Goal: Information Seeking & Learning: Find specific page/section

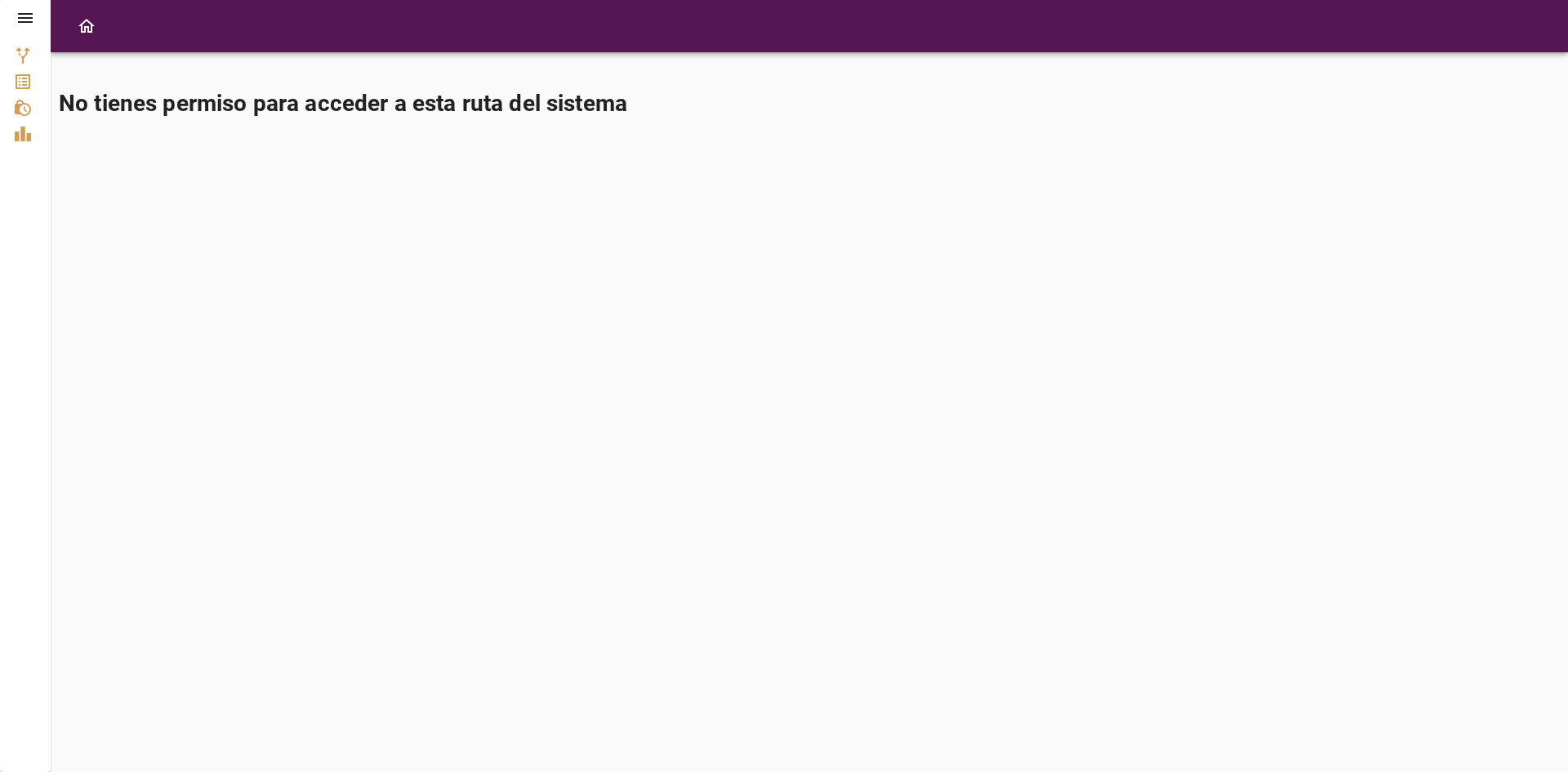
click at [36, 20] on div at bounding box center [25, 18] width 51 height 36
click at [28, 20] on icon at bounding box center [25, 18] width 20 height 20
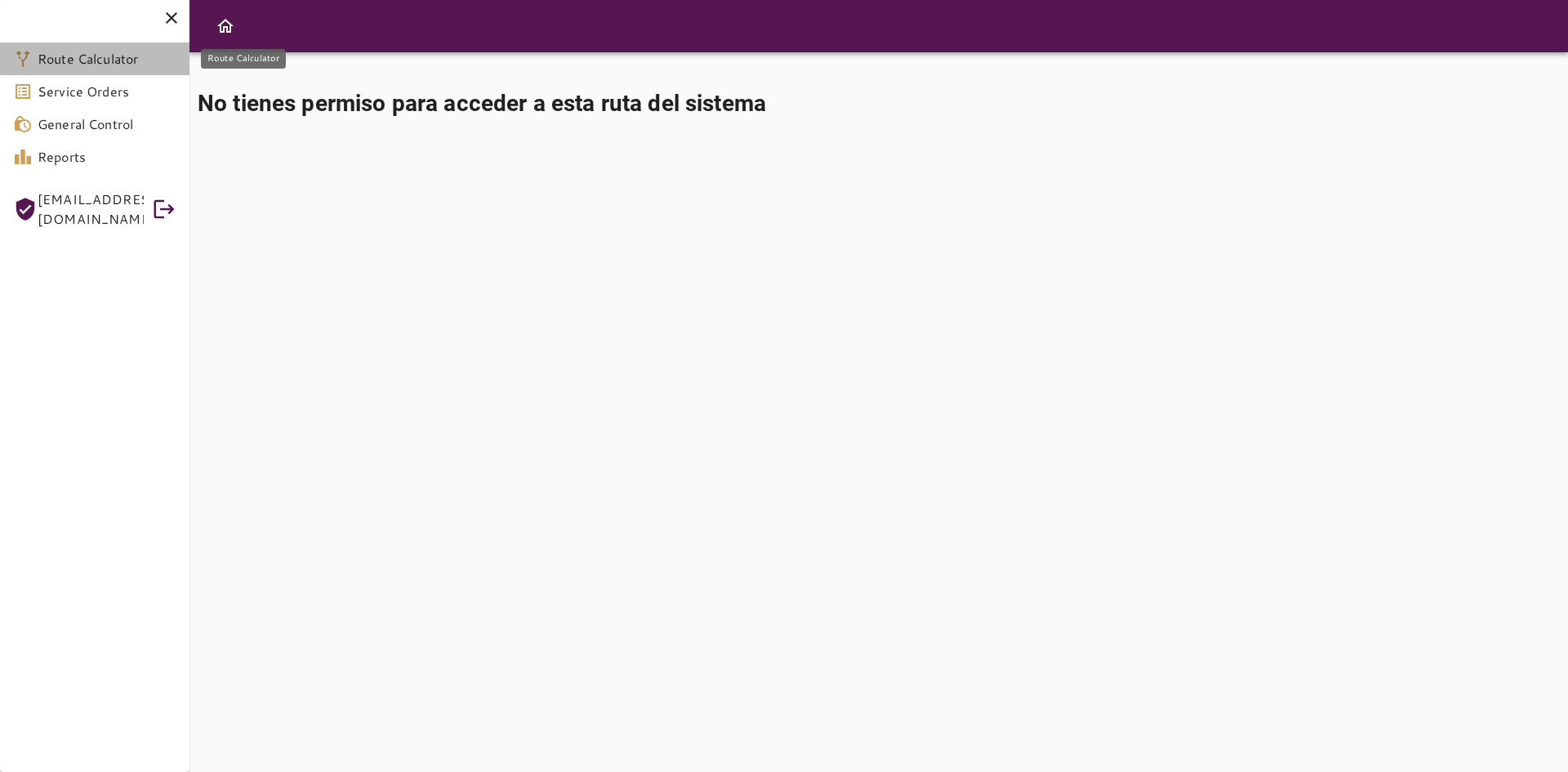
click at [92, 56] on span "Route Calculator" at bounding box center [107, 59] width 139 height 20
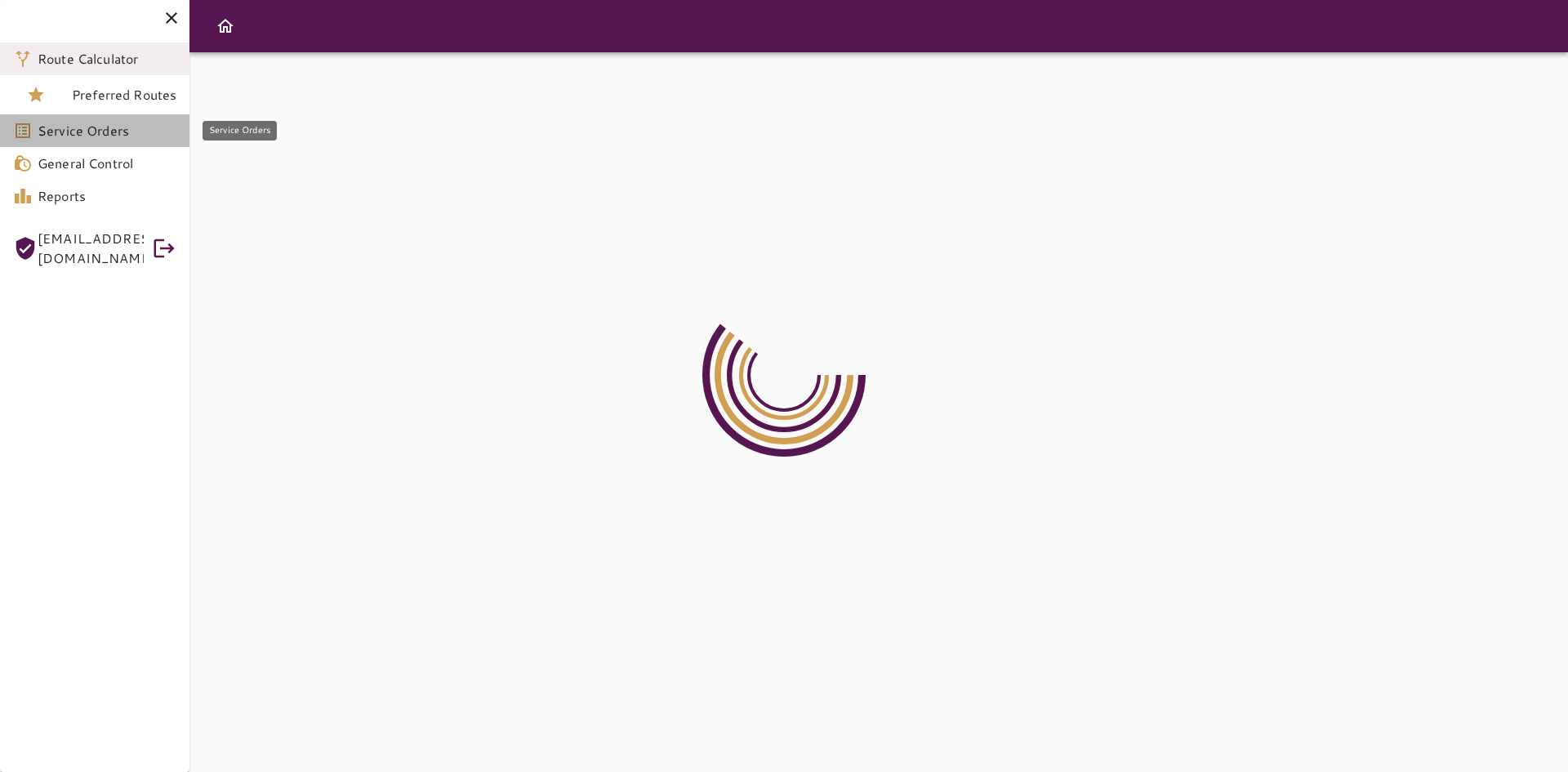
click at [54, 129] on span "Service Orders" at bounding box center [107, 131] width 139 height 20
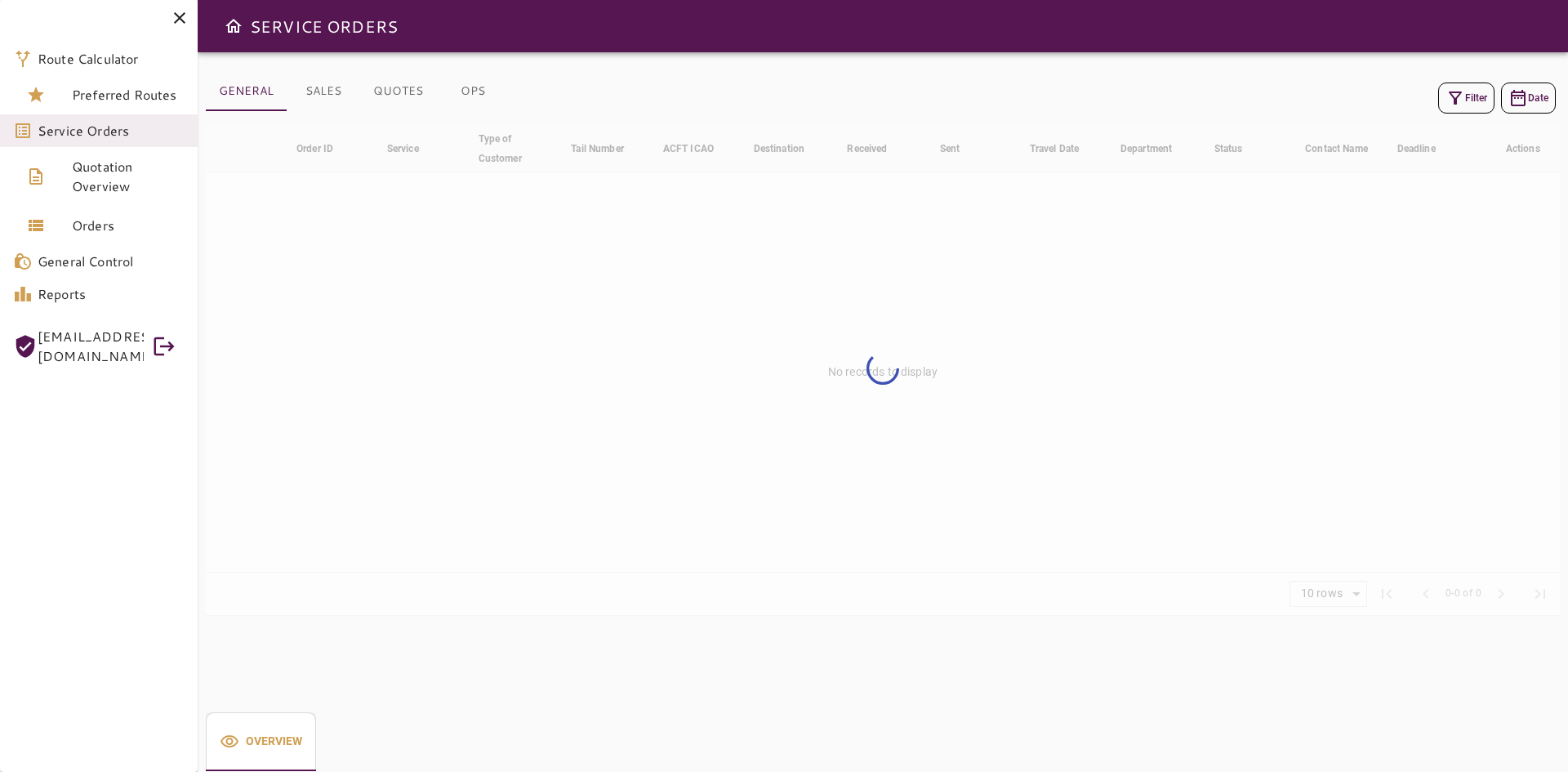
click at [178, 20] on icon at bounding box center [179, 17] width 11 height 11
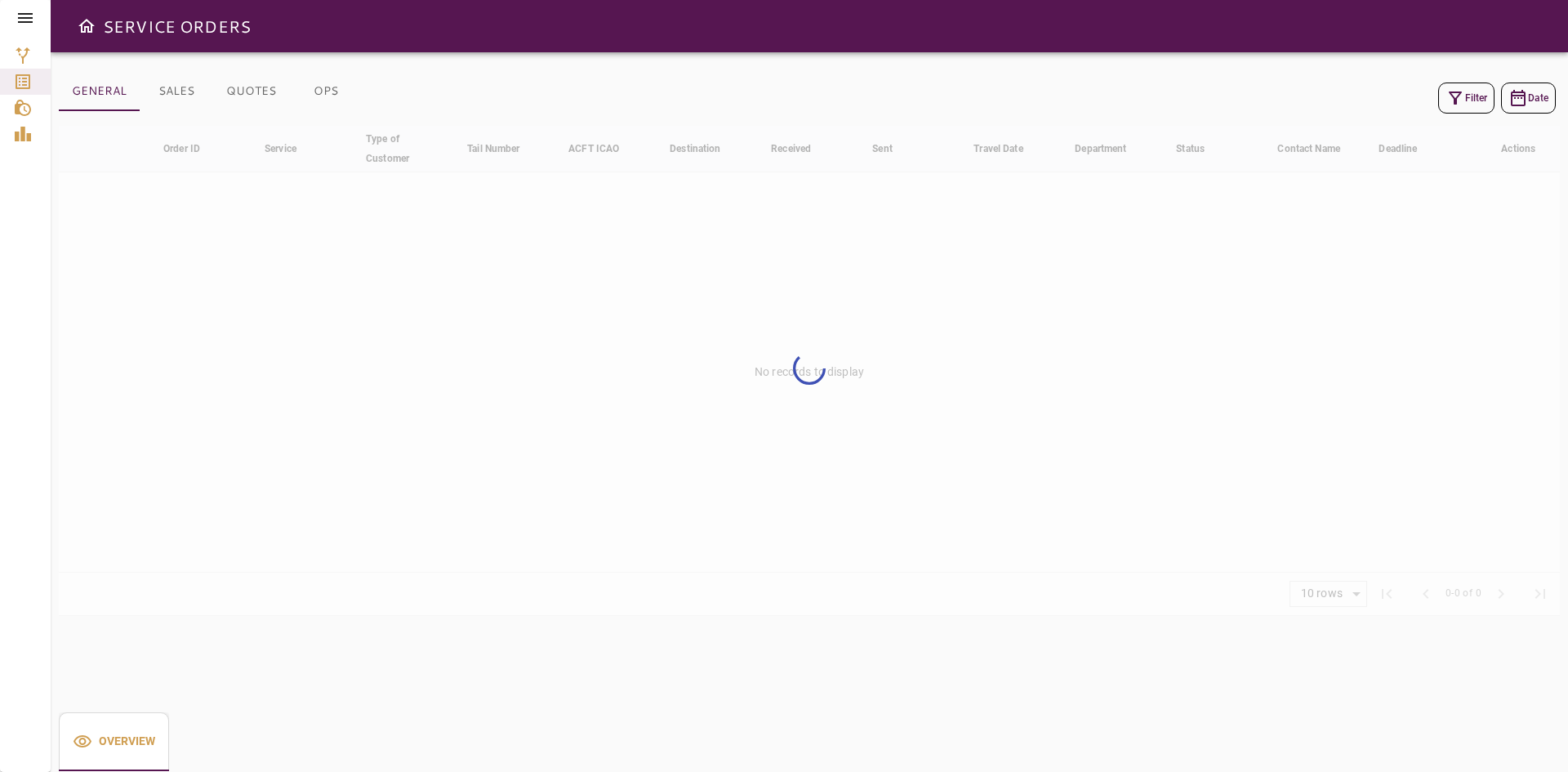
click at [20, 25] on icon at bounding box center [25, 18] width 20 height 20
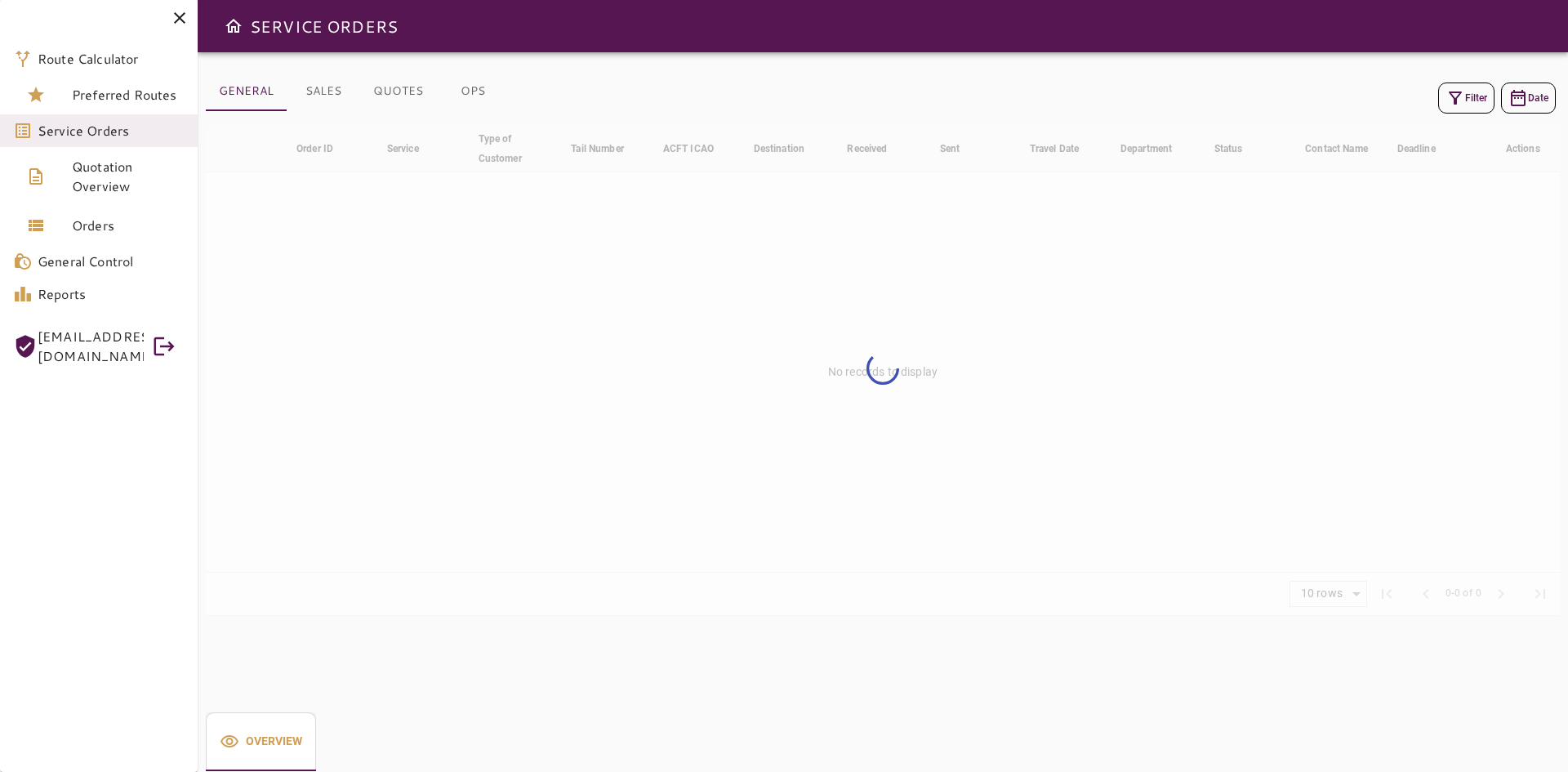
click at [189, 8] on div at bounding box center [98, 18] width 198 height 36
click at [176, 19] on icon at bounding box center [179, 18] width 20 height 20
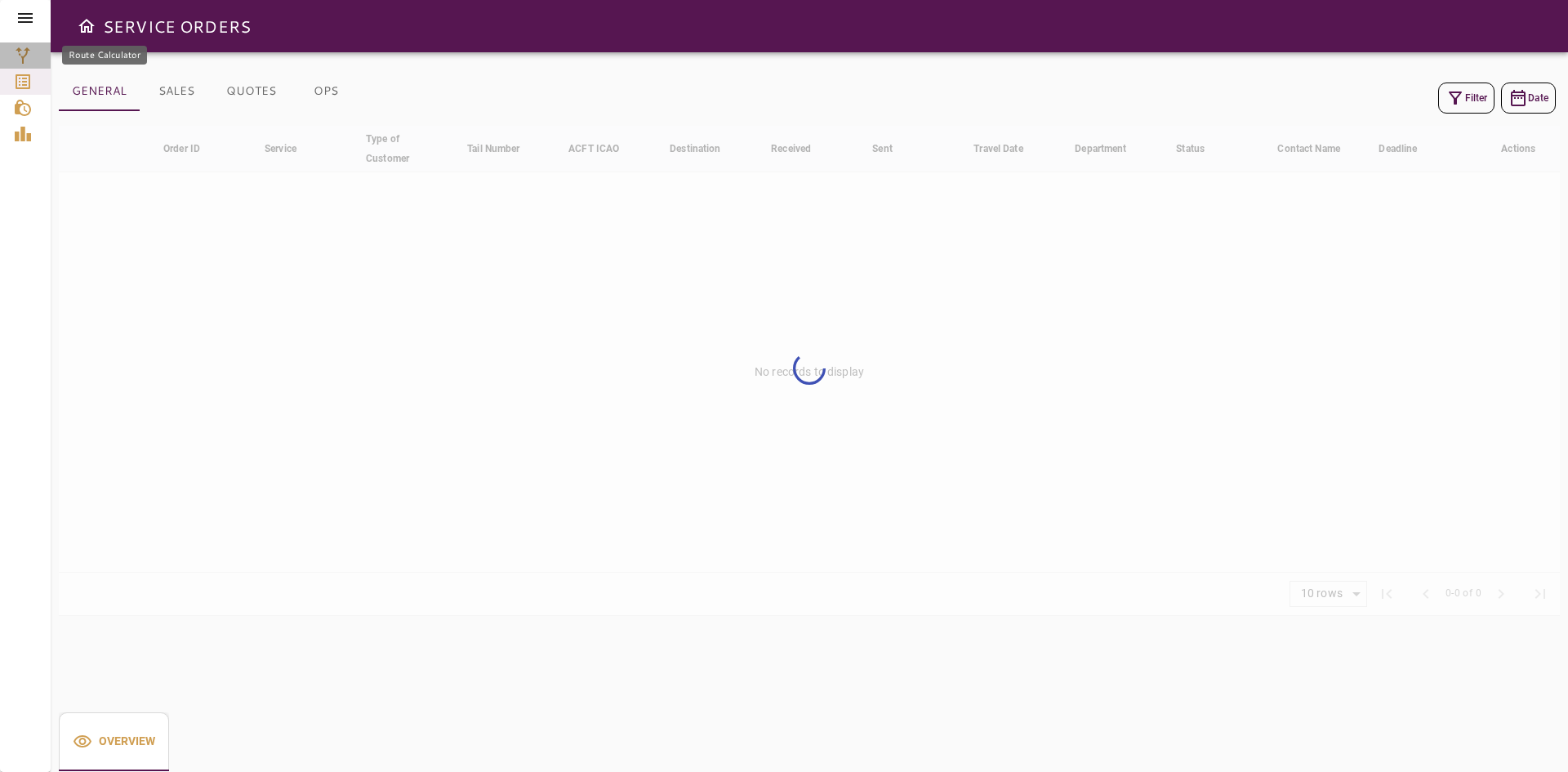
click at [21, 61] on icon "Route Calculator" at bounding box center [22, 55] width 20 height 20
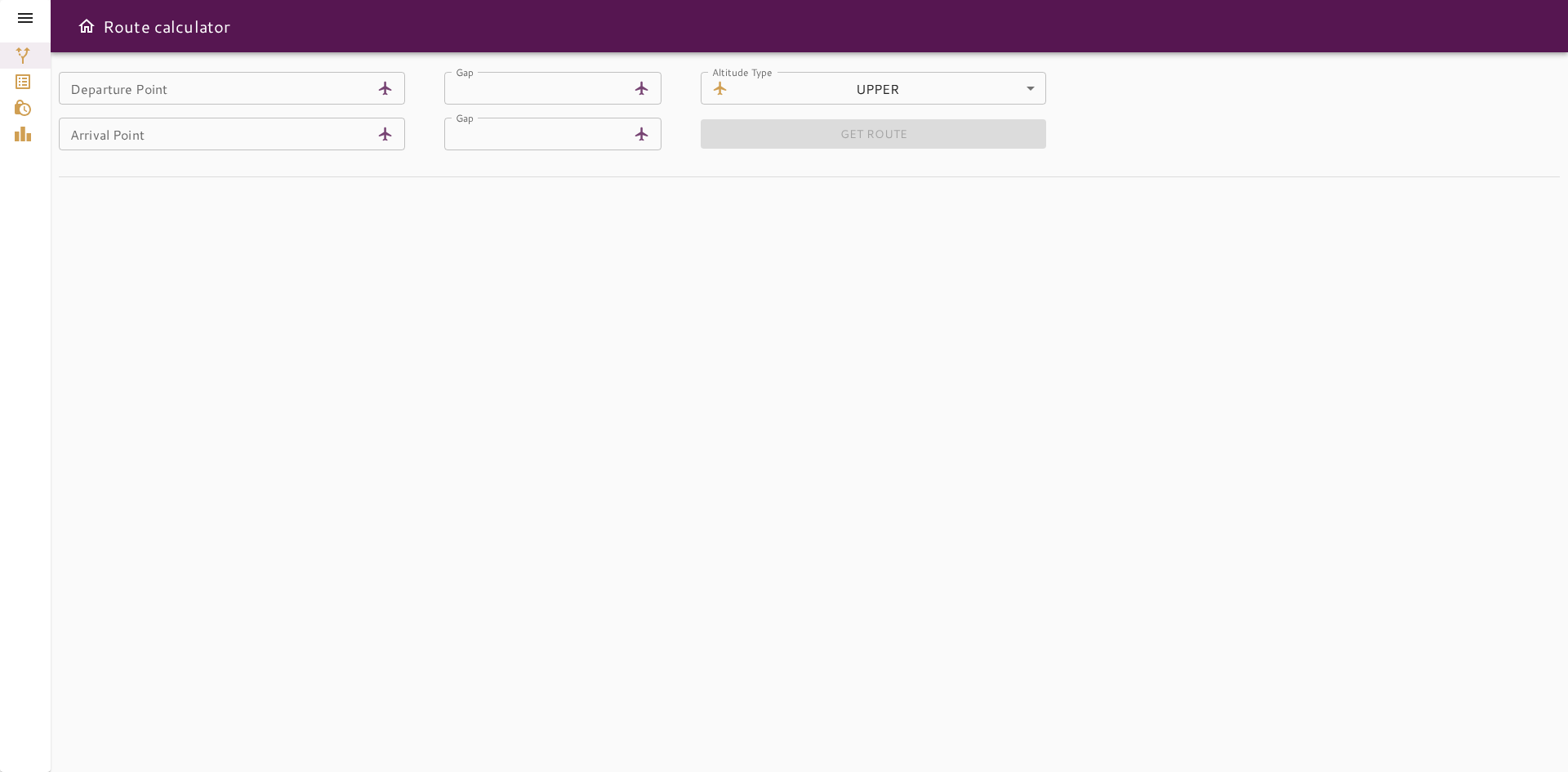
click at [21, 19] on icon at bounding box center [25, 18] width 14 height 10
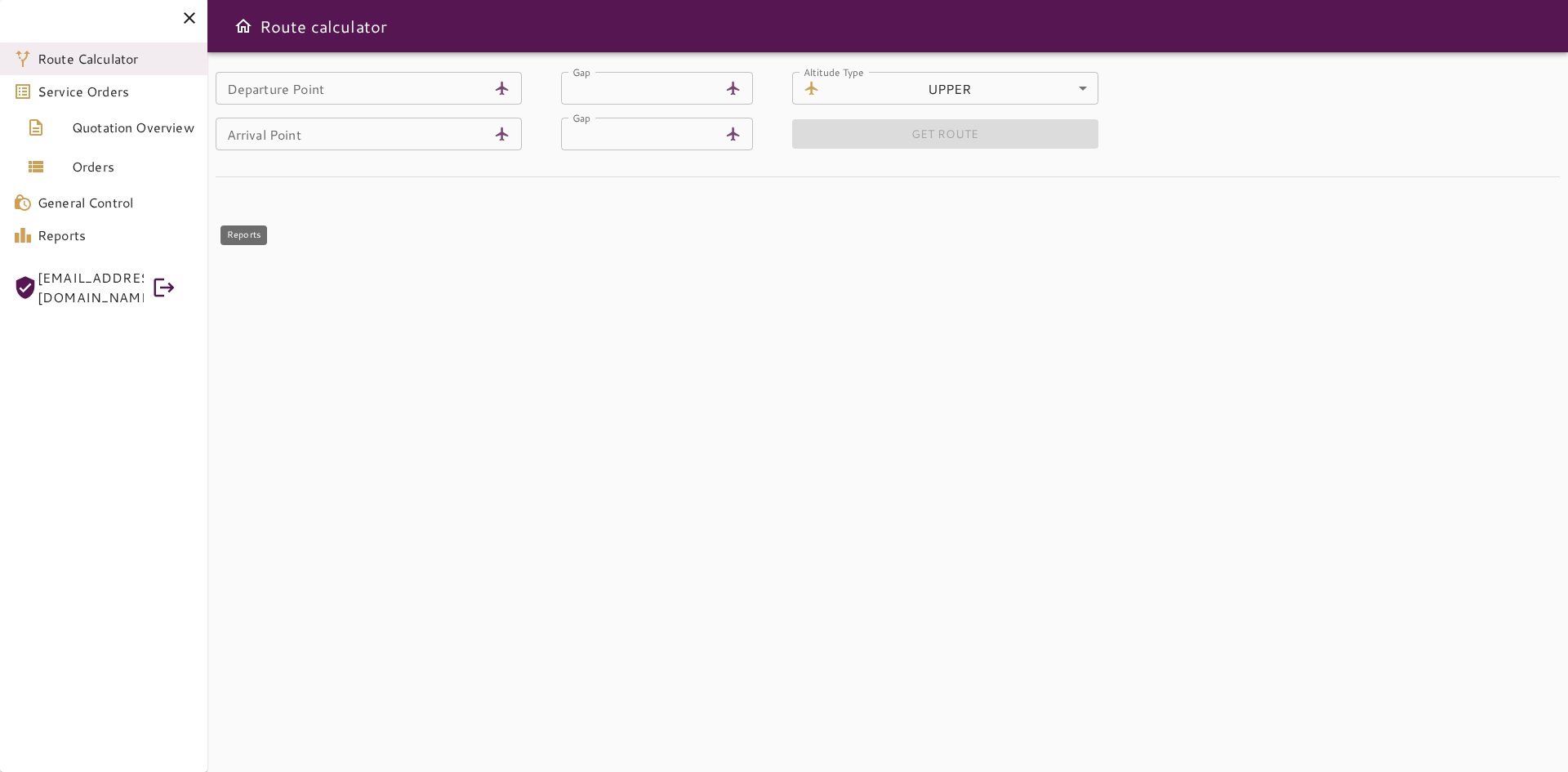
click at [72, 231] on span "Reports" at bounding box center [115, 235] width 157 height 20
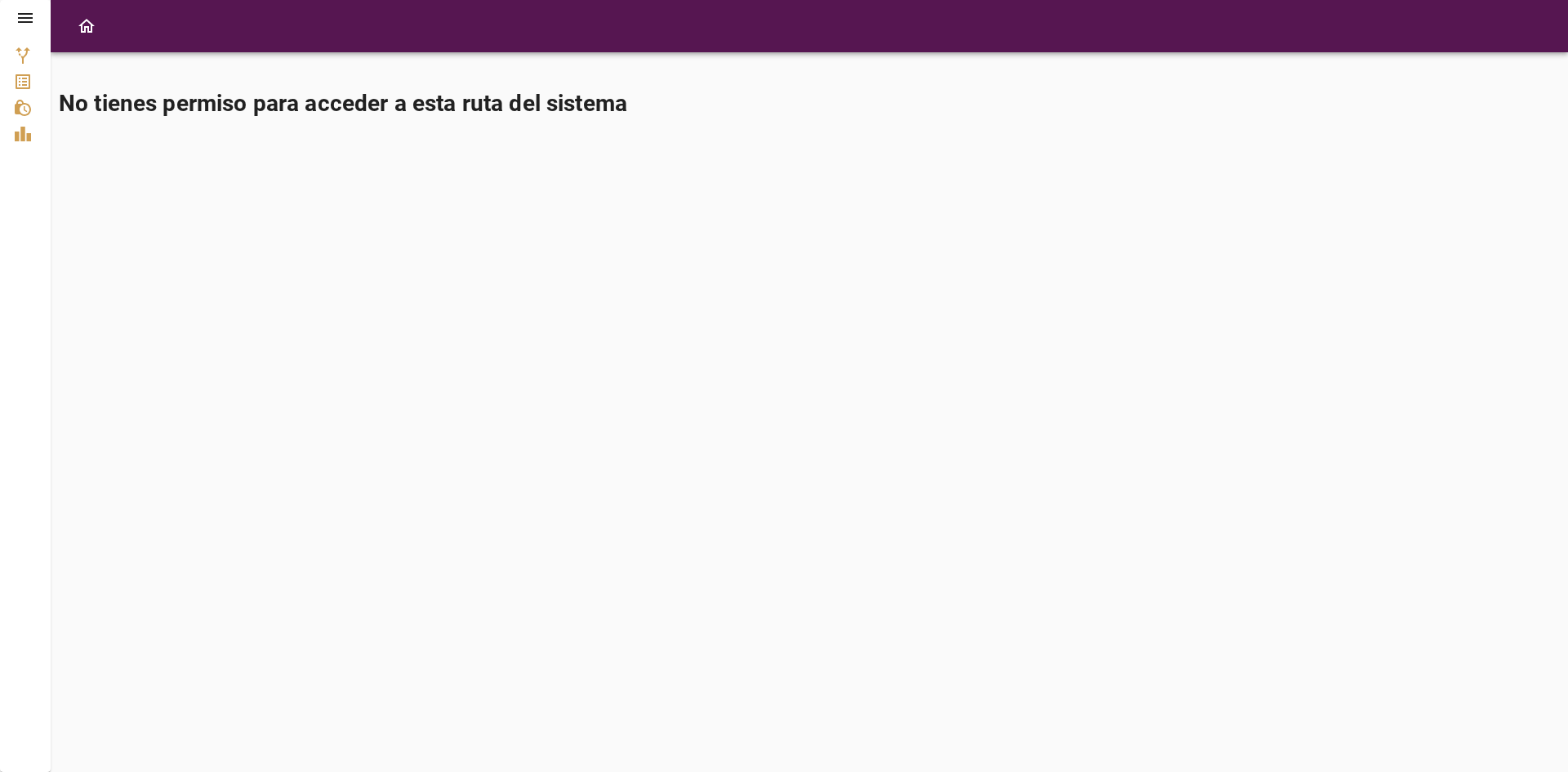
click at [24, 13] on icon at bounding box center [25, 18] width 14 height 10
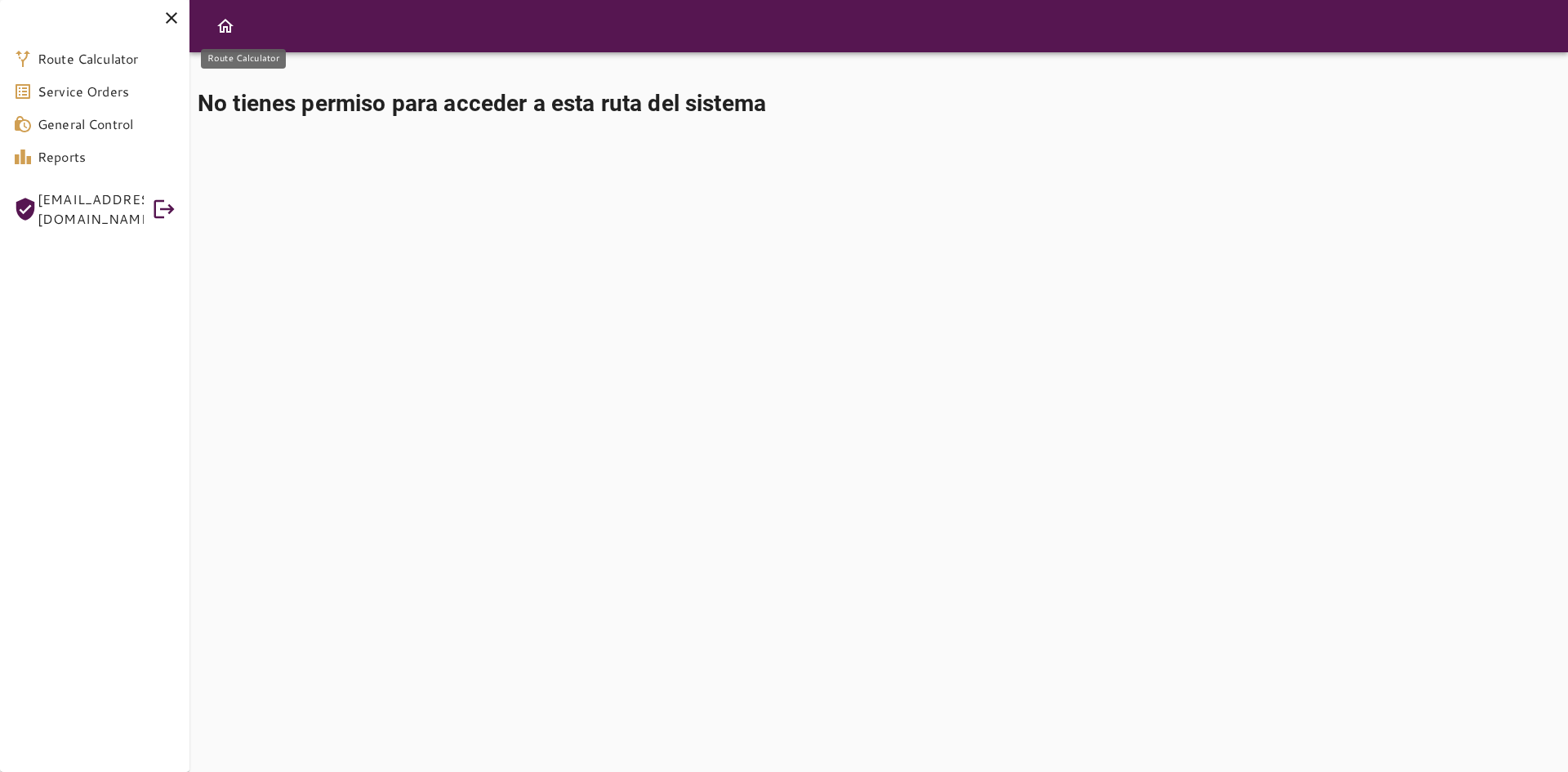
click at [69, 65] on span "Route Calculator" at bounding box center [107, 59] width 139 height 20
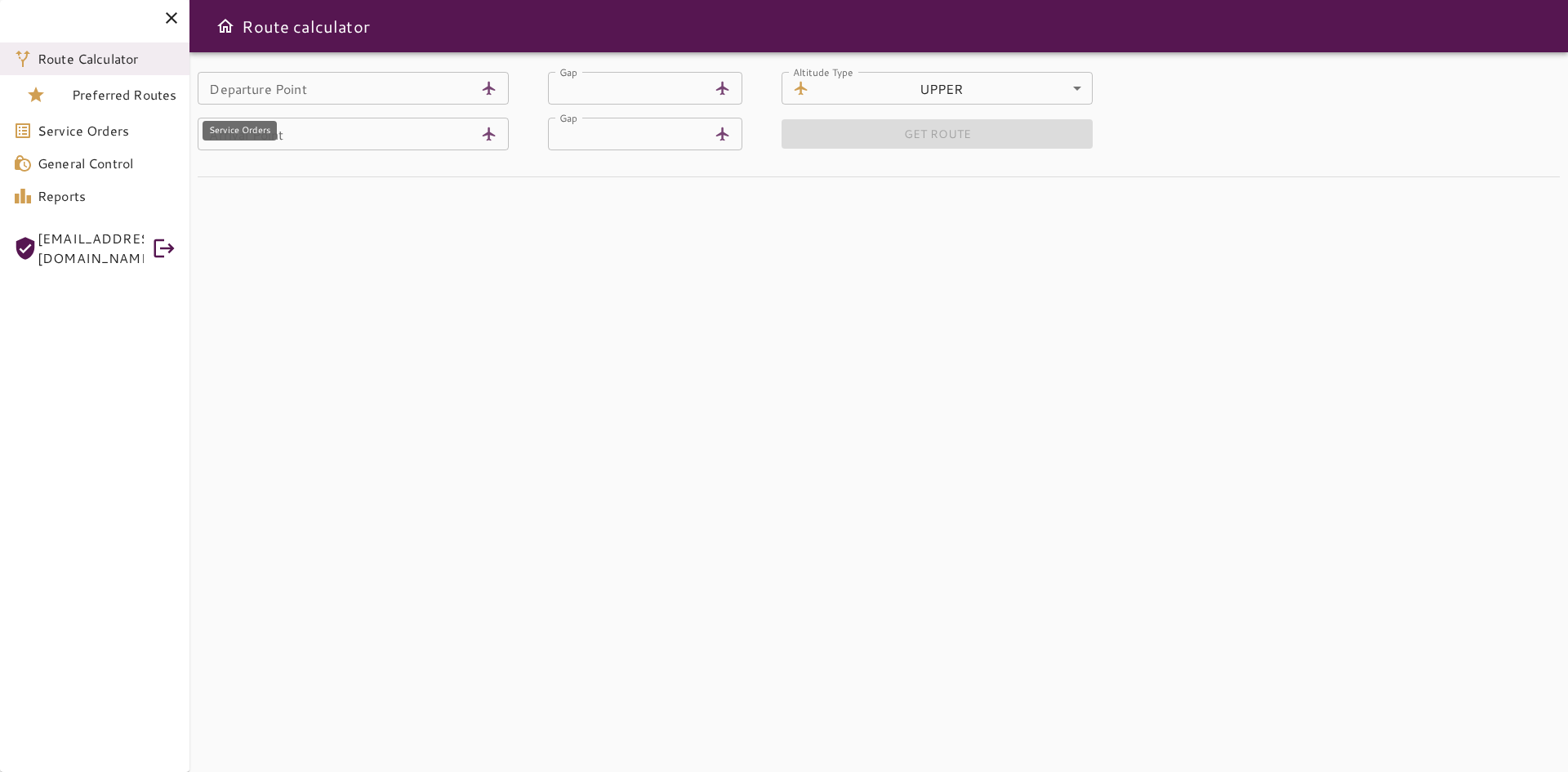
click at [85, 140] on span "Service Orders" at bounding box center [107, 131] width 139 height 20
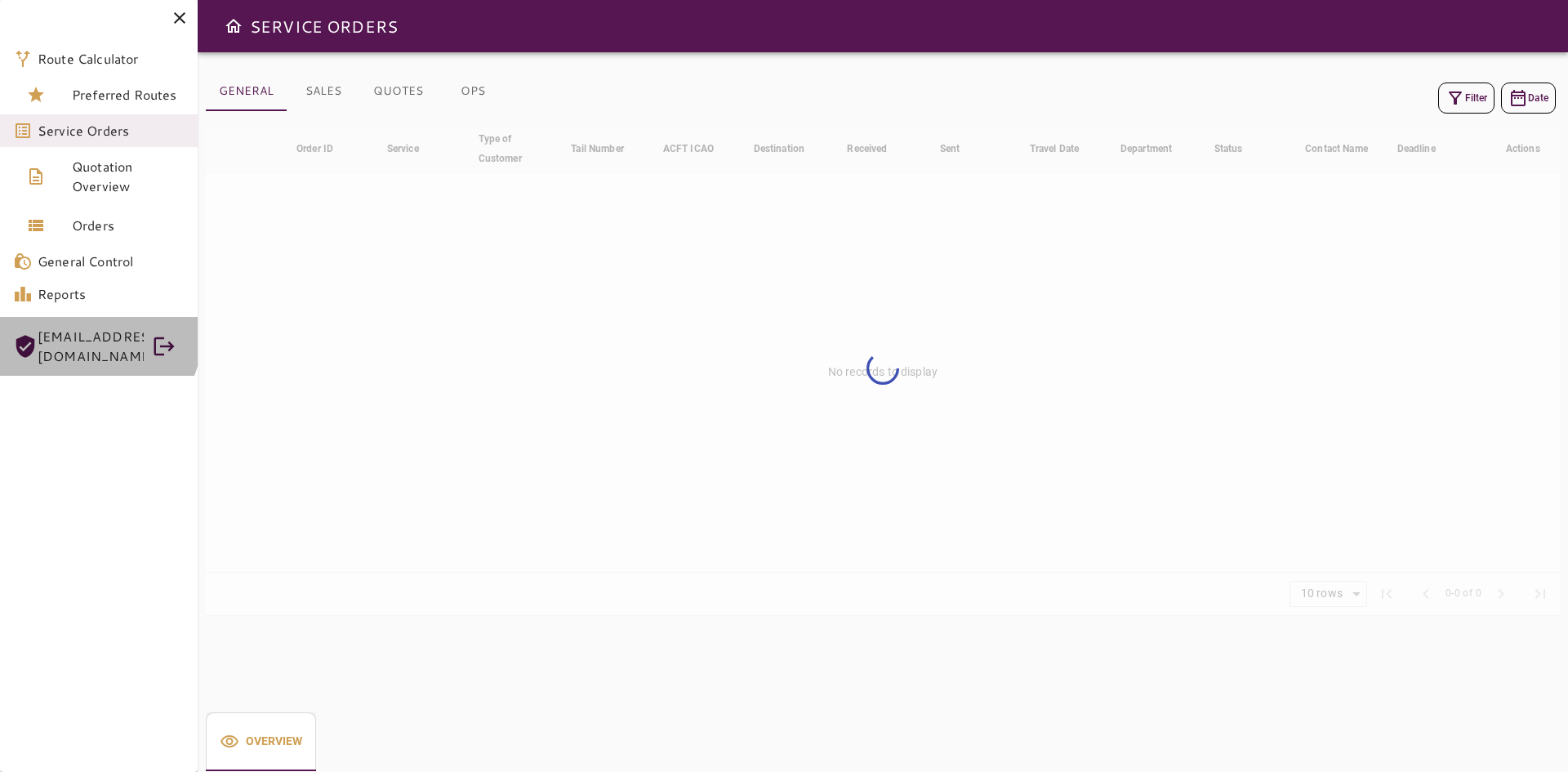
click at [84, 333] on span "[EMAIL_ADDRESS][DOMAIN_NAME]" at bounding box center [90, 346] width 106 height 39
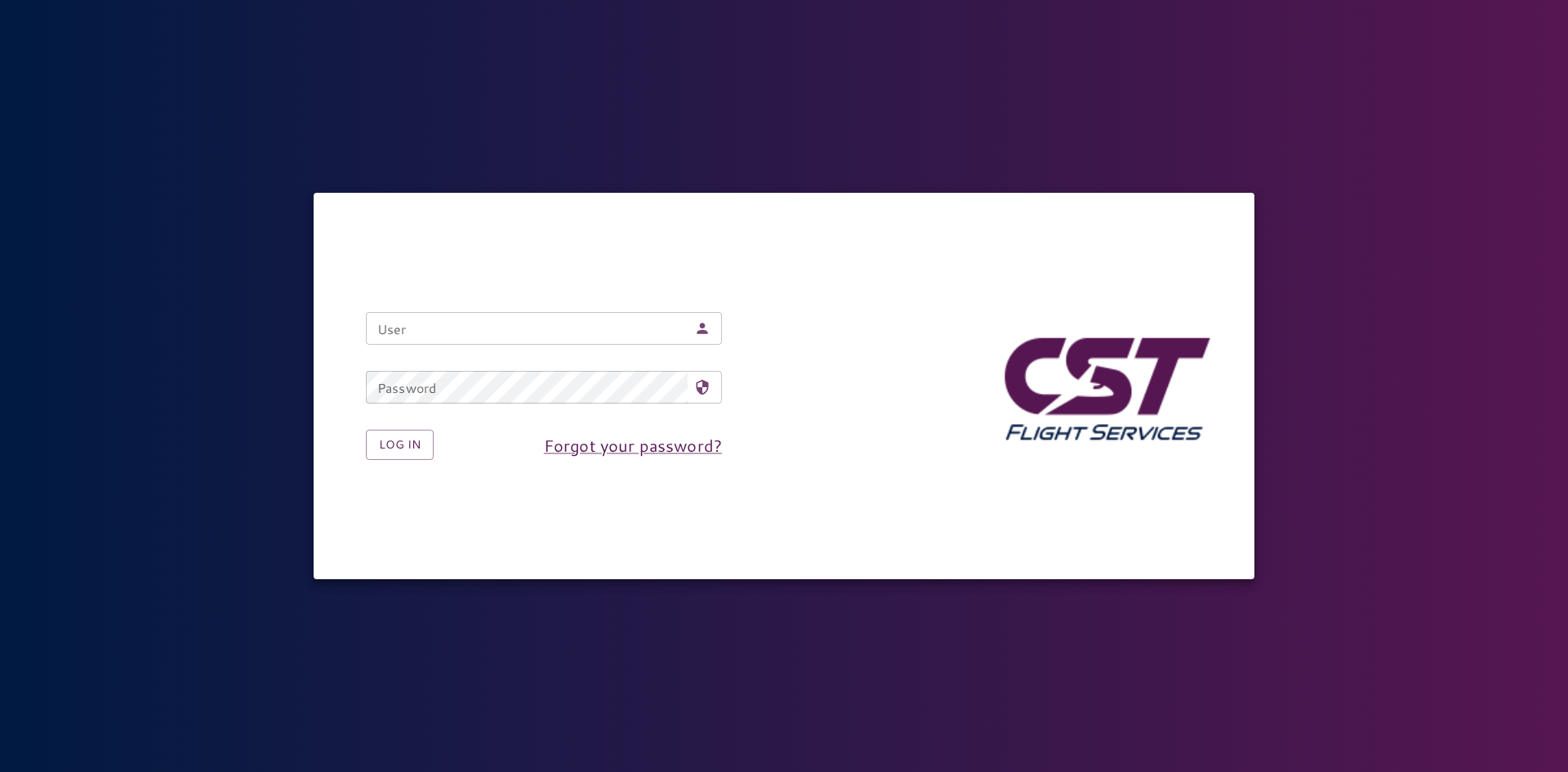
type input "**********"
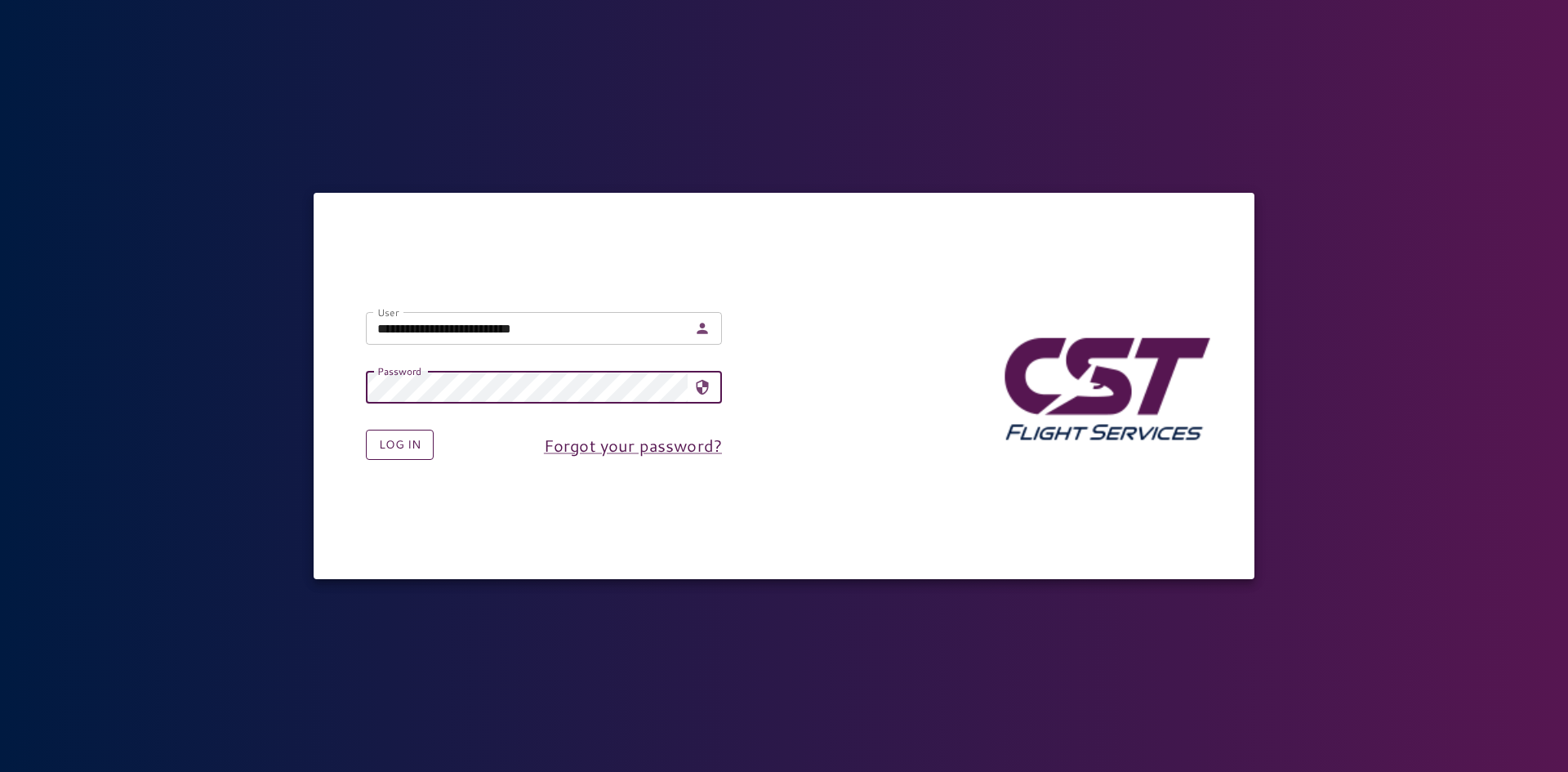
click at [395, 452] on button "Log in" at bounding box center [399, 445] width 68 height 31
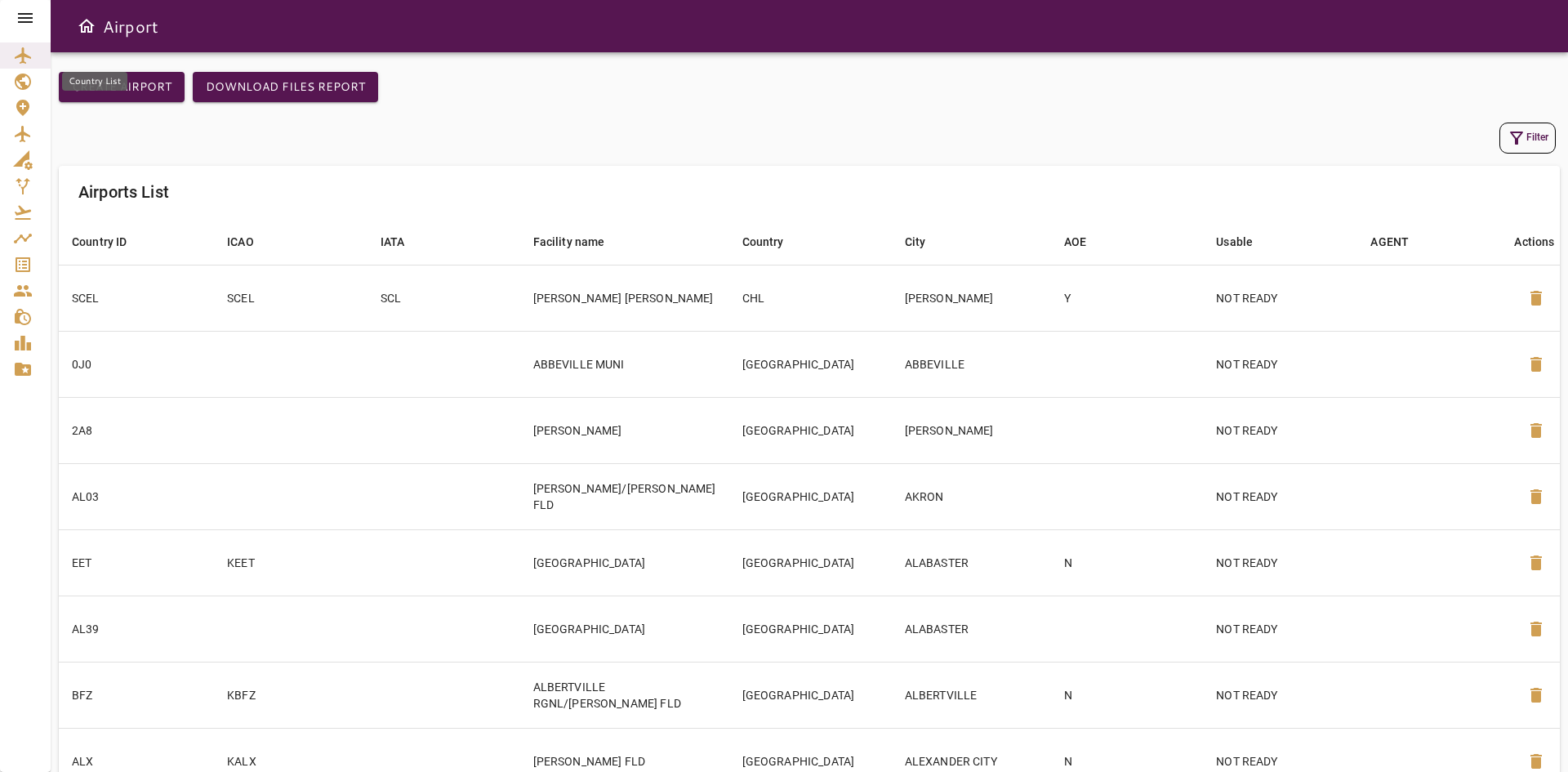
click at [15, 83] on icon "Country List" at bounding box center [22, 81] width 16 height 16
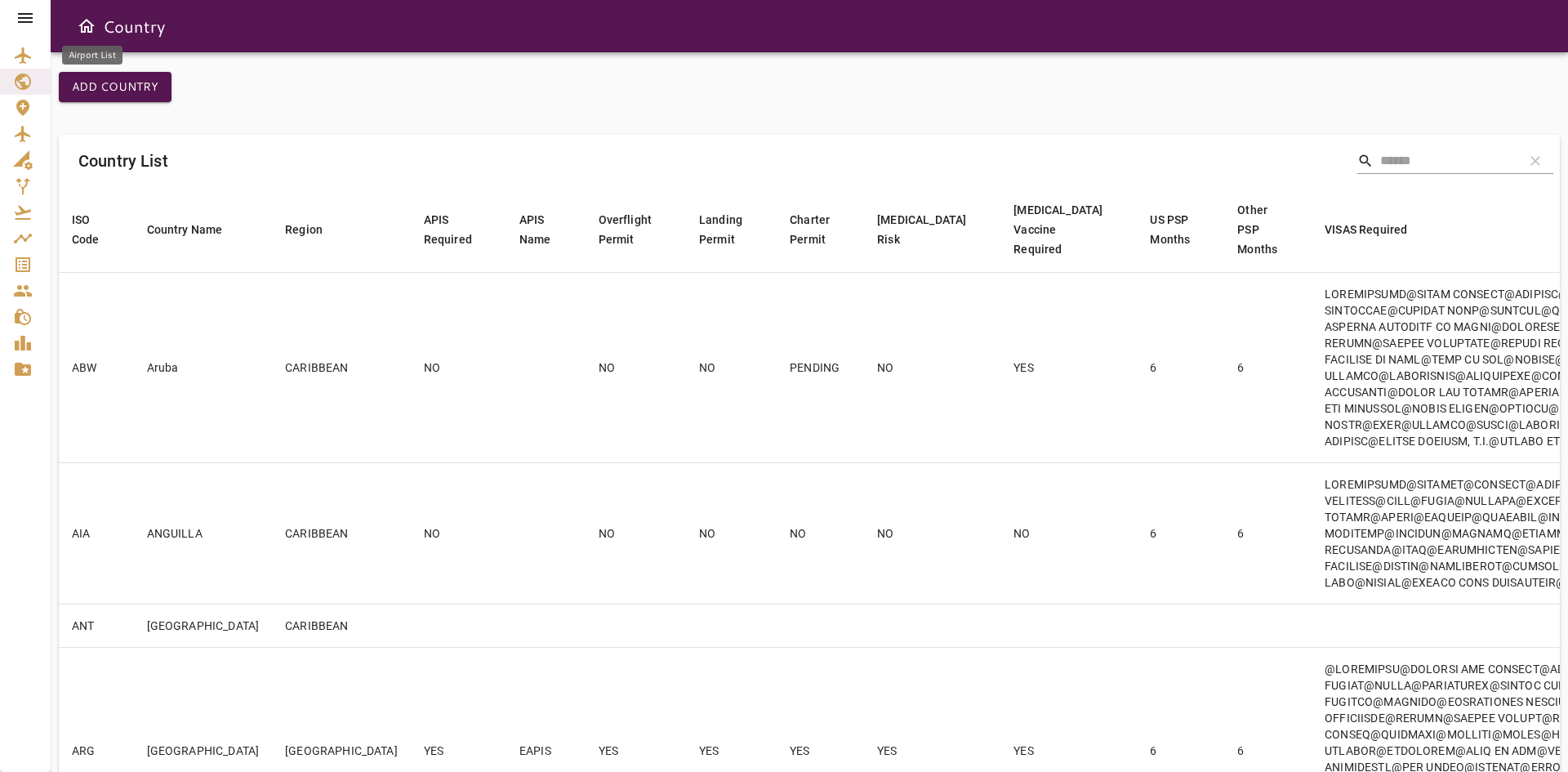
click at [28, 59] on icon "Airport List" at bounding box center [22, 55] width 20 height 20
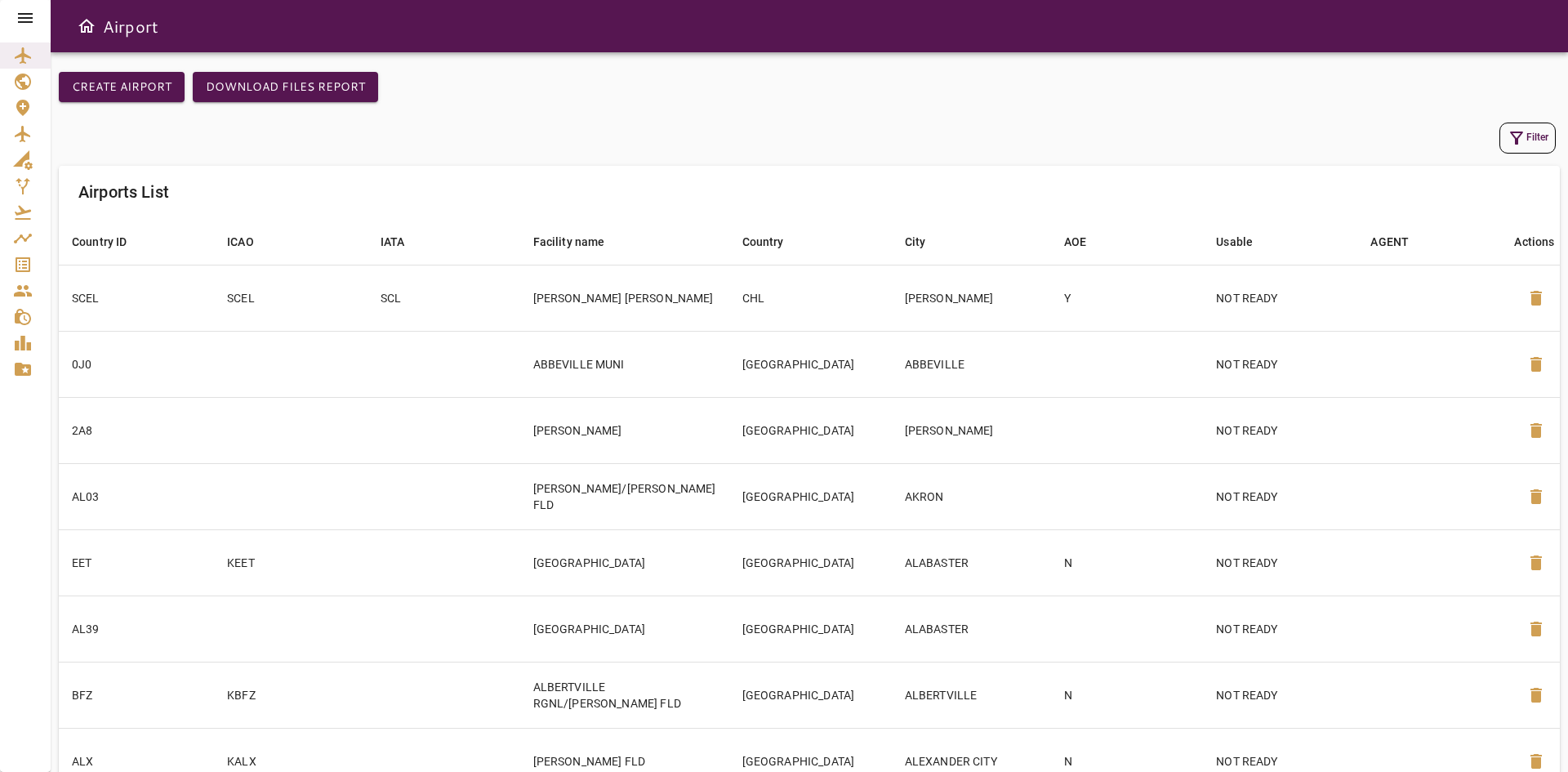
click at [1531, 124] on button "Filter" at bounding box center [1527, 137] width 56 height 31
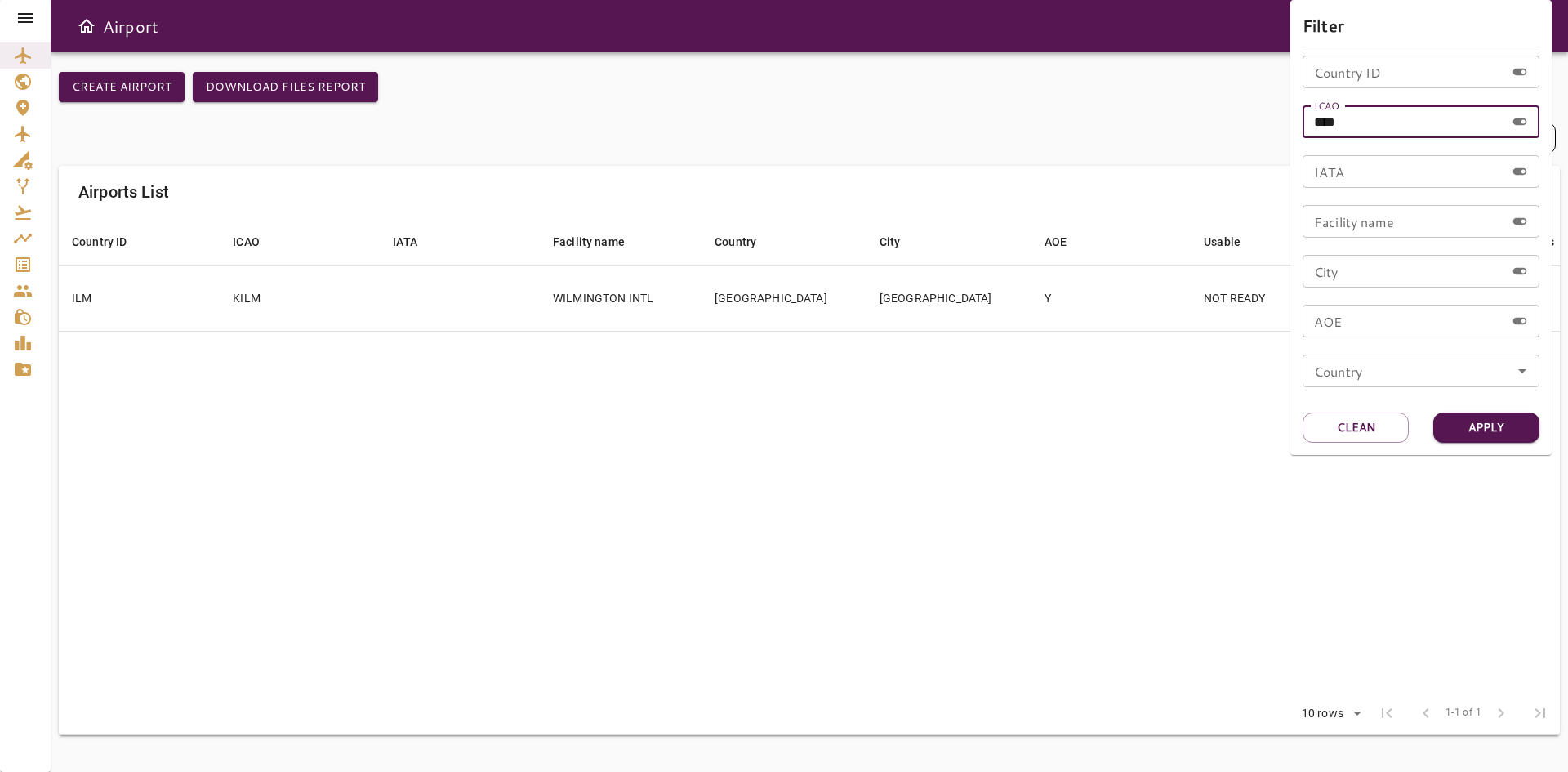
drag, startPoint x: 1380, startPoint y: 122, endPoint x: 1219, endPoint y: 122, distance: 161.0
click at [1219, 122] on div "Filter Country ID Country ID ICAO **** ICAO IATA IATA Facility name Facility na…" at bounding box center [784, 386] width 1568 height 772
drag, startPoint x: 1387, startPoint y: 115, endPoint x: 1260, endPoint y: 129, distance: 127.8
click at [1260, 129] on div "Filter Country ID Country ID ICAO ***** ICAO IATA IATA Facility name Facility n…" at bounding box center [784, 386] width 1568 height 772
type input "****"
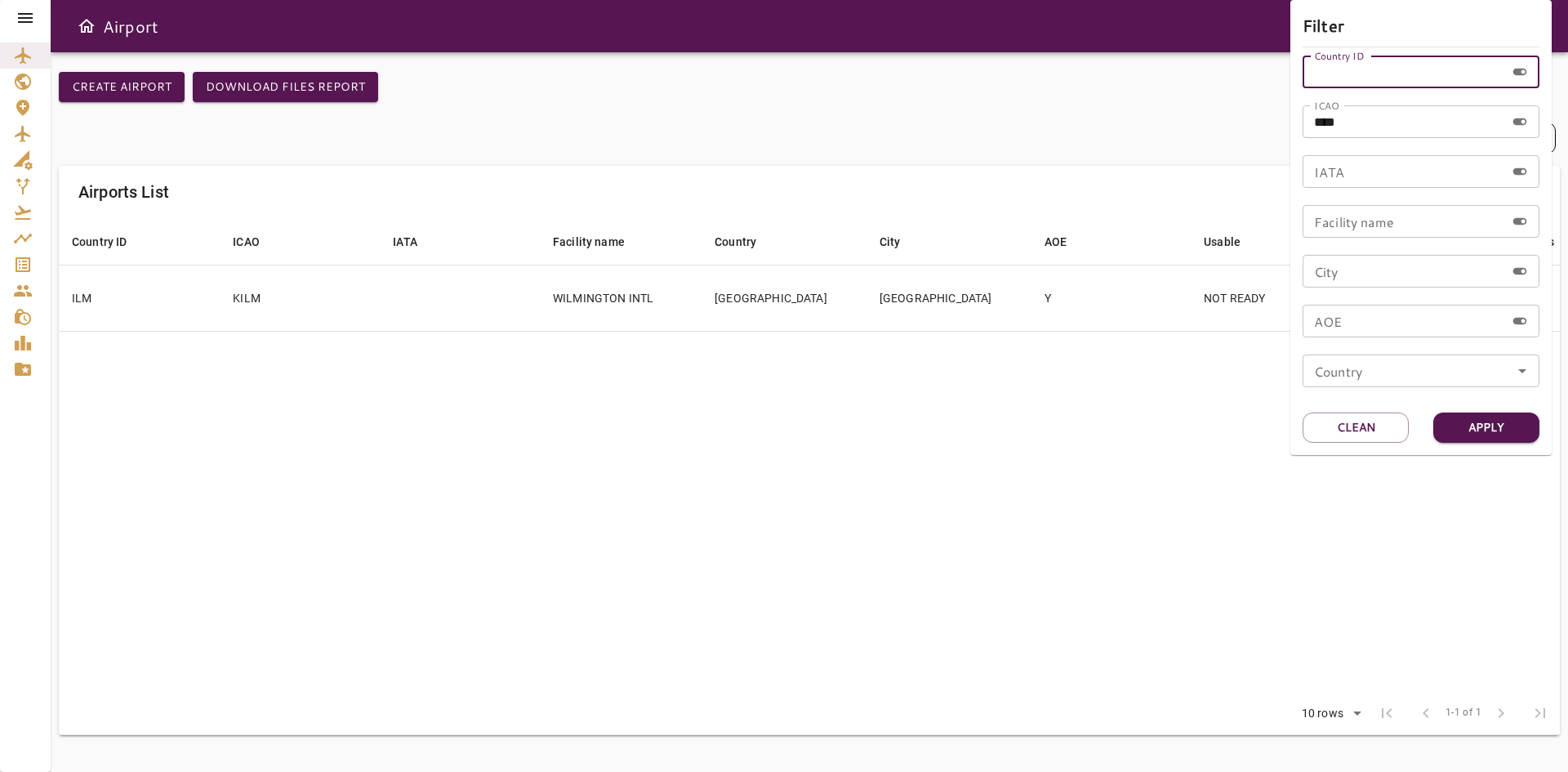
click at [1376, 68] on input "Country ID" at bounding box center [1403, 71] width 203 height 33
click at [1344, 119] on input "****" at bounding box center [1403, 121] width 203 height 33
click at [1491, 434] on button "Apply" at bounding box center [1486, 428] width 106 height 31
click at [551, 327] on div at bounding box center [784, 386] width 1568 height 772
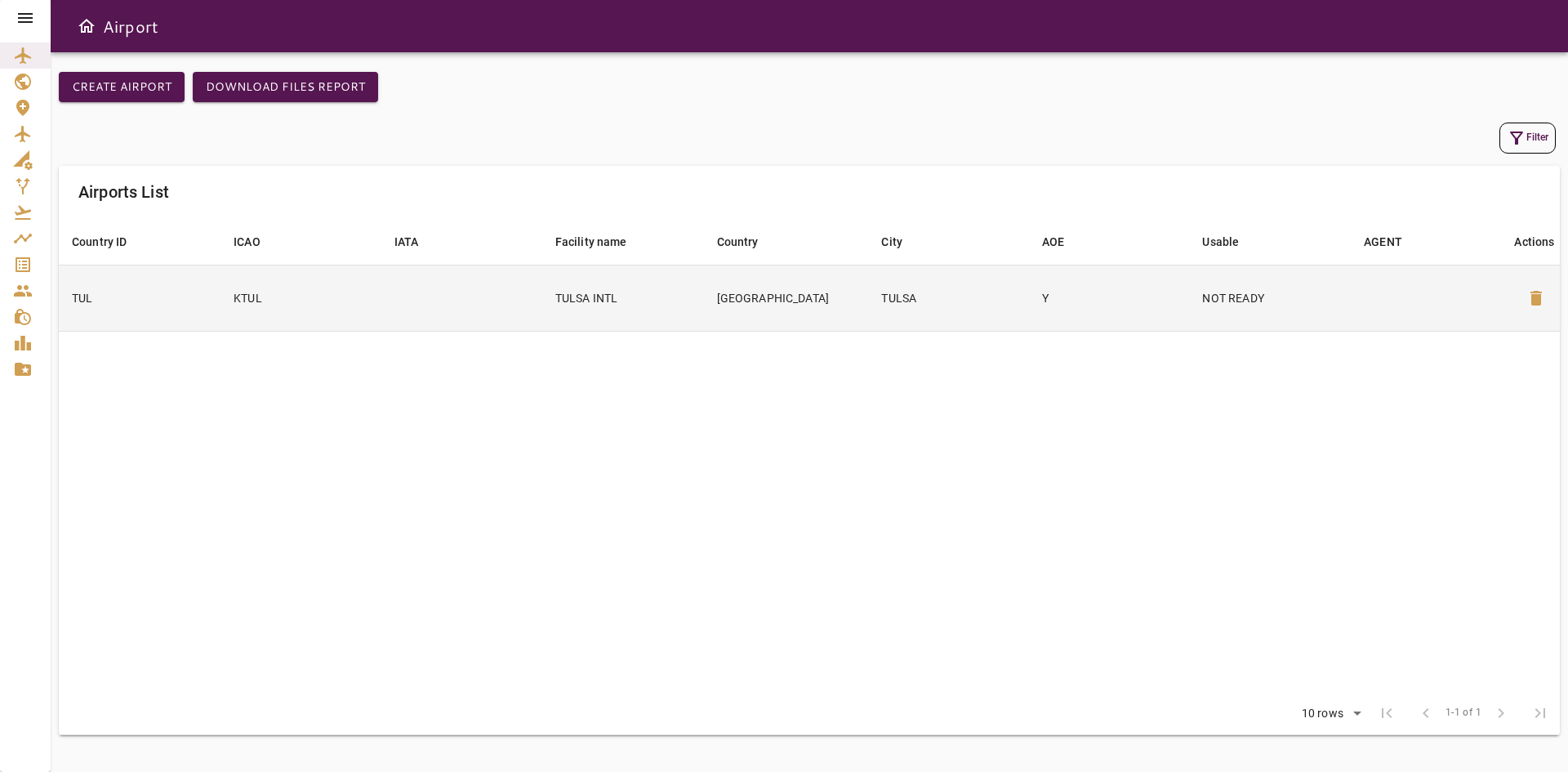
click at [555, 322] on td "TULSA INTL" at bounding box center [623, 298] width 162 height 66
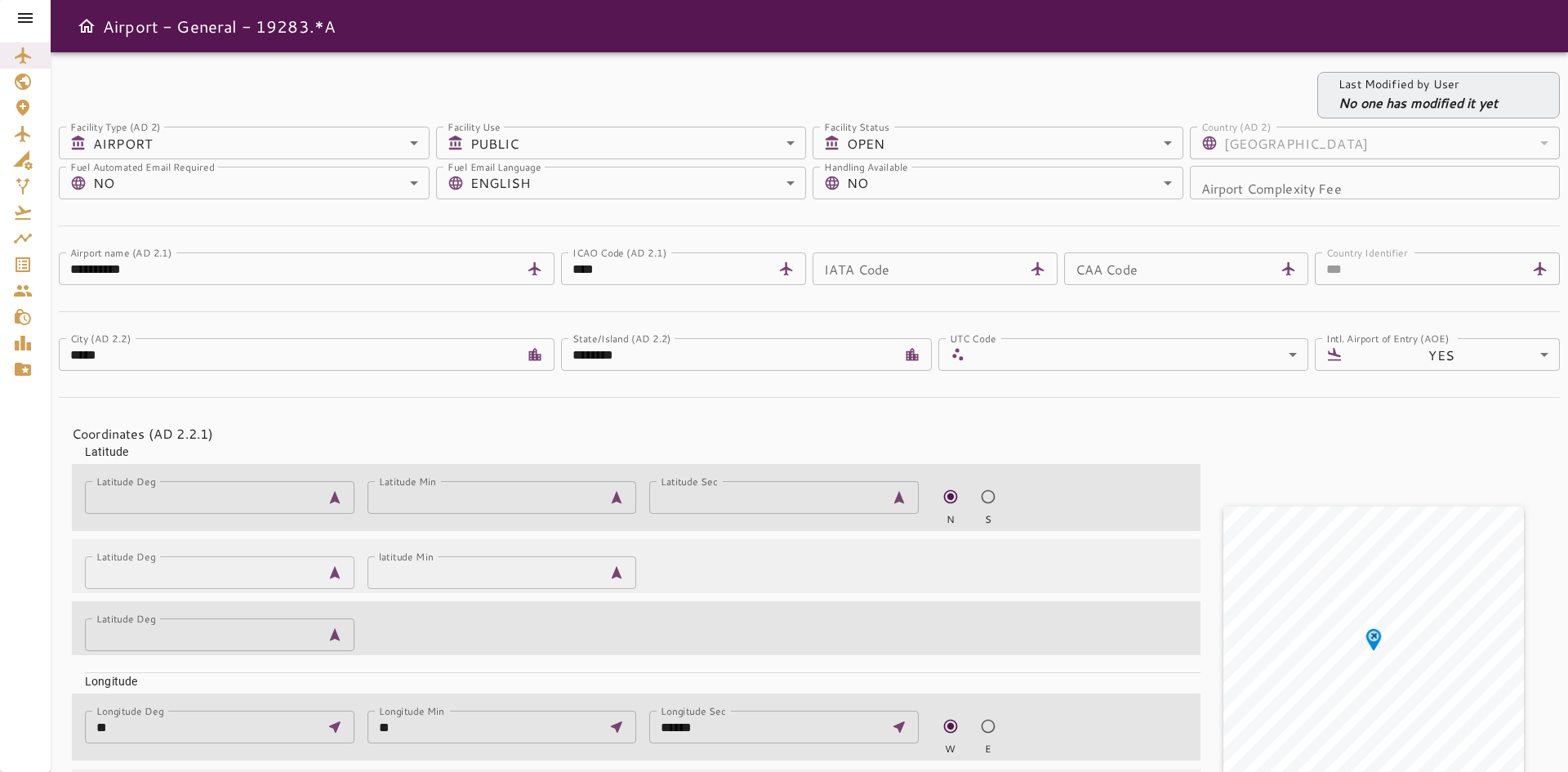
click at [29, 5] on div at bounding box center [25, 18] width 51 height 36
click at [26, 17] on icon at bounding box center [25, 18] width 14 height 10
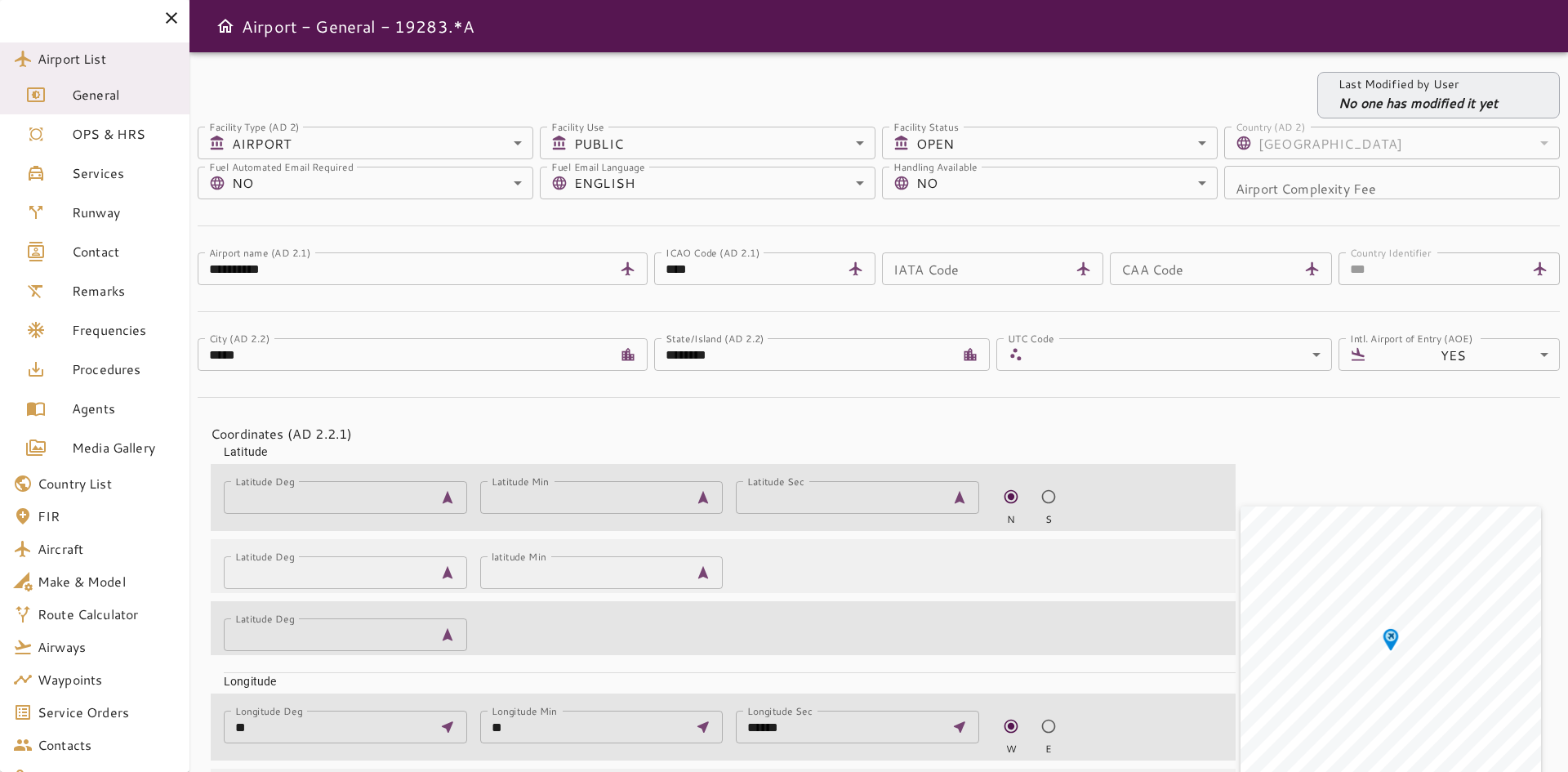
click at [305, 90] on div "Last Modified by User No one has modified it yet" at bounding box center [879, 95] width 1362 height 47
click at [224, 31] on icon "Open drawer" at bounding box center [225, 25] width 16 height 14
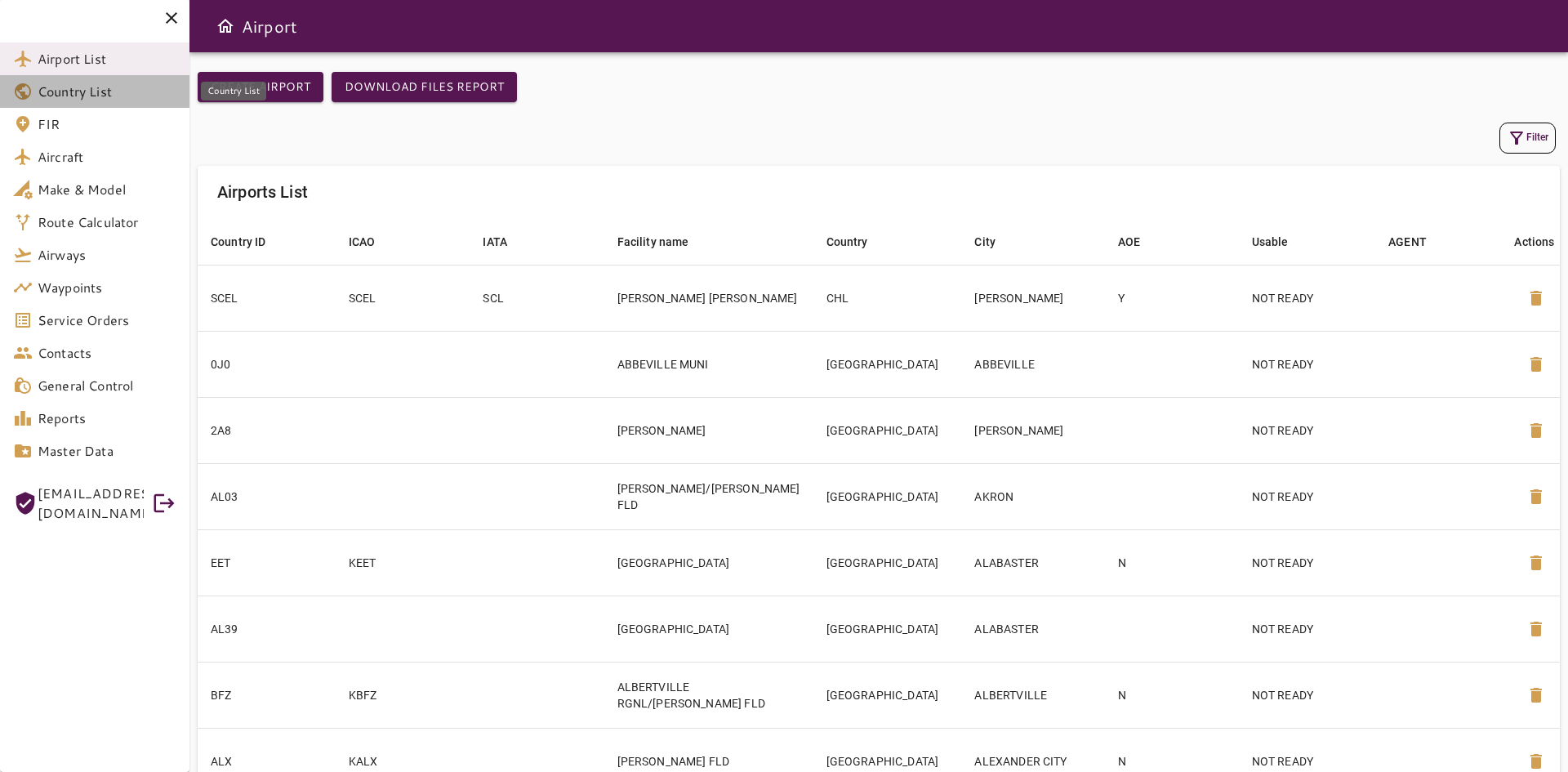
click at [104, 92] on span "Country List" at bounding box center [107, 91] width 139 height 20
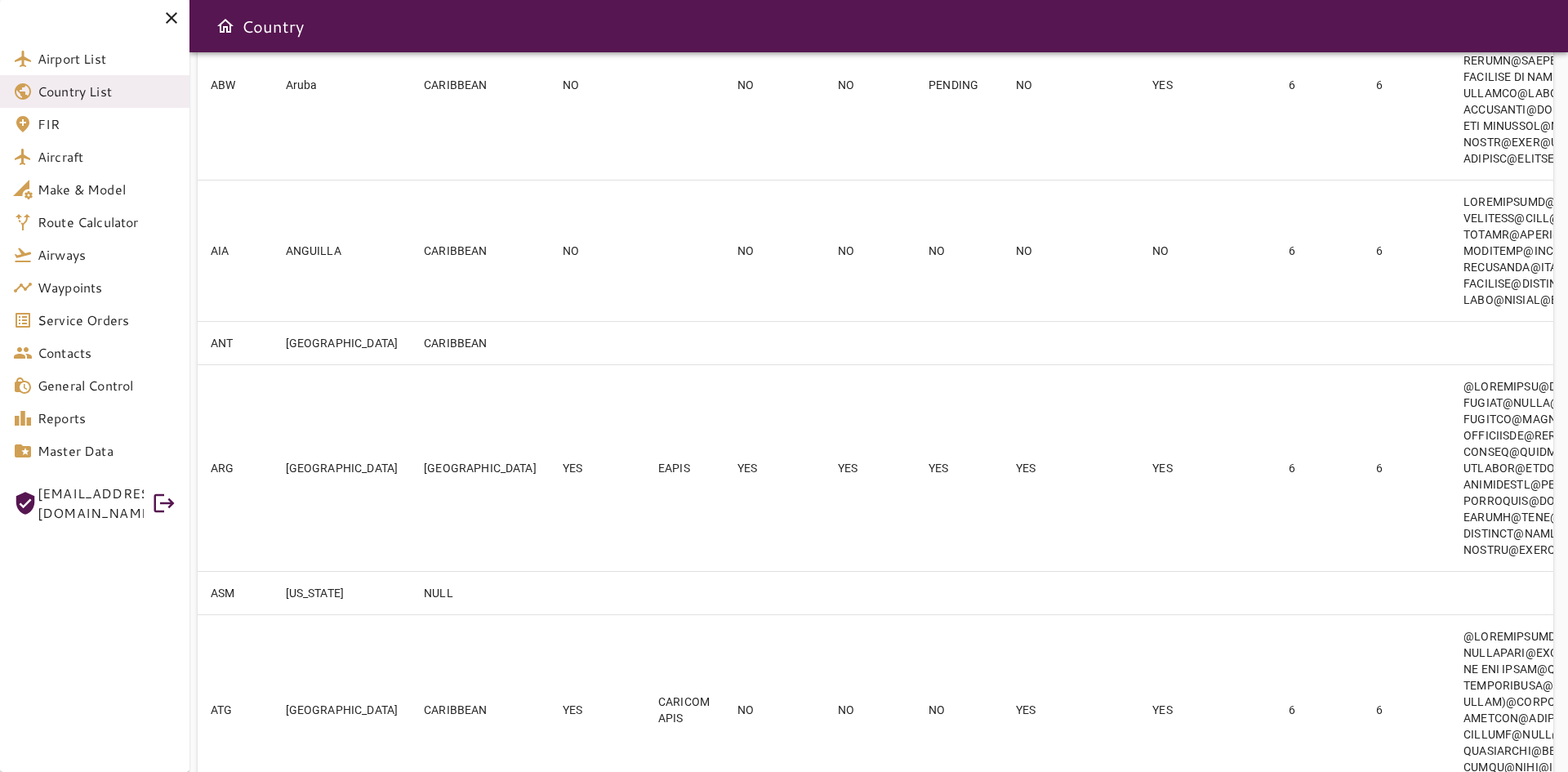
scroll to position [409, 0]
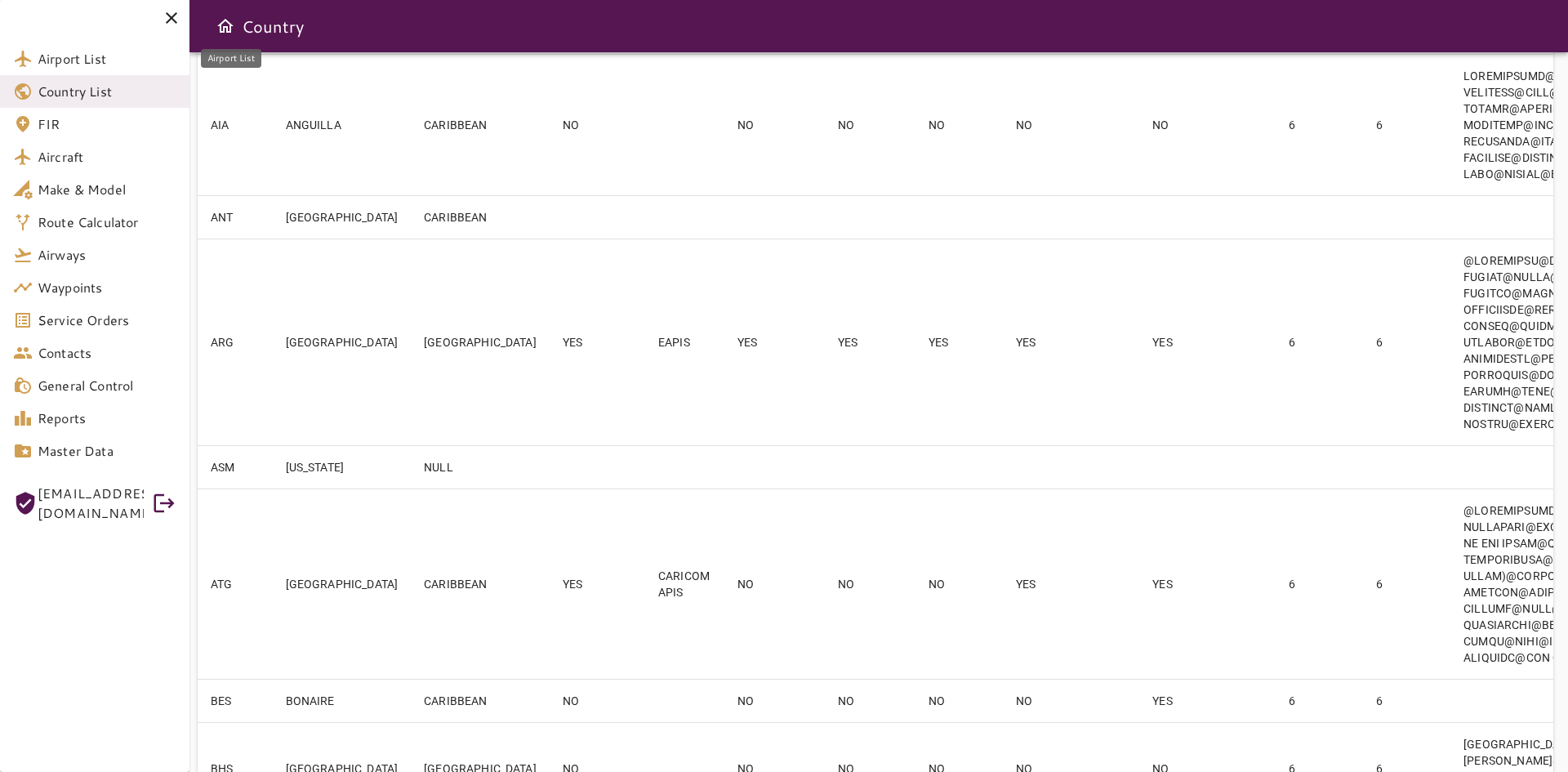
click at [95, 53] on span "Airport List" at bounding box center [107, 59] width 139 height 20
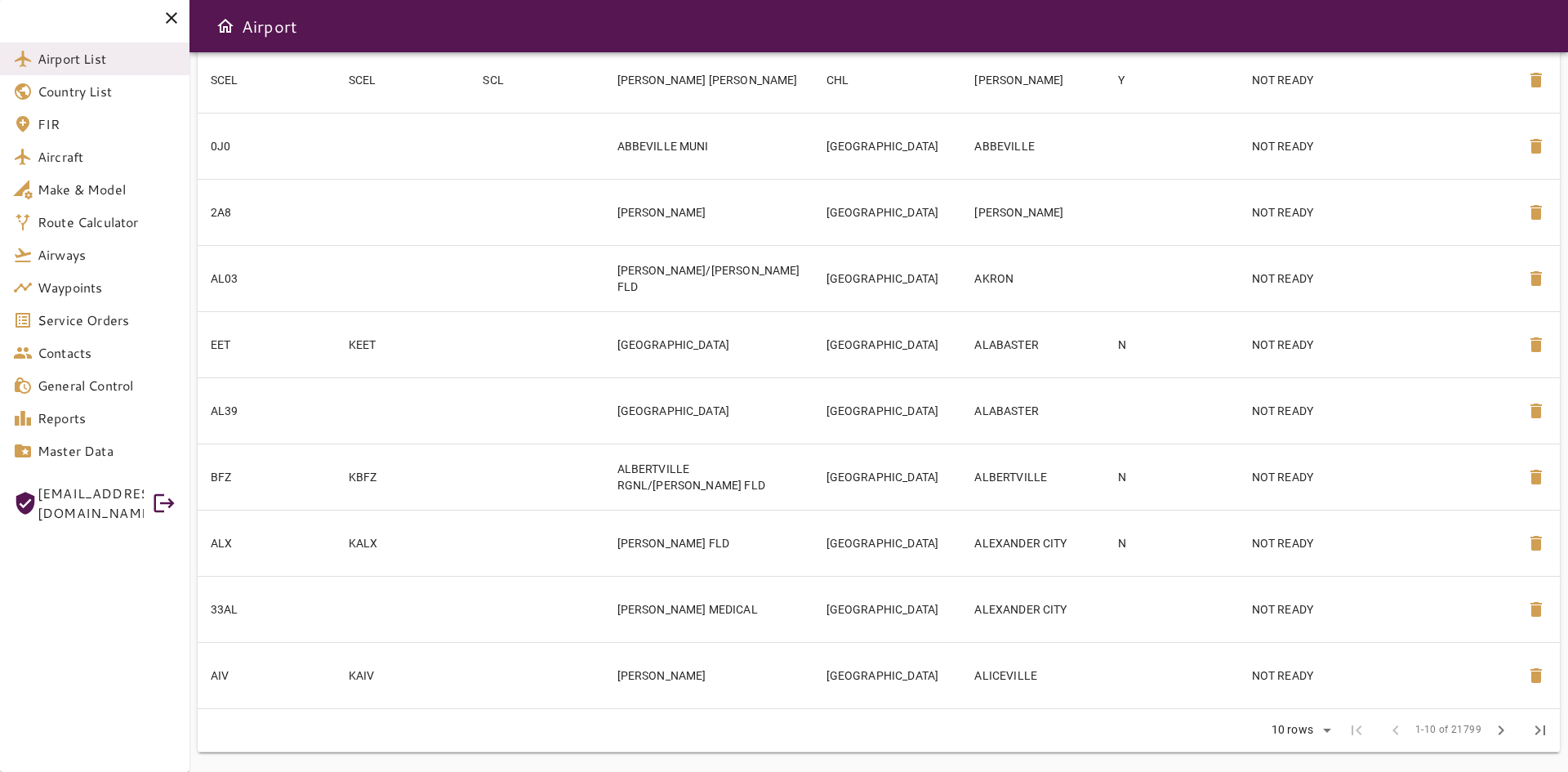
scroll to position [227, 0]
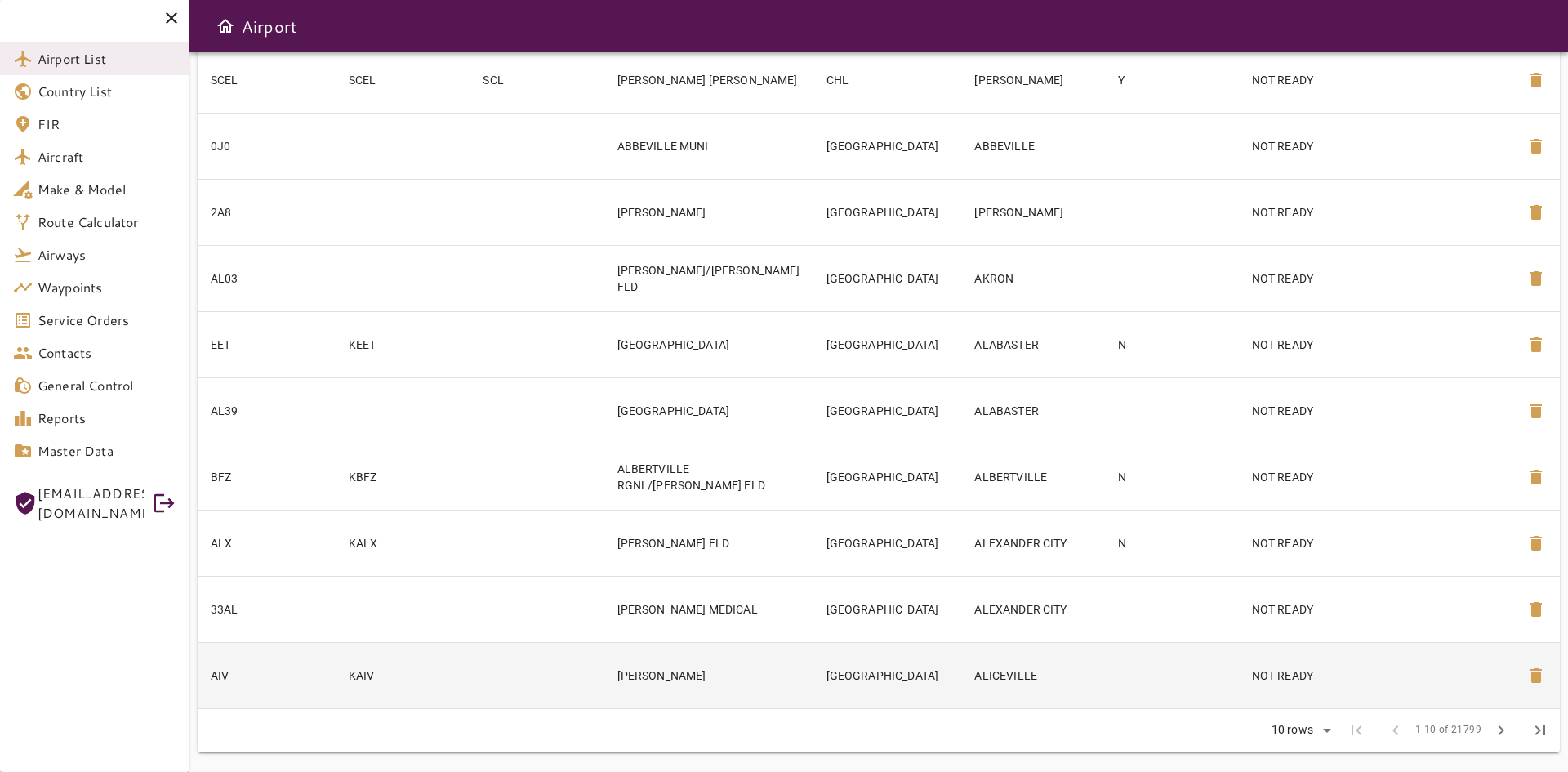
click at [963, 673] on td "ALICEVILLE" at bounding box center [1034, 675] width 144 height 66
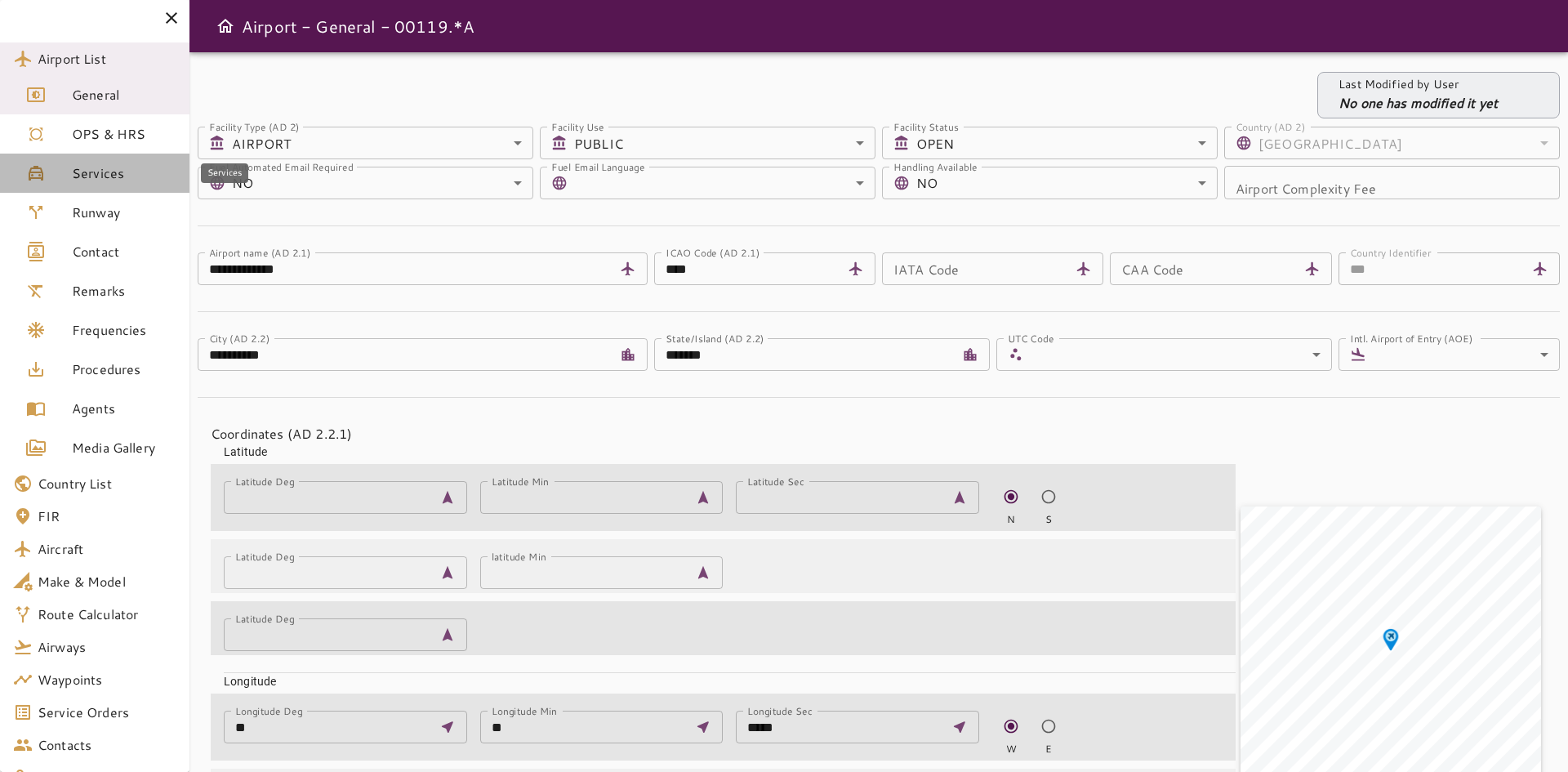
click at [92, 175] on span "Services" at bounding box center [124, 173] width 104 height 20
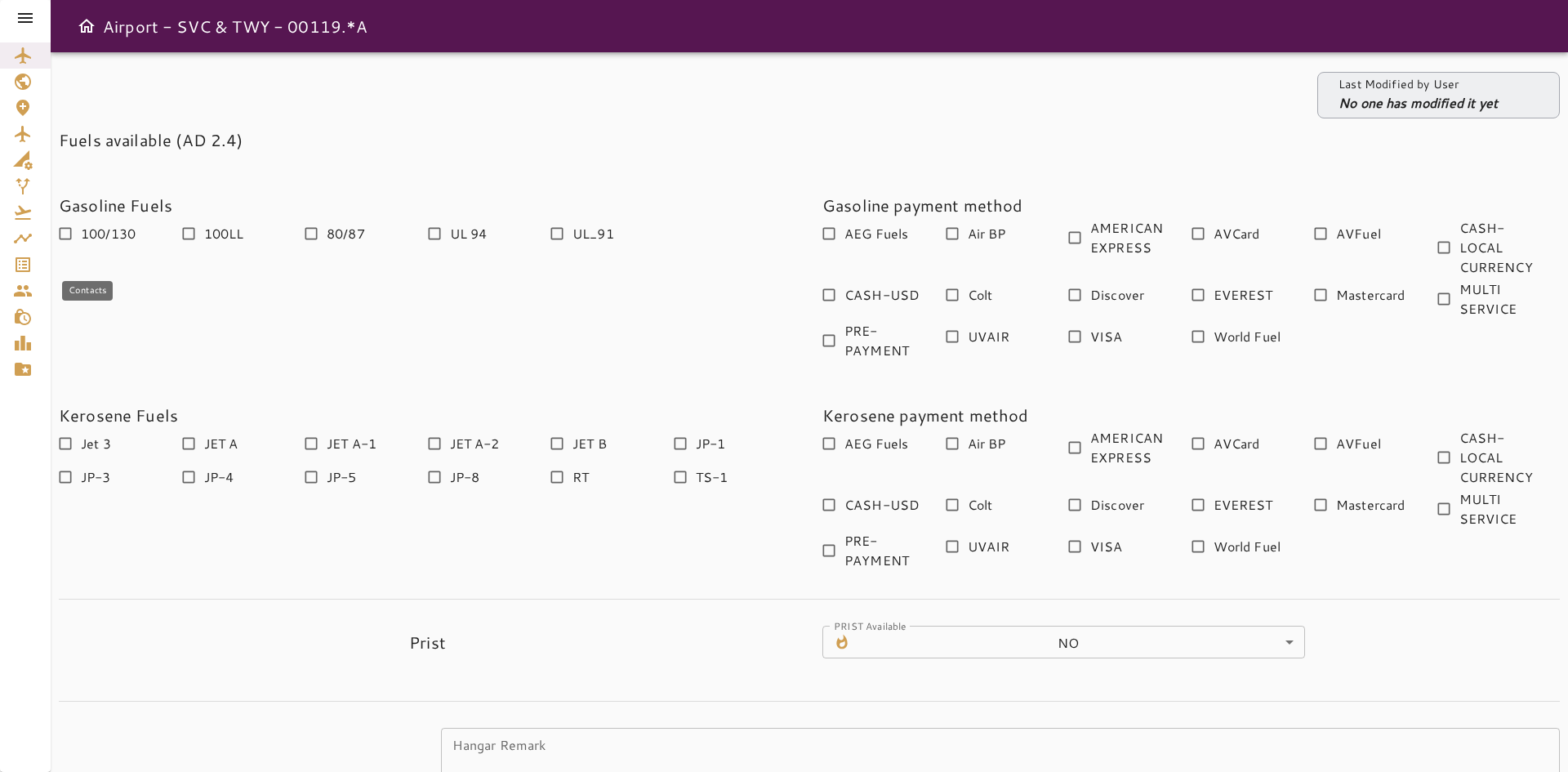
click at [29, 277] on link "Contacts" at bounding box center [25, 290] width 51 height 26
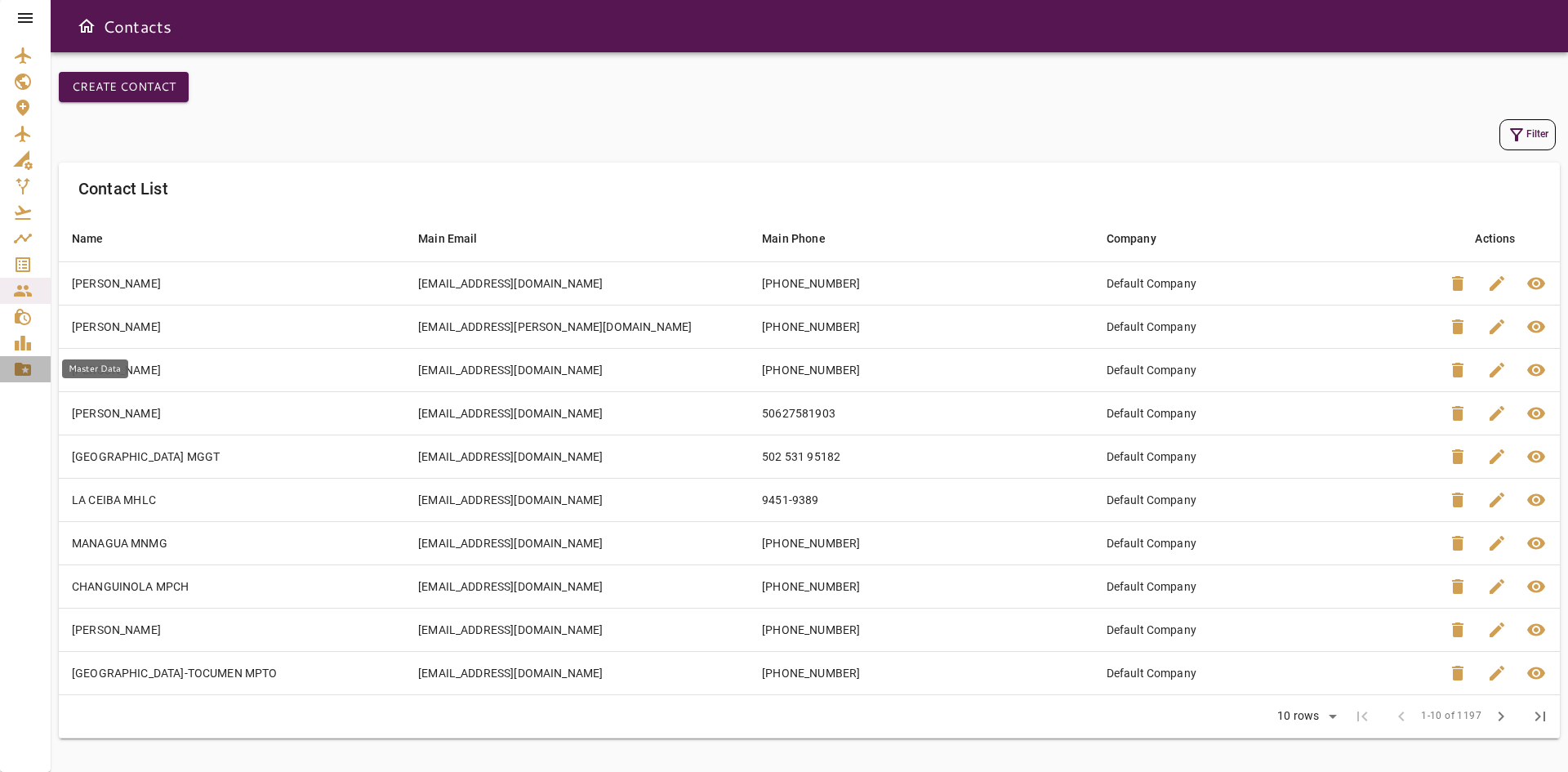
click at [28, 364] on icon "Master Data" at bounding box center [22, 369] width 20 height 20
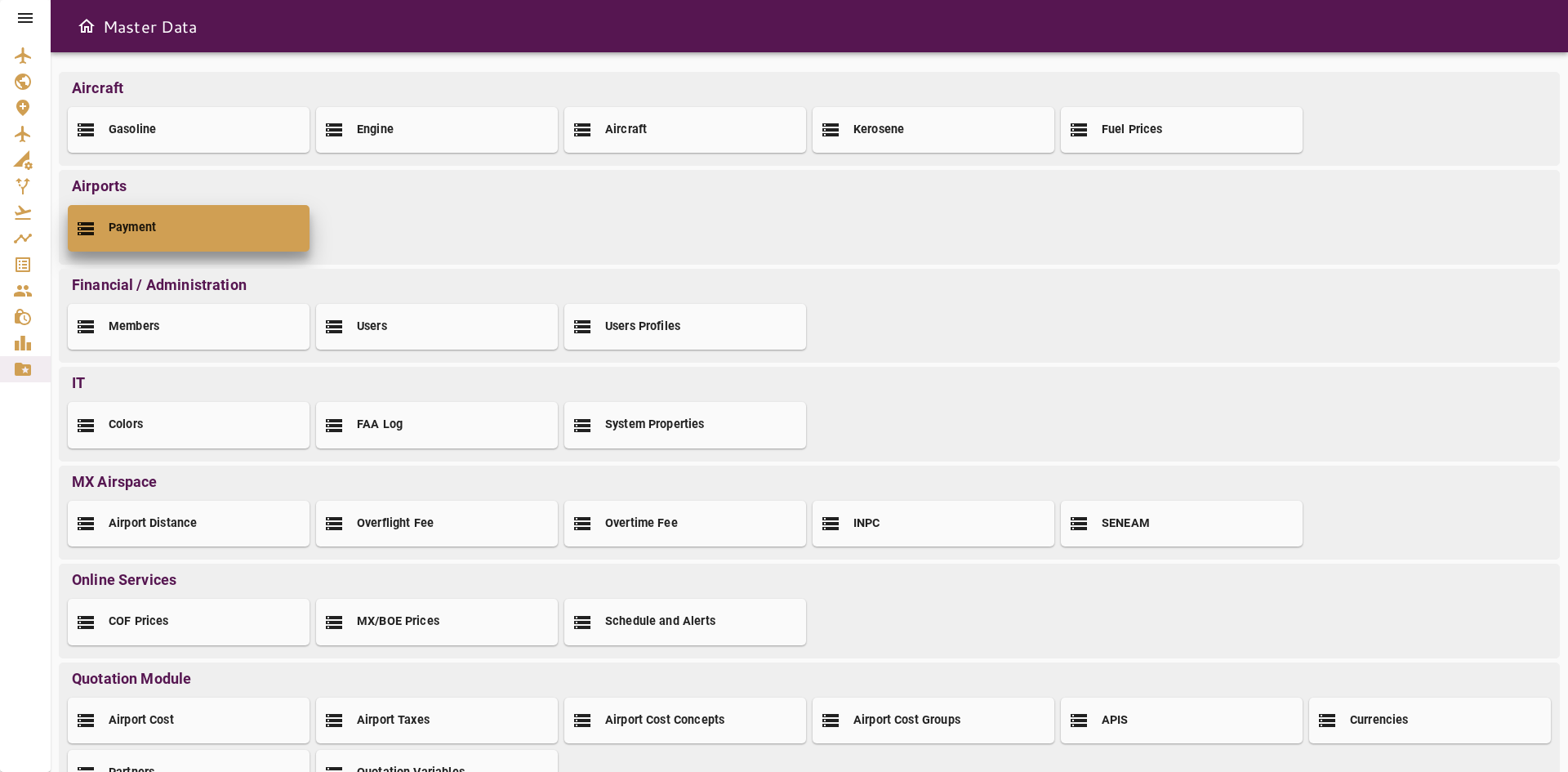
click at [225, 233] on div "Payment" at bounding box center [188, 228] width 242 height 46
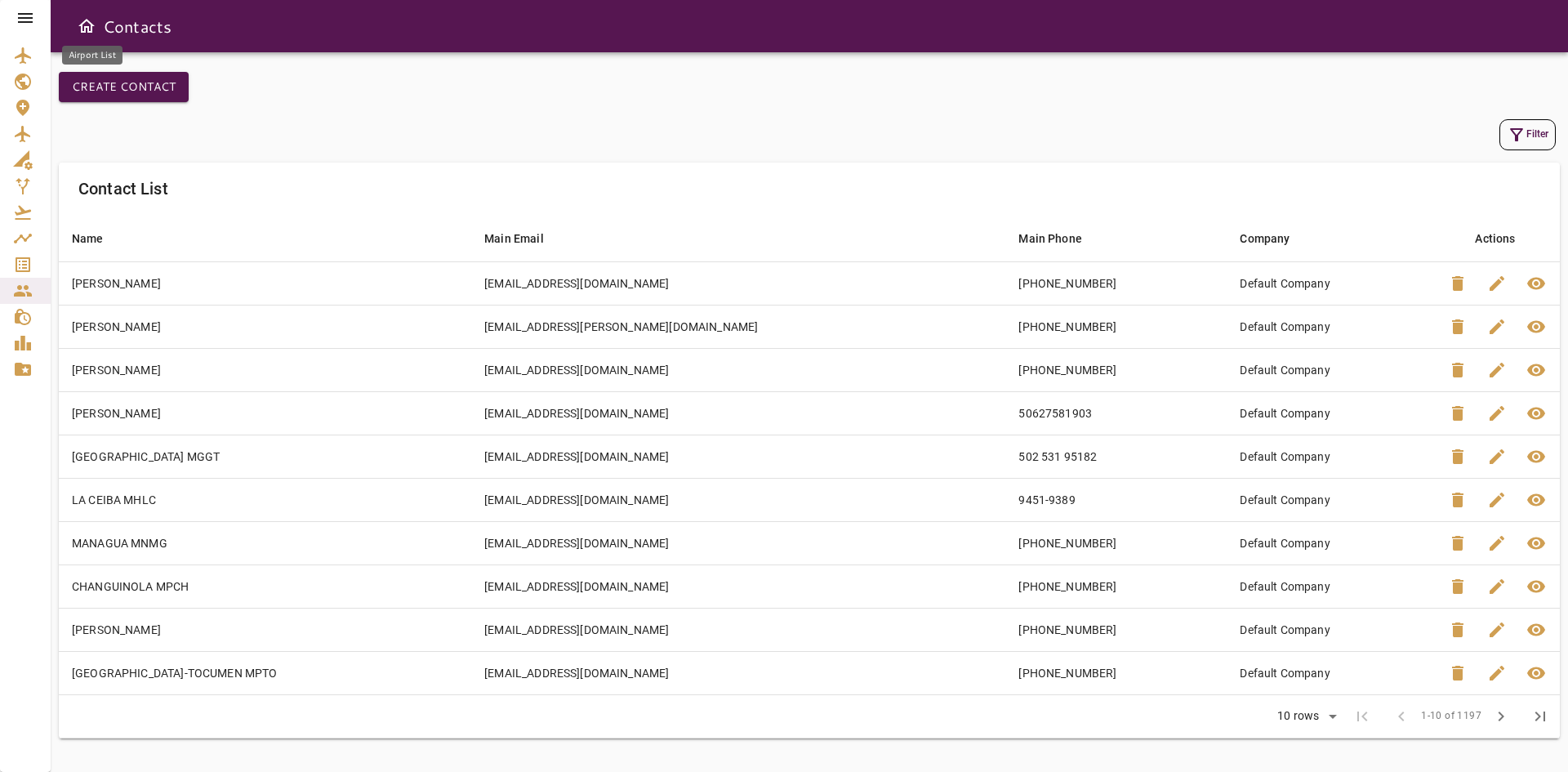
click at [12, 57] on link "Airport List" at bounding box center [25, 55] width 51 height 26
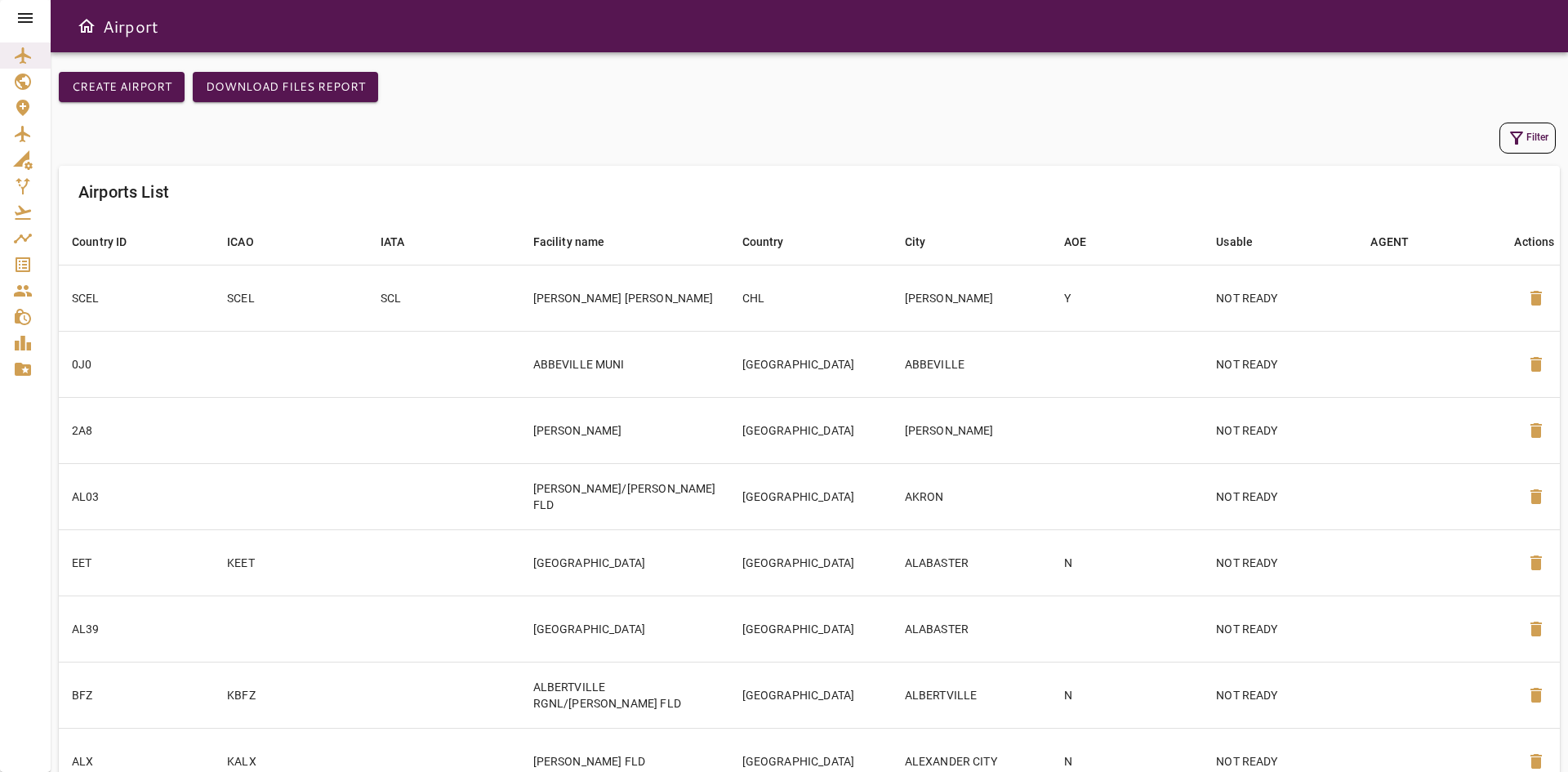
click at [33, 13] on icon at bounding box center [25, 18] width 14 height 10
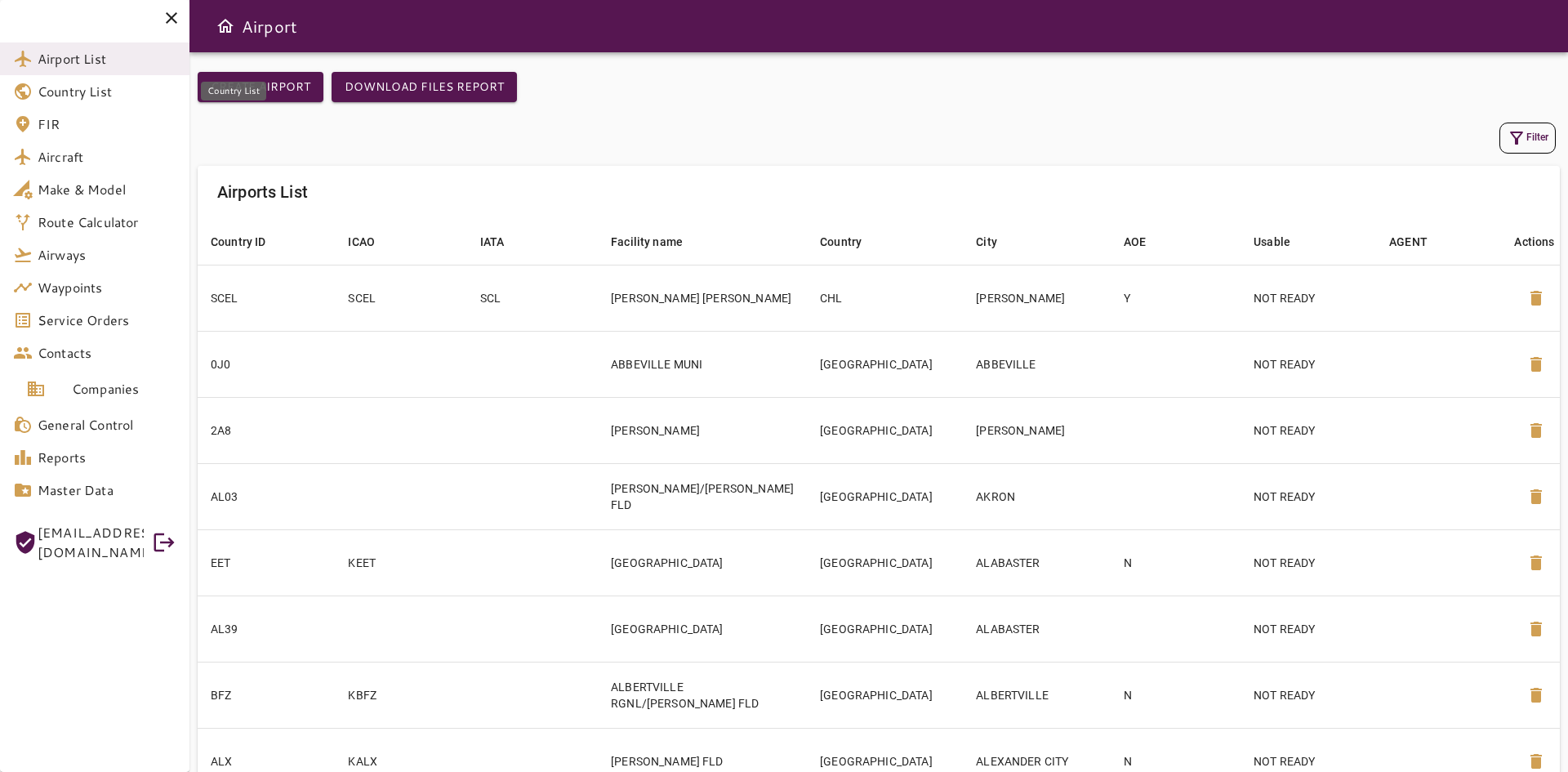
click at [89, 98] on span "Country List" at bounding box center [107, 91] width 139 height 20
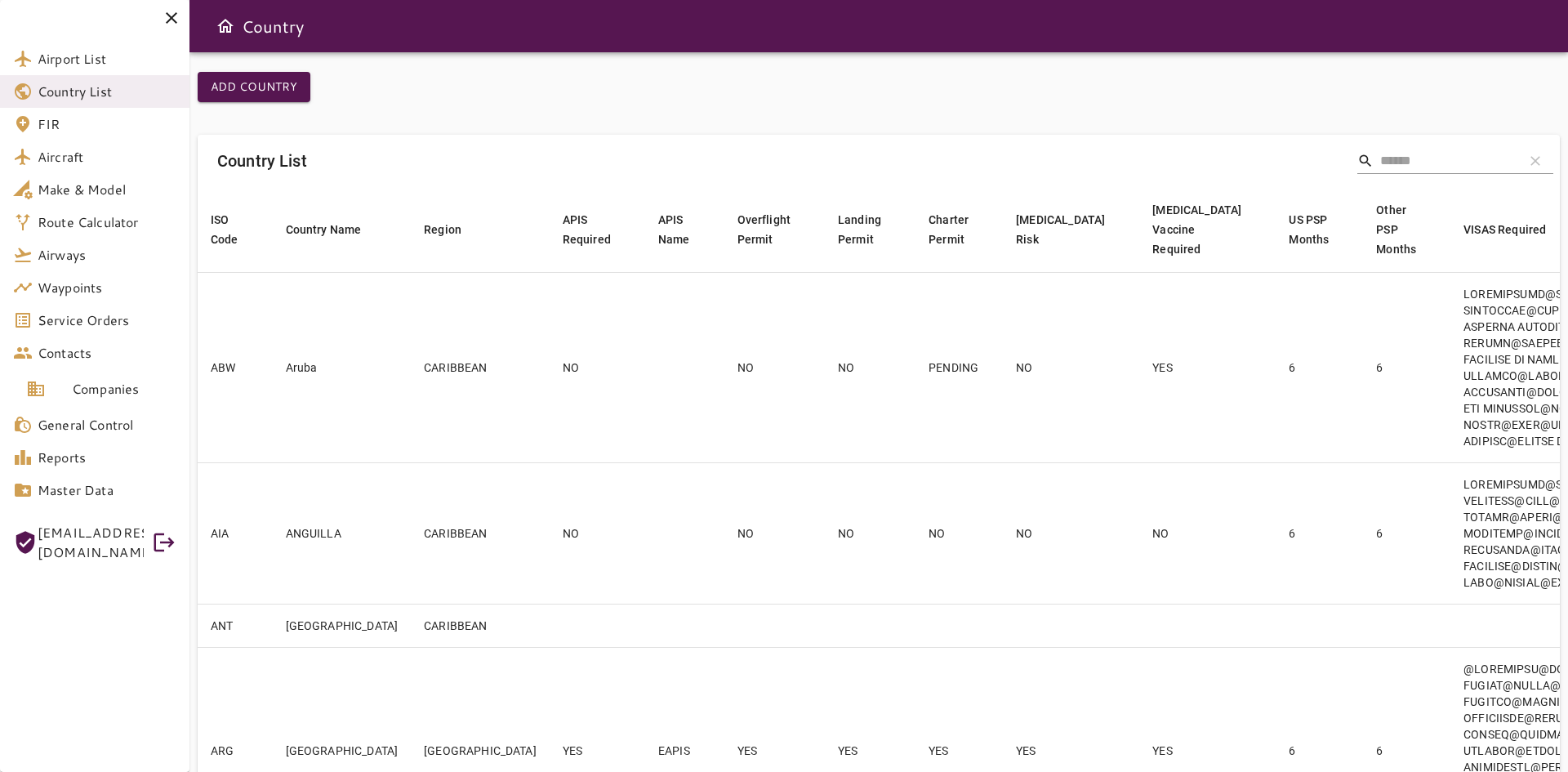
click at [1428, 97] on div "Add Country Country List search clear ISO Code arrow_downward Country Name arro…" at bounding box center [879, 746] width 1362 height 1347
click at [1540, 70] on div "Add Country Country List search clear ISO Code arrow_downward Country Name arro…" at bounding box center [879, 412] width 1379 height 720
click at [171, 16] on icon at bounding box center [171, 18] width 20 height 20
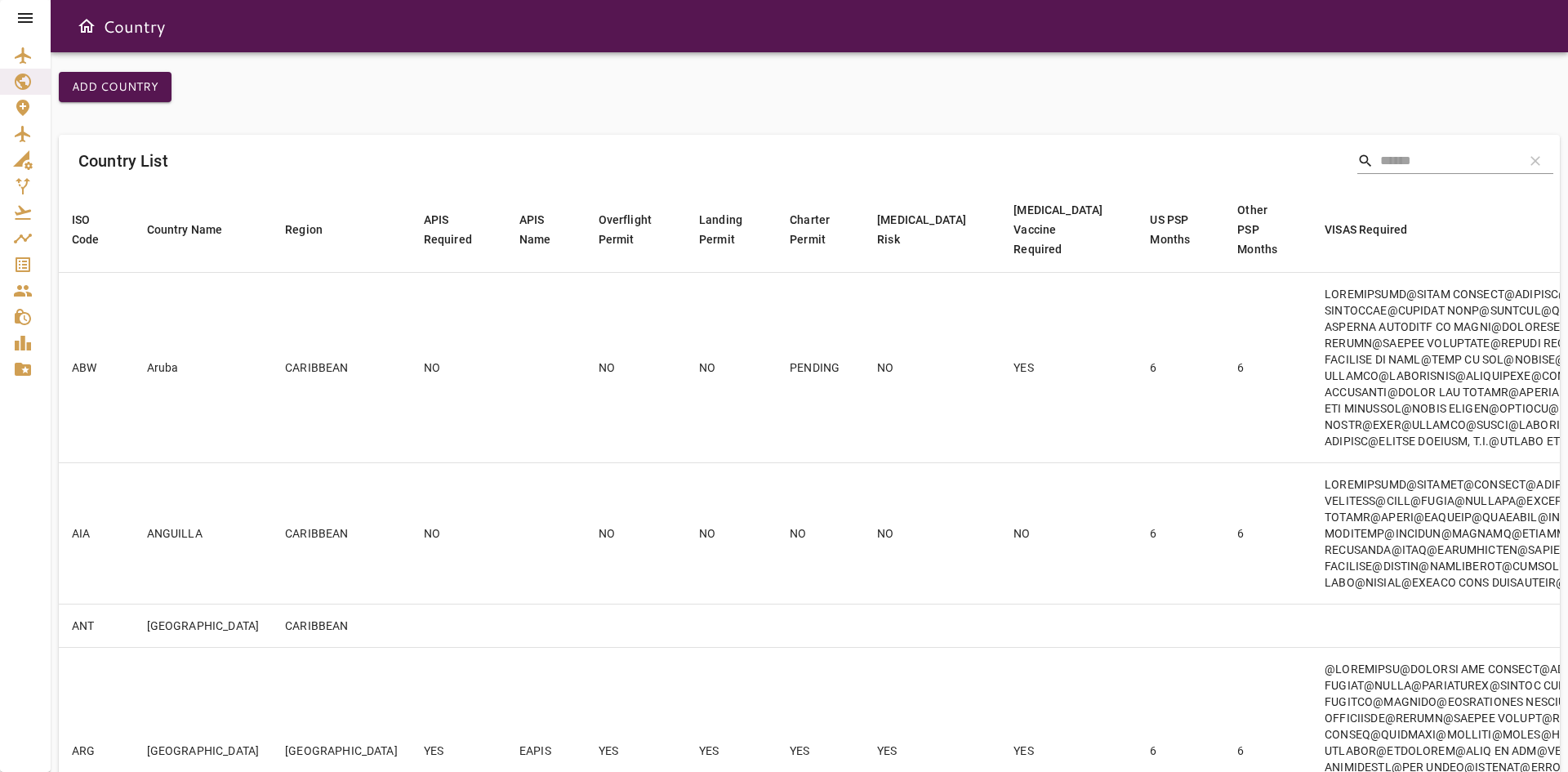
click at [1527, 87] on div "Add Country Country List search clear ISO Code arrow_downward Country Name arro…" at bounding box center [809, 746] width 1501 height 1347
click at [1409, 171] on input "Search" at bounding box center [1446, 160] width 131 height 26
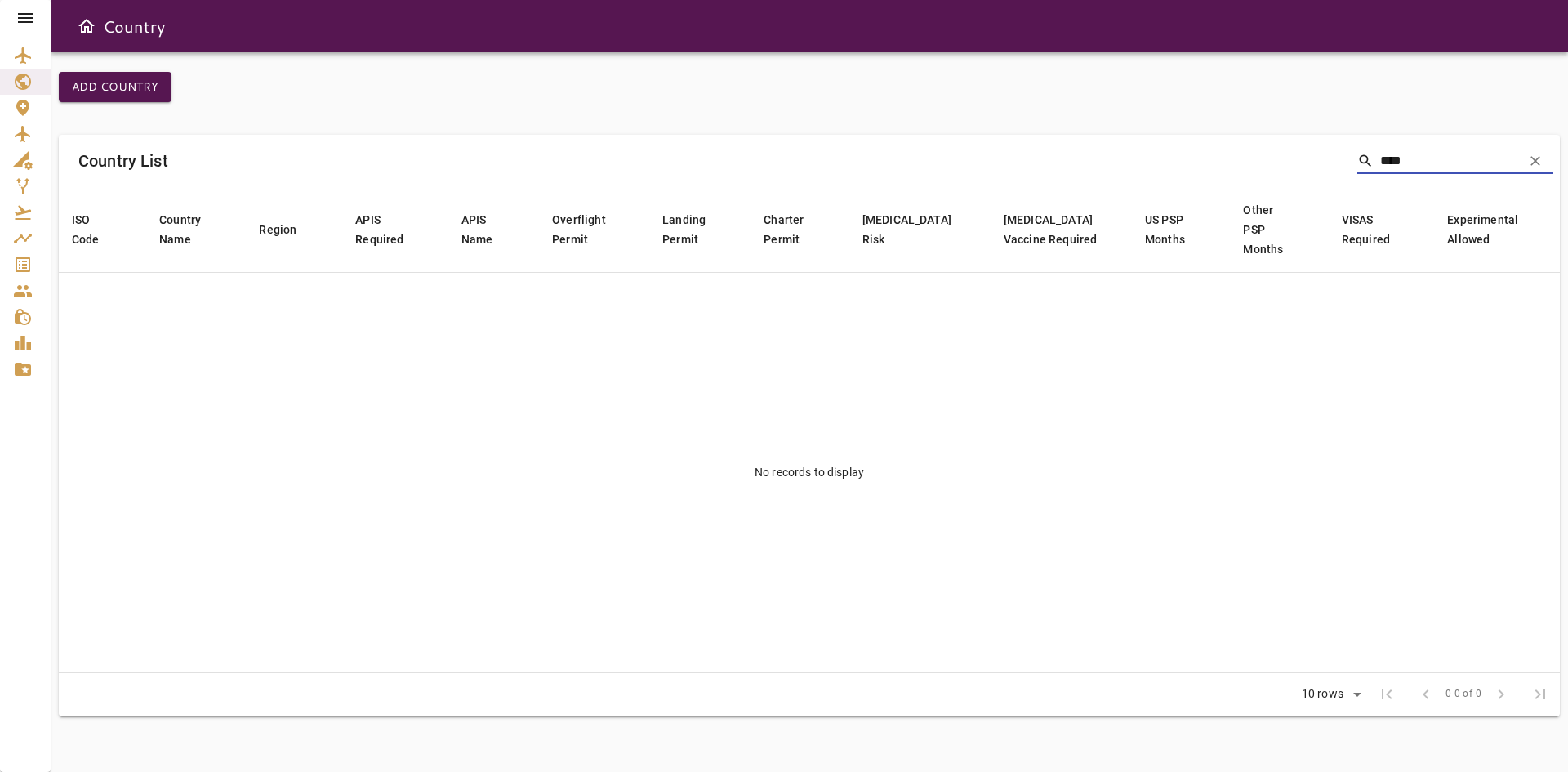
type input "****"
click at [14, 48] on icon "Airport List" at bounding box center [22, 55] width 20 height 20
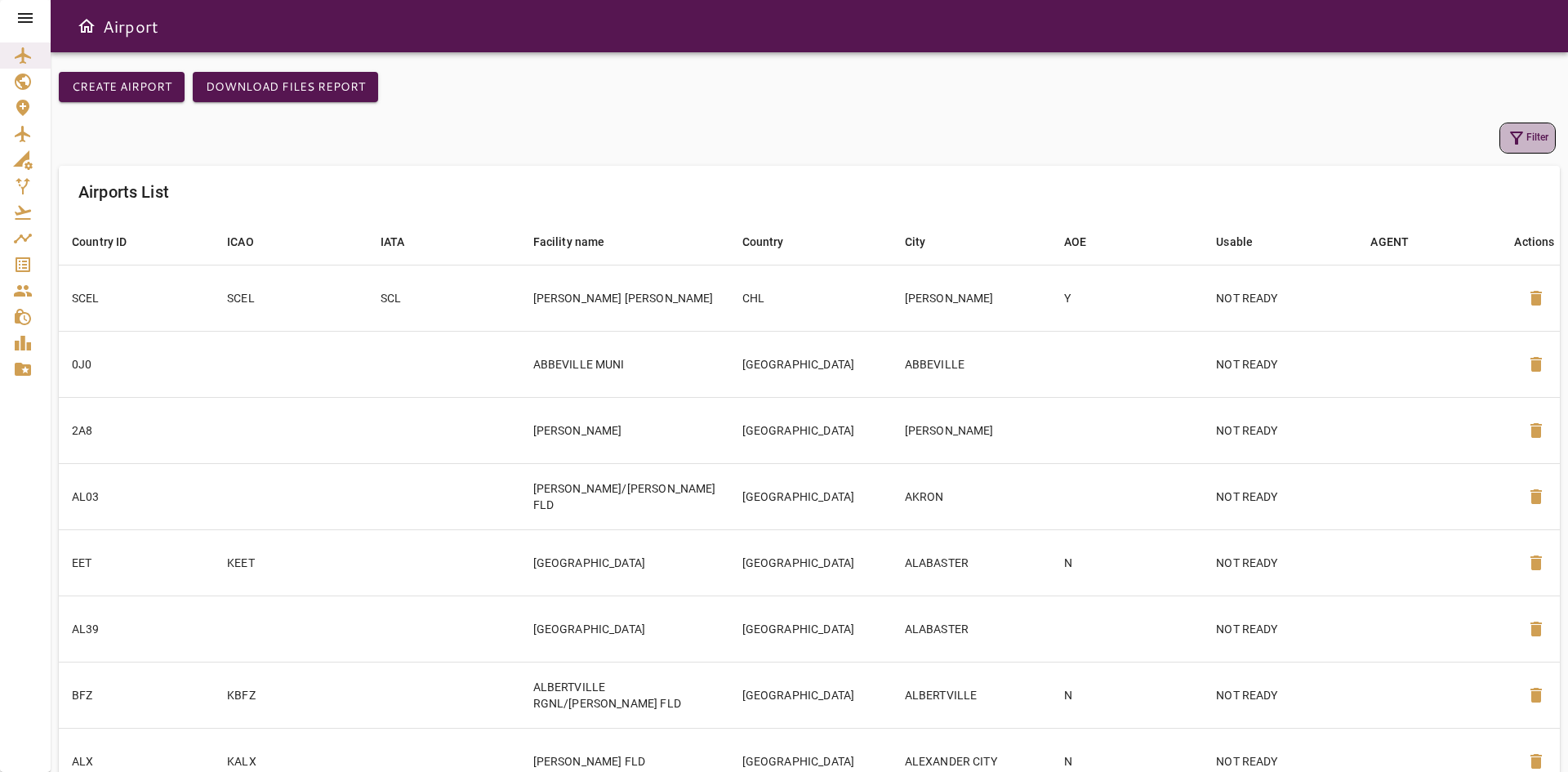
click at [1524, 137] on icon "button" at bounding box center [1516, 137] width 20 height 20
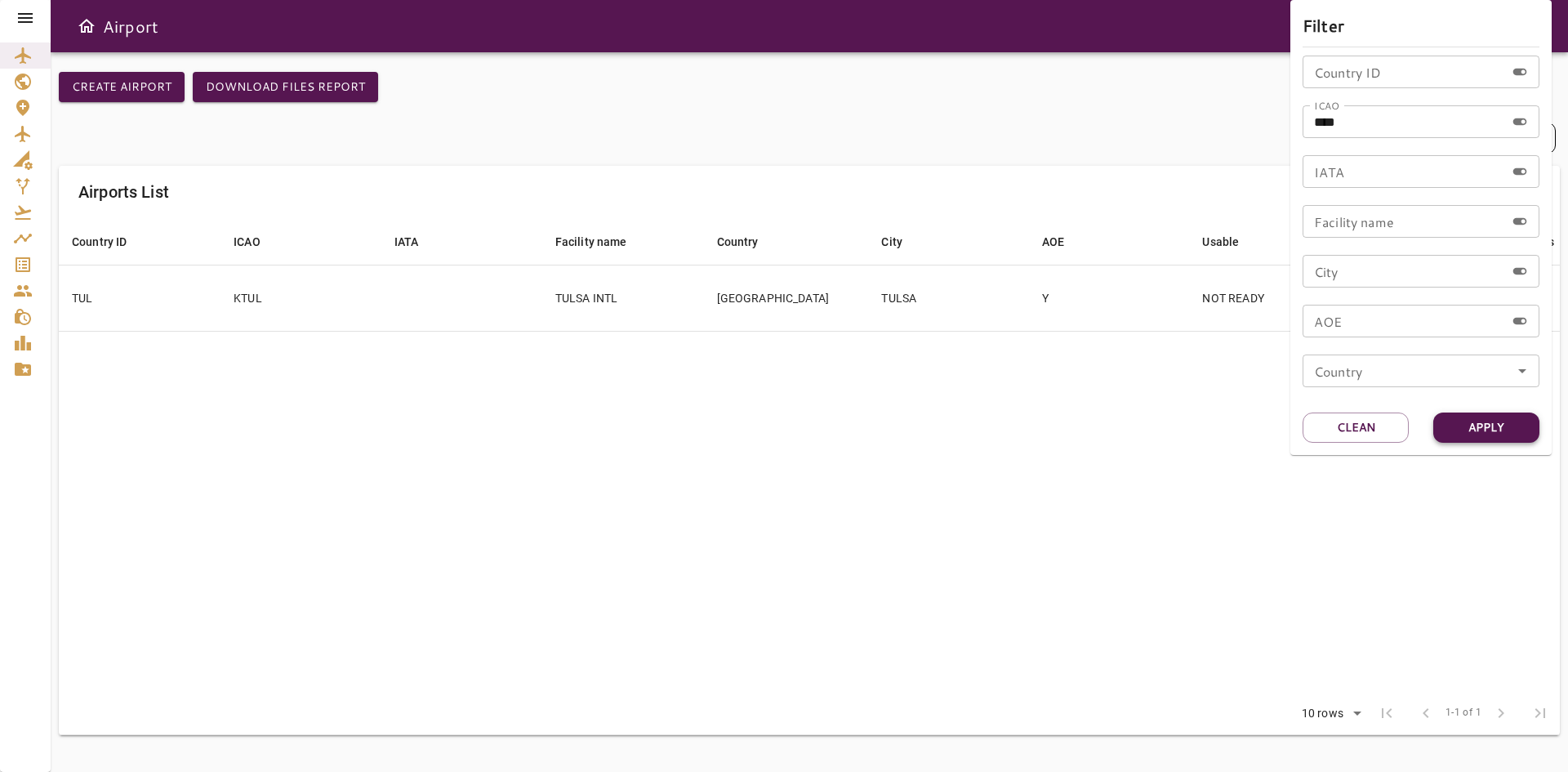
click at [1476, 421] on button "Apply" at bounding box center [1486, 428] width 106 height 31
click at [586, 297] on div at bounding box center [784, 386] width 1568 height 772
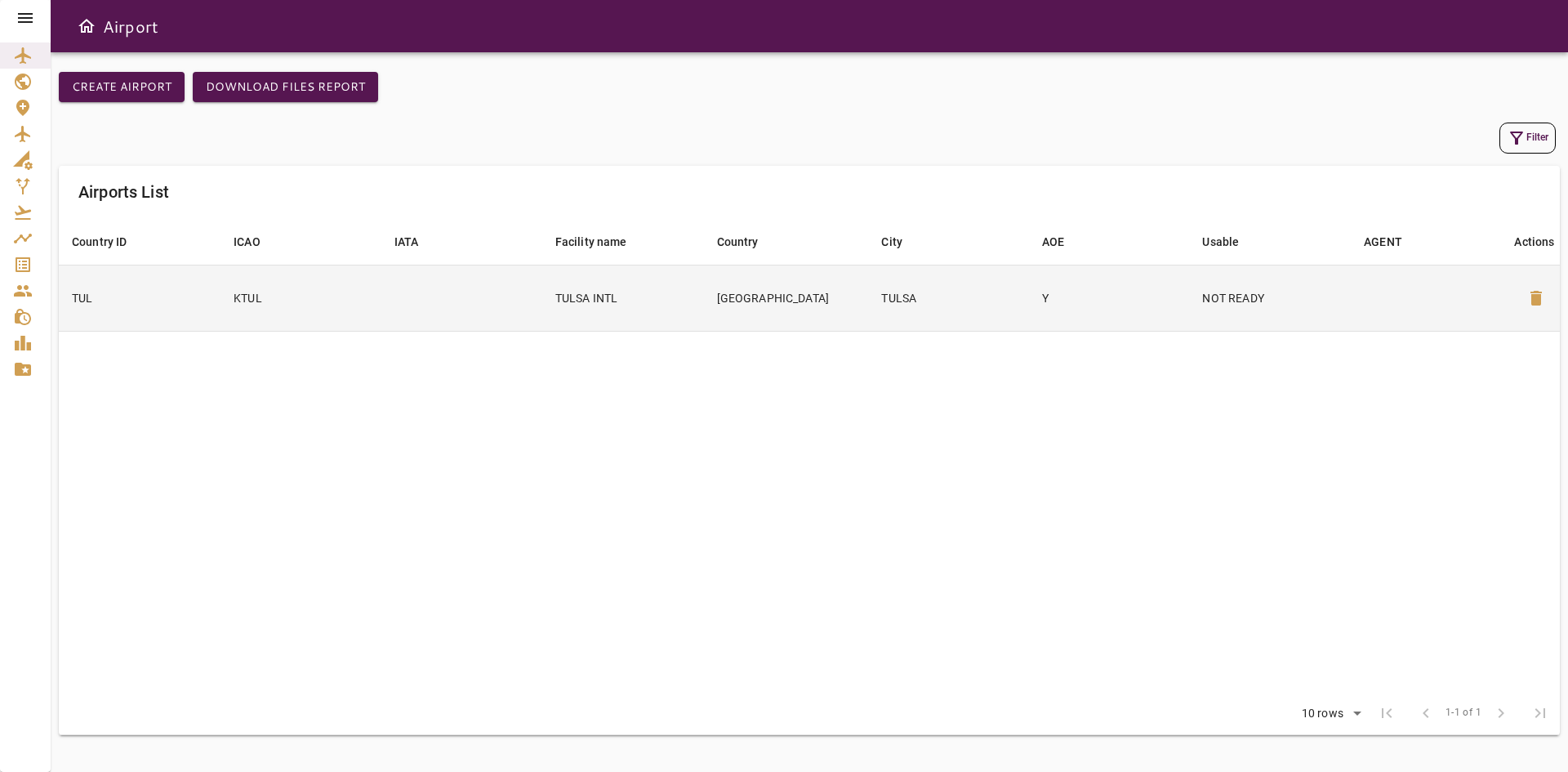
click at [243, 298] on td "KTUL" at bounding box center [301, 298] width 161 height 66
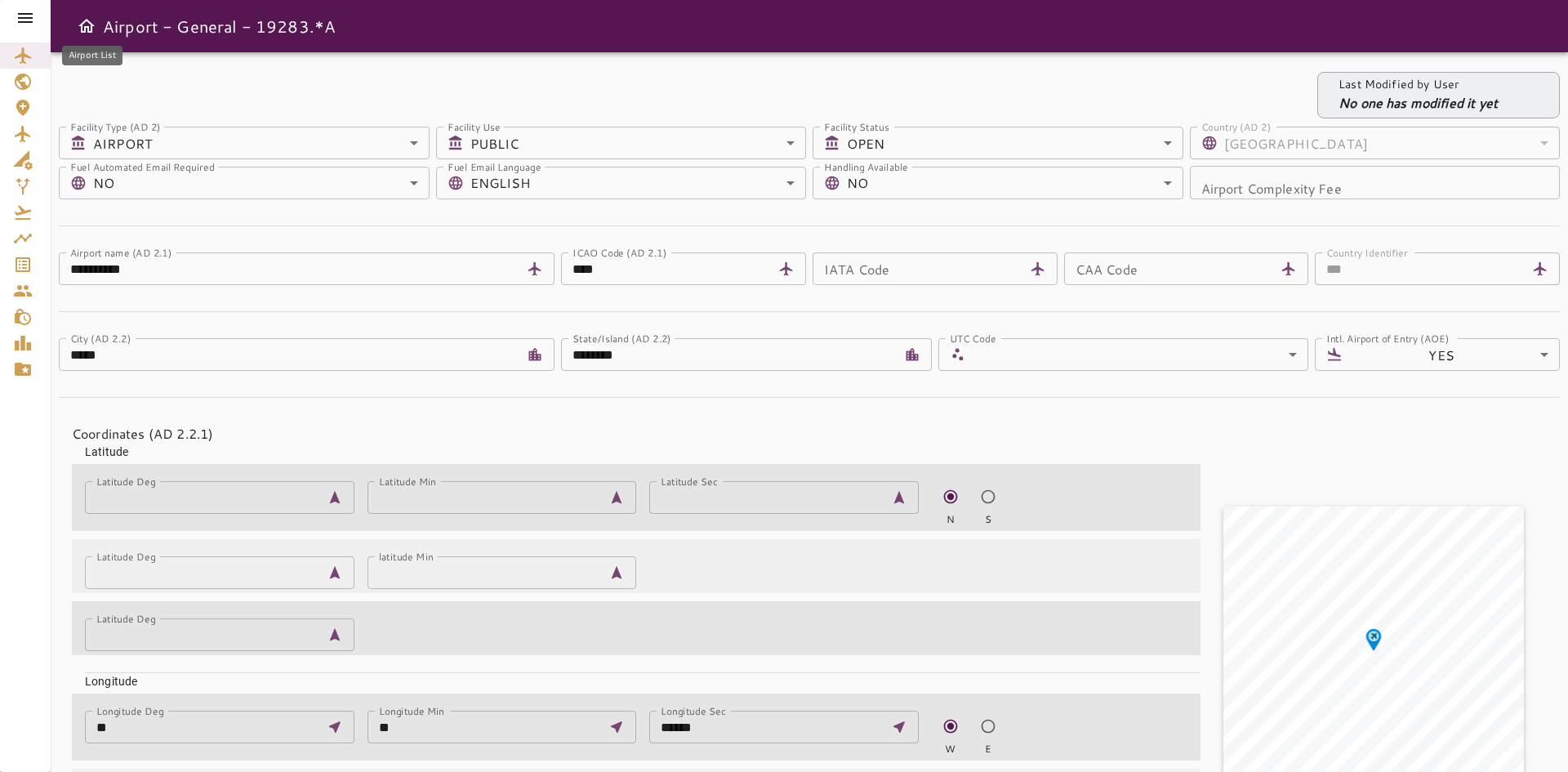
click at [35, 59] on div "Airport List" at bounding box center [25, 55] width 25 height 20
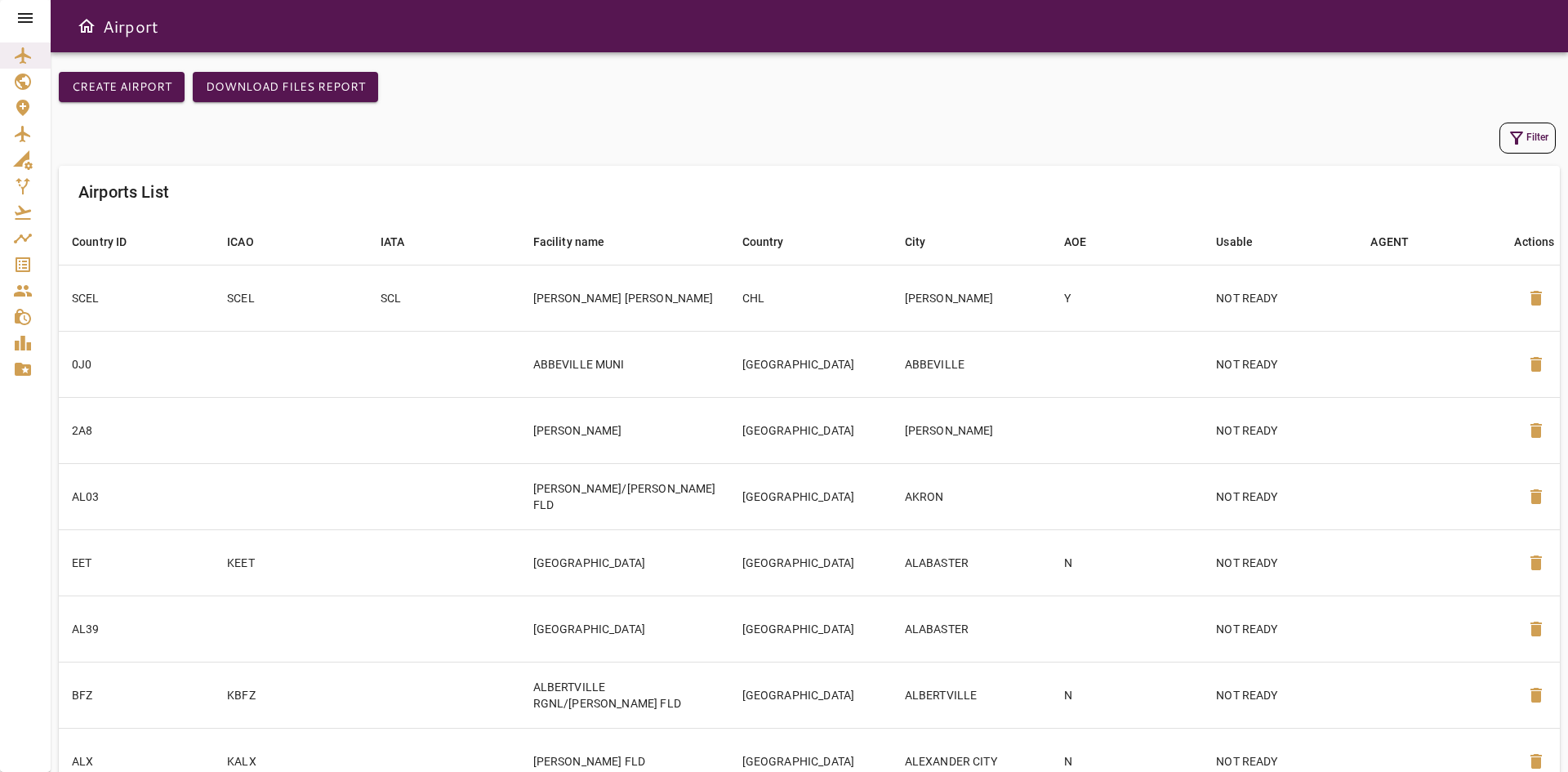
click at [30, 24] on icon at bounding box center [25, 18] width 20 height 20
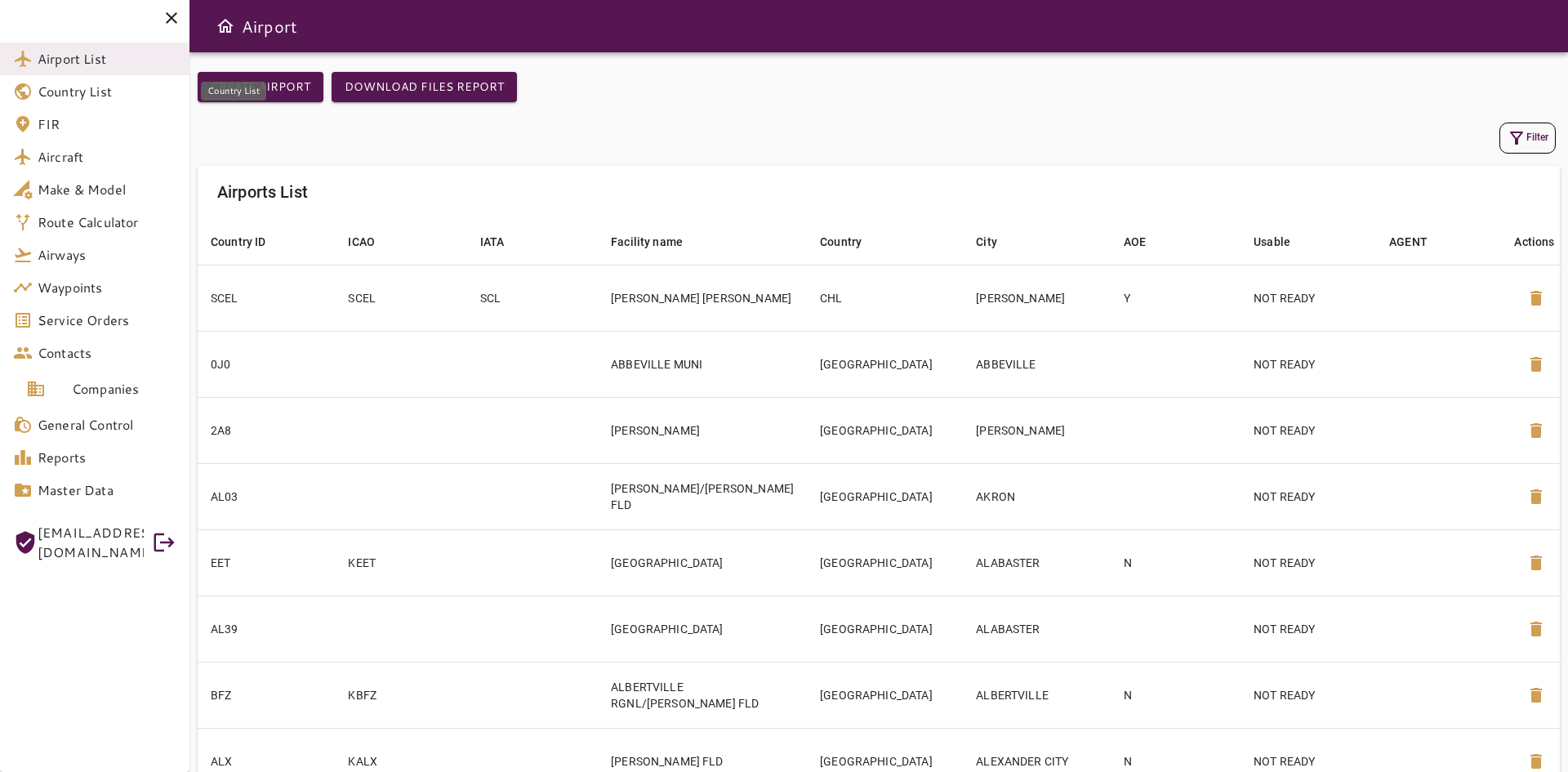
click at [108, 91] on span "Country List" at bounding box center [107, 91] width 139 height 20
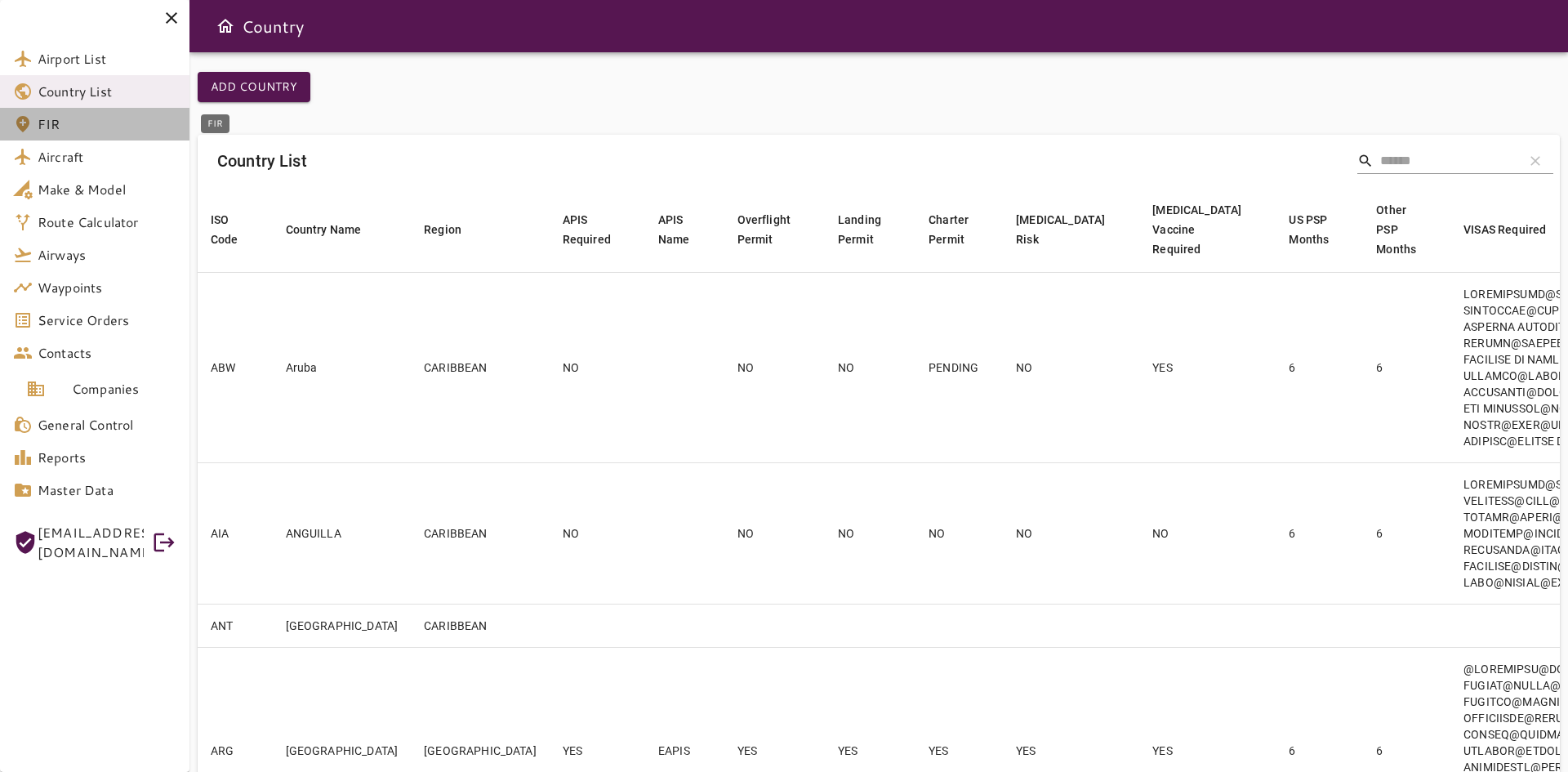
click at [88, 138] on link "FIR" at bounding box center [94, 124] width 189 height 33
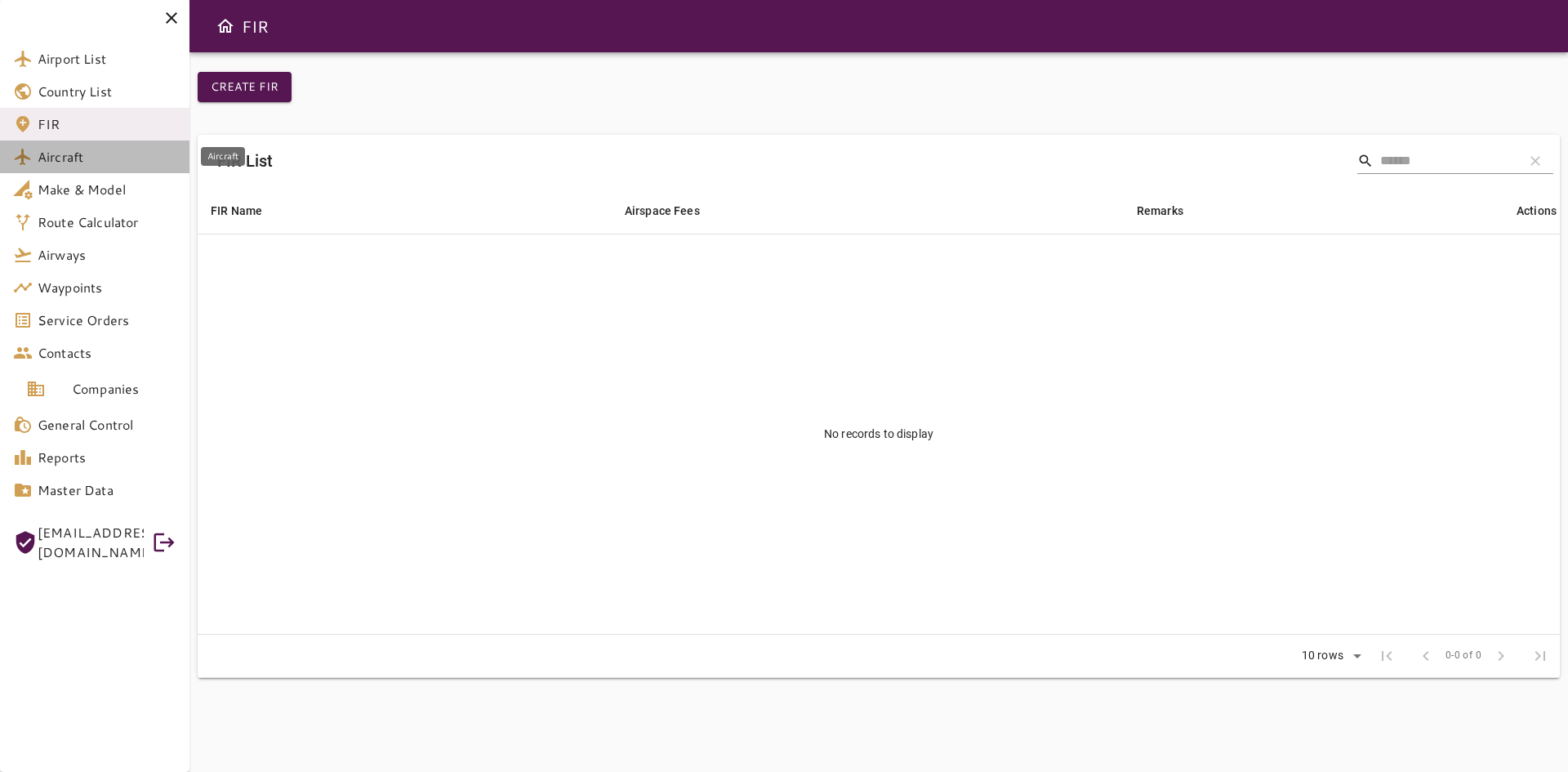
click at [89, 154] on span "Aircraft" at bounding box center [107, 156] width 139 height 20
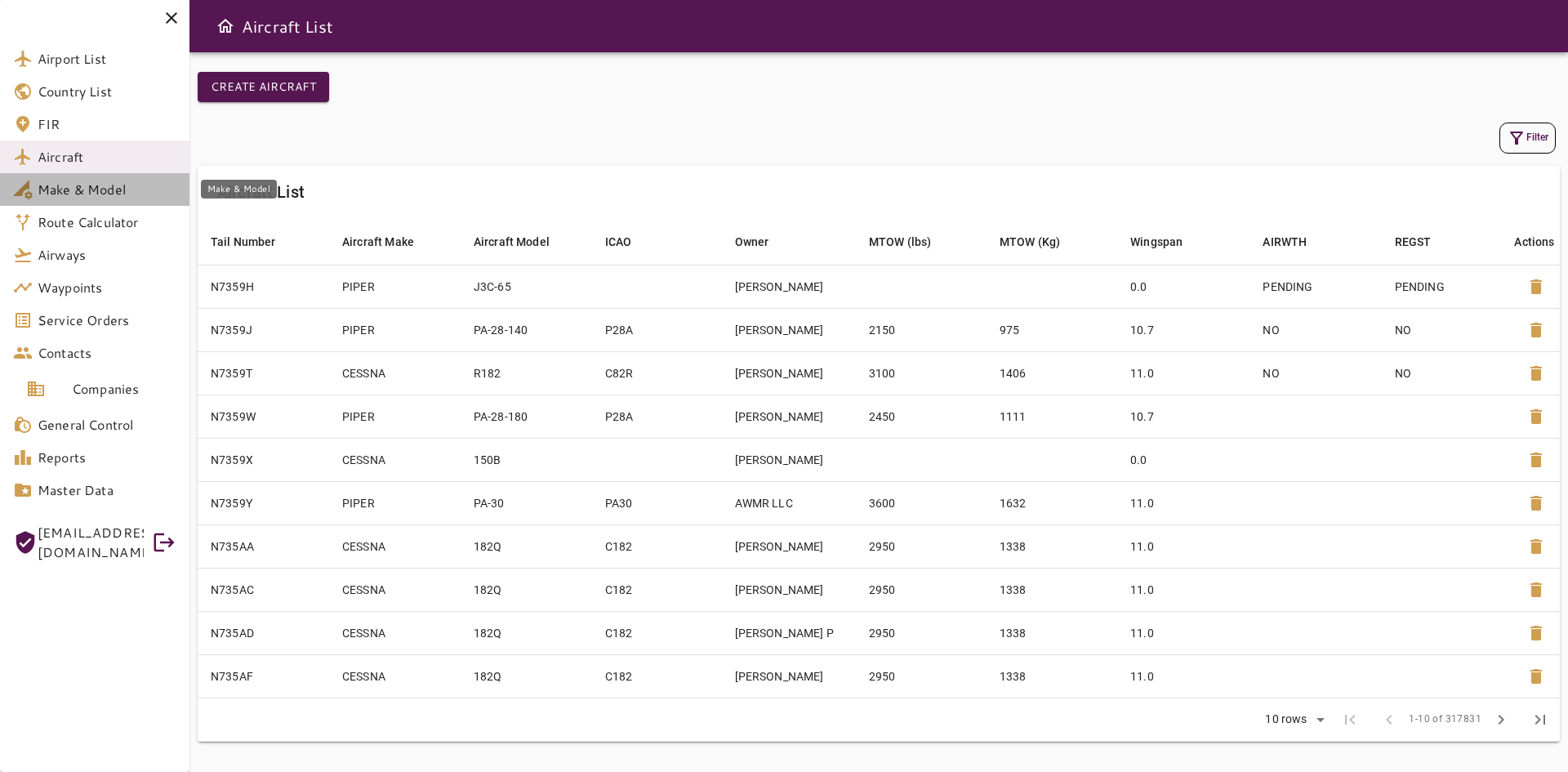
click at [82, 181] on span "Make & Model" at bounding box center [107, 189] width 139 height 20
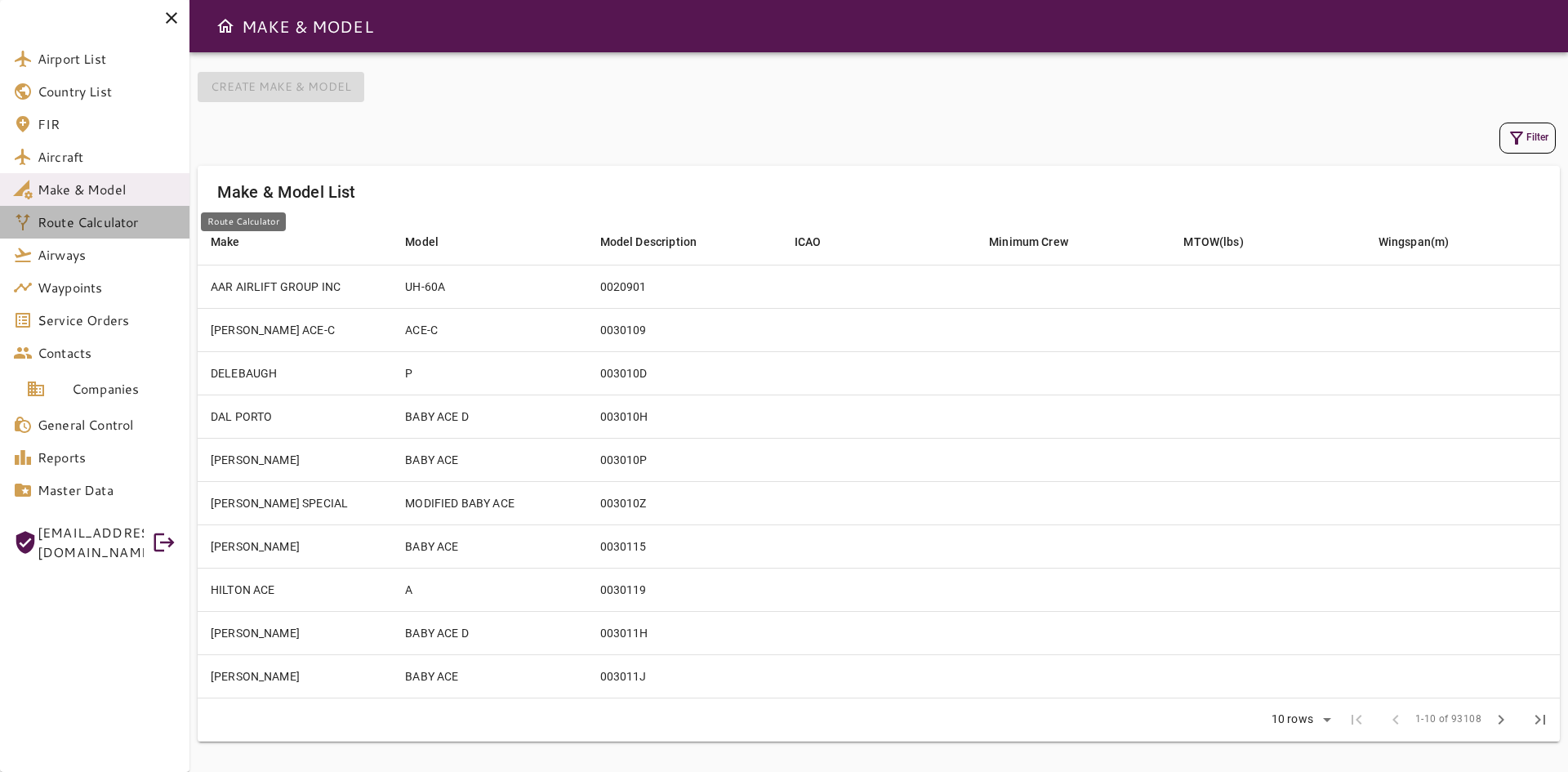
click at [96, 219] on span "Route Calculator" at bounding box center [107, 221] width 139 height 20
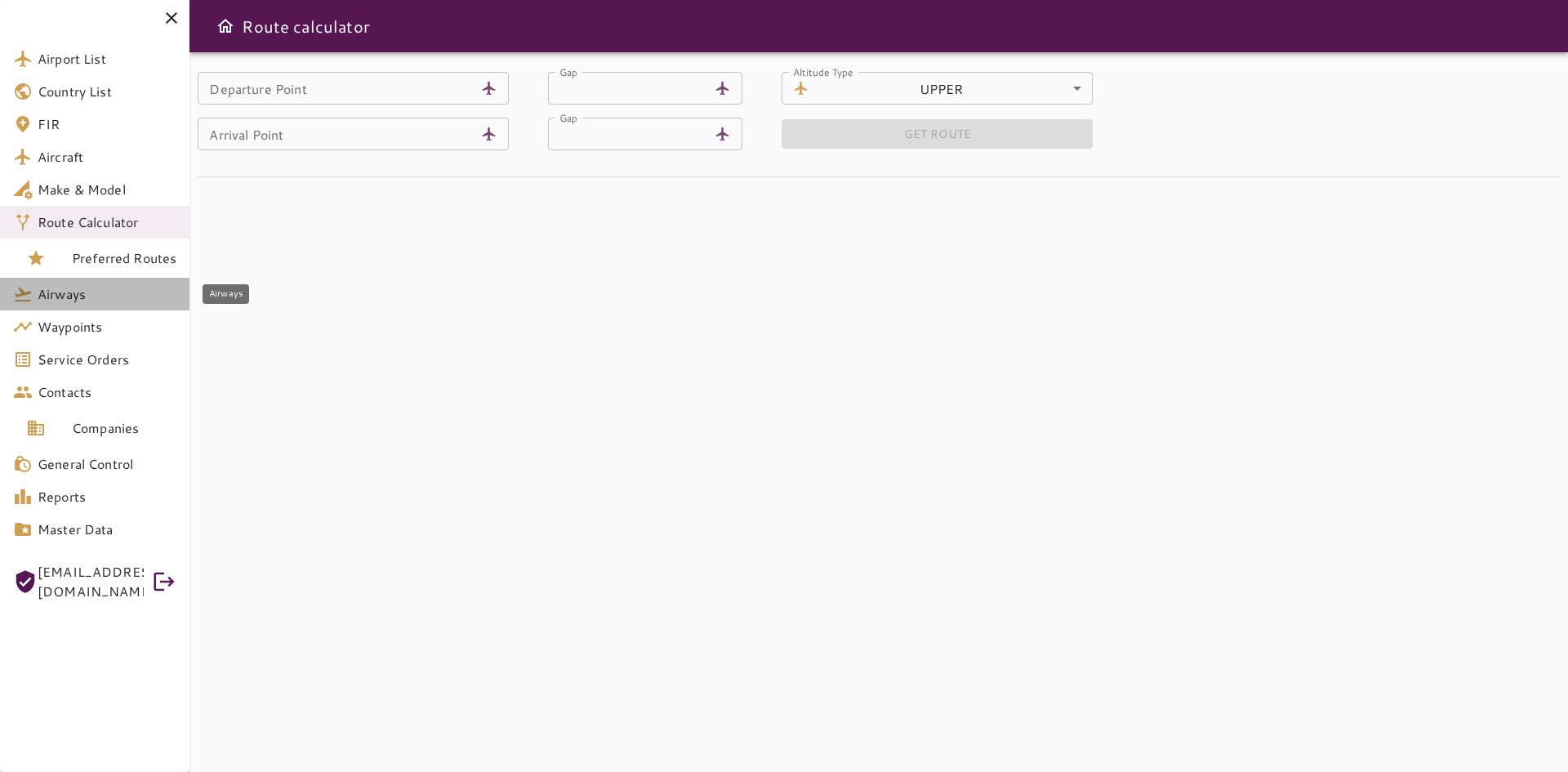
click at [77, 300] on span "Airways" at bounding box center [107, 294] width 139 height 20
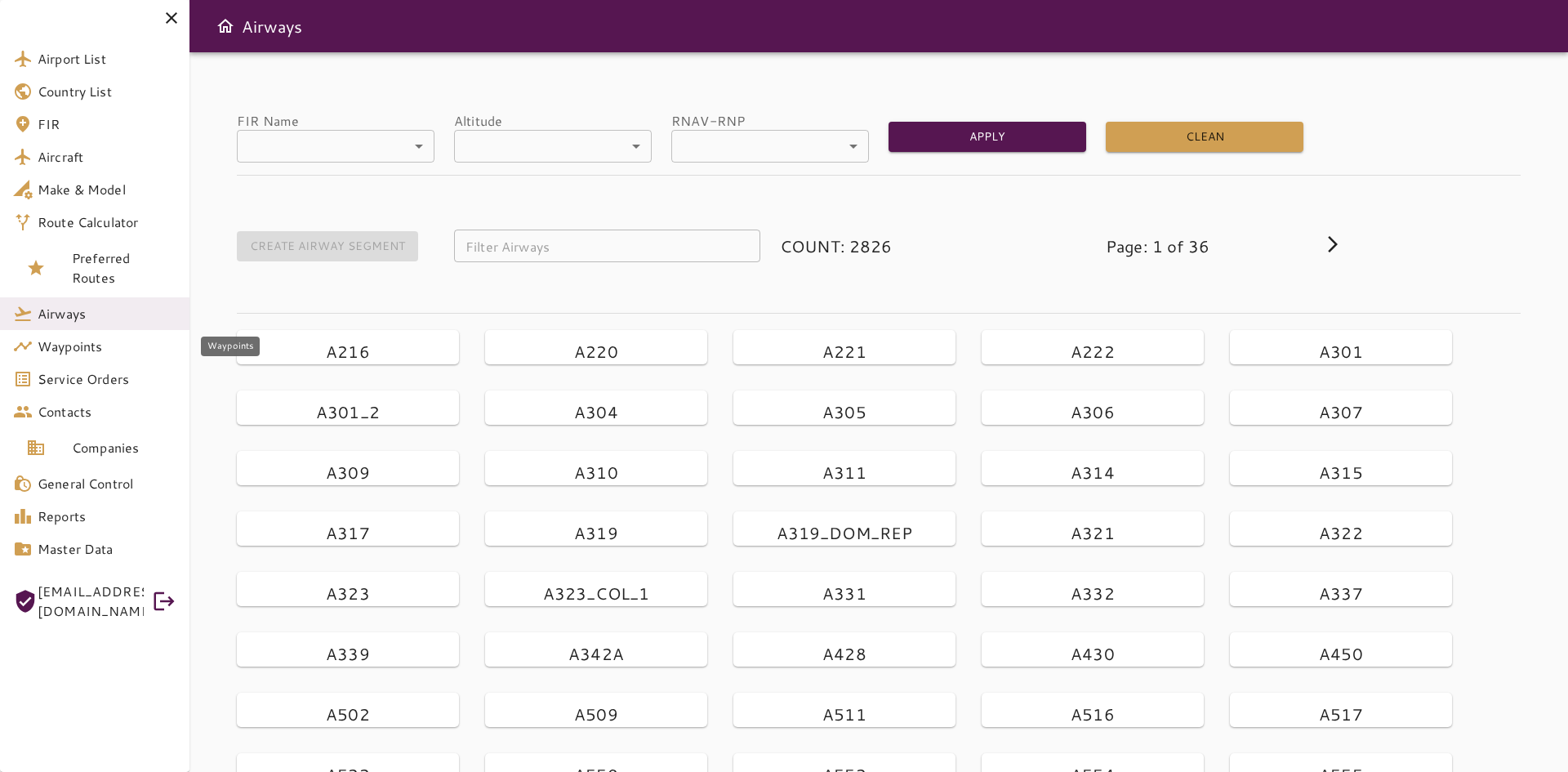
click at [66, 355] on span "Waypoints" at bounding box center [107, 346] width 139 height 20
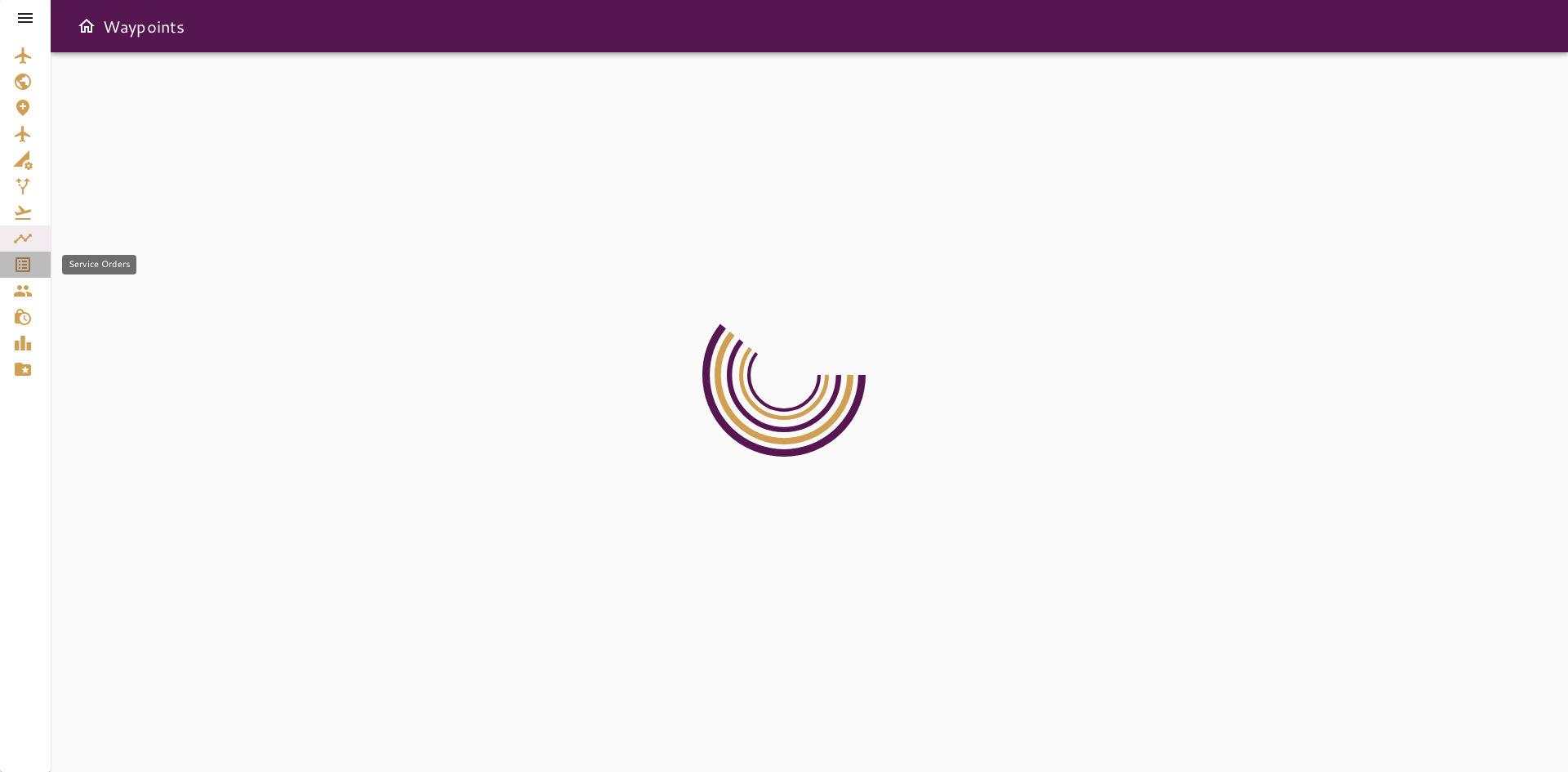
click at [14, 266] on icon "Service Orders" at bounding box center [22, 264] width 20 height 20
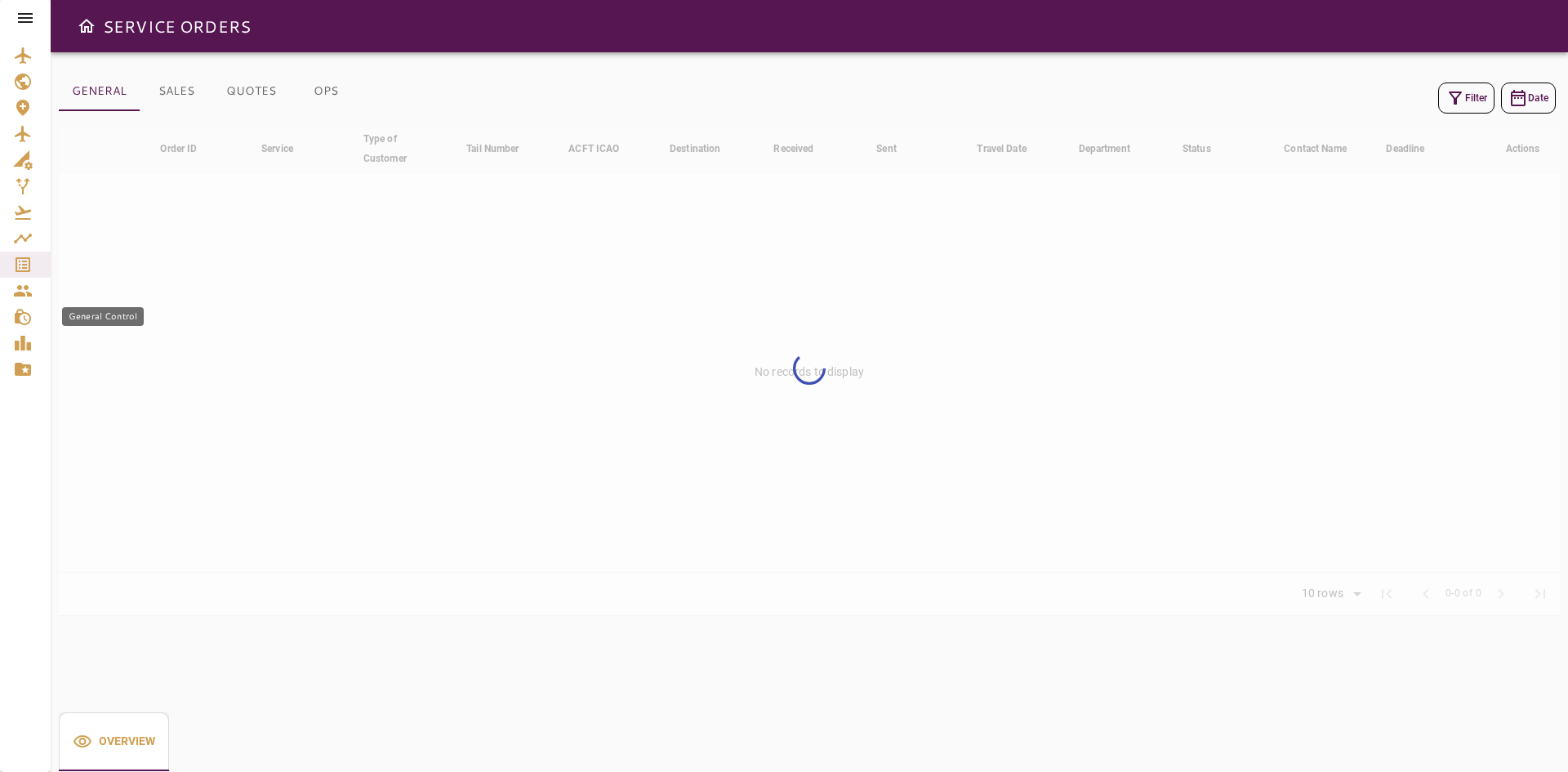
click at [25, 317] on icon "General Control" at bounding box center [22, 316] width 20 height 20
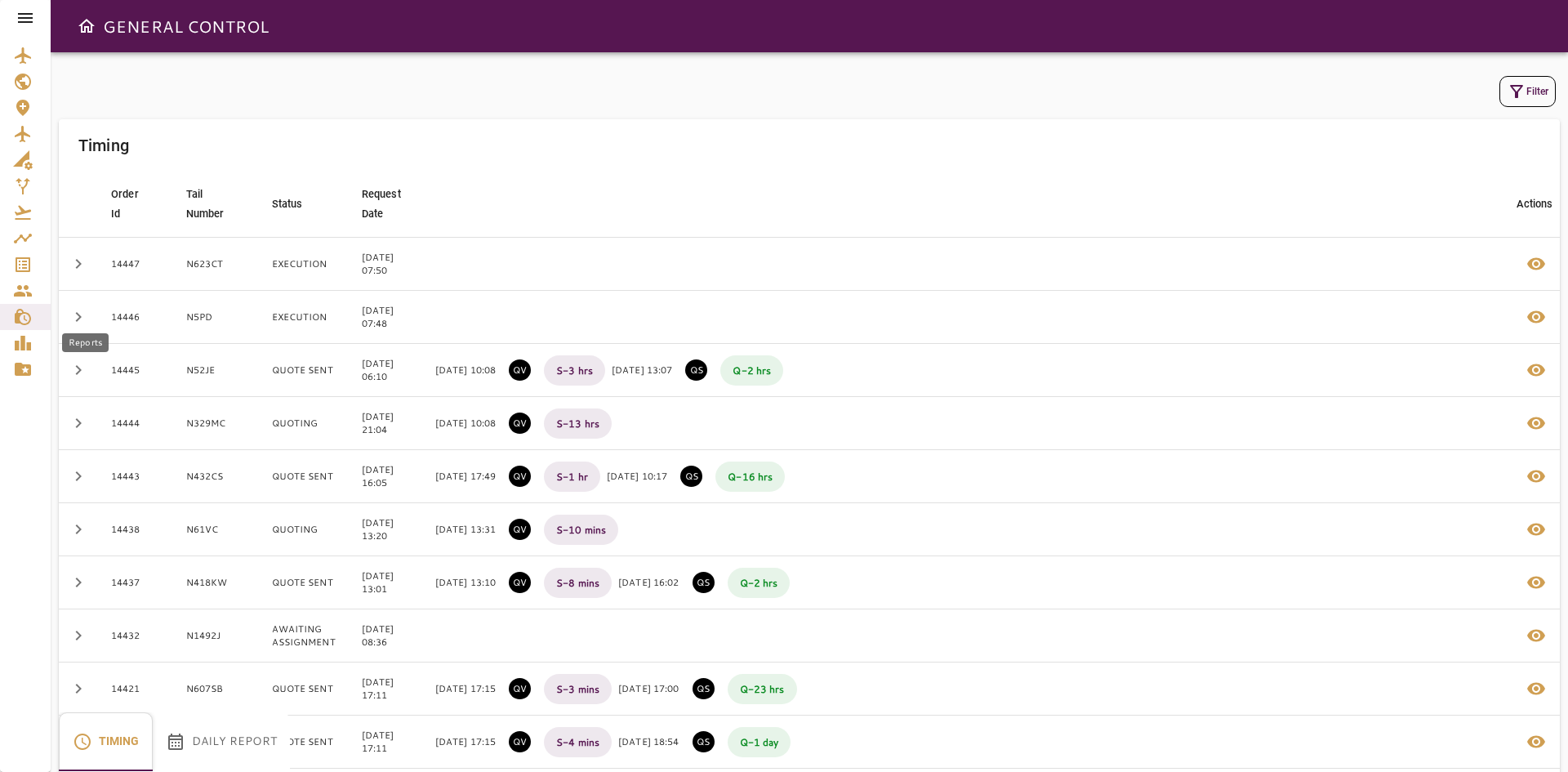
click at [17, 339] on icon "Reports" at bounding box center [22, 343] width 20 height 20
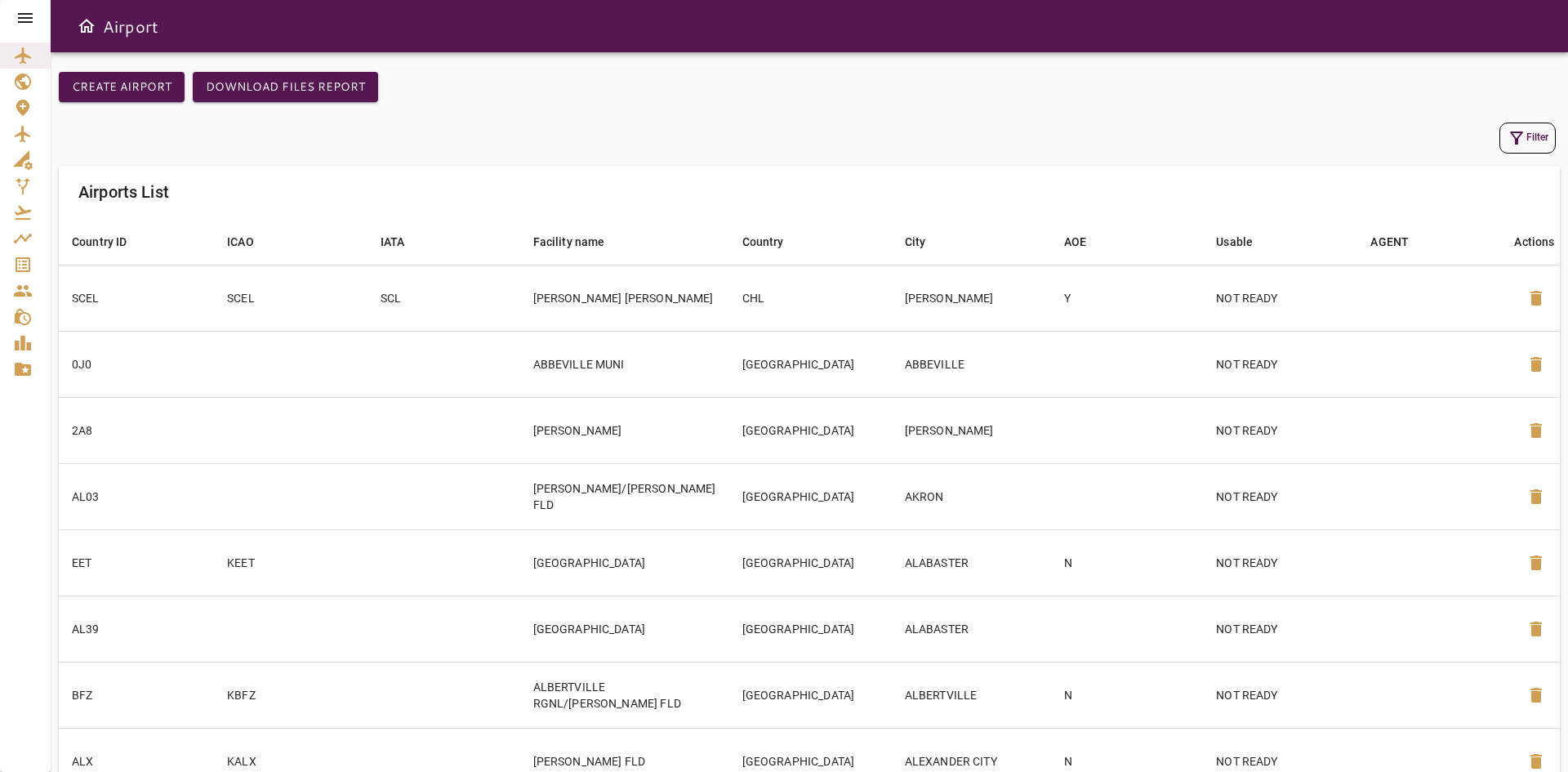
click at [92, 22] on icon "Open drawer" at bounding box center [86, 25] width 20 height 20
click at [15, 77] on icon "Country List" at bounding box center [22, 81] width 20 height 20
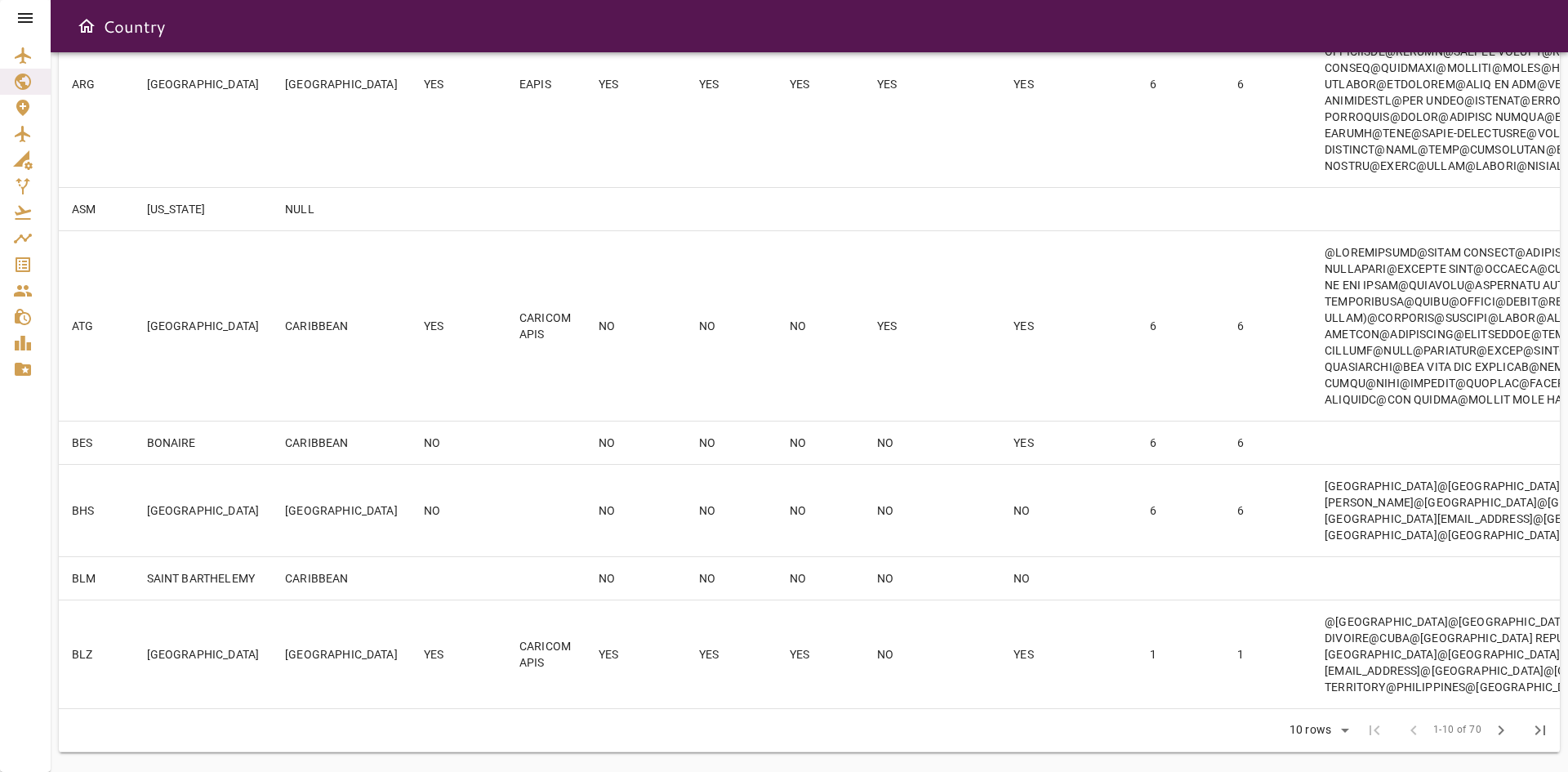
scroll to position [971, 0]
click at [19, 20] on icon at bounding box center [25, 18] width 20 height 20
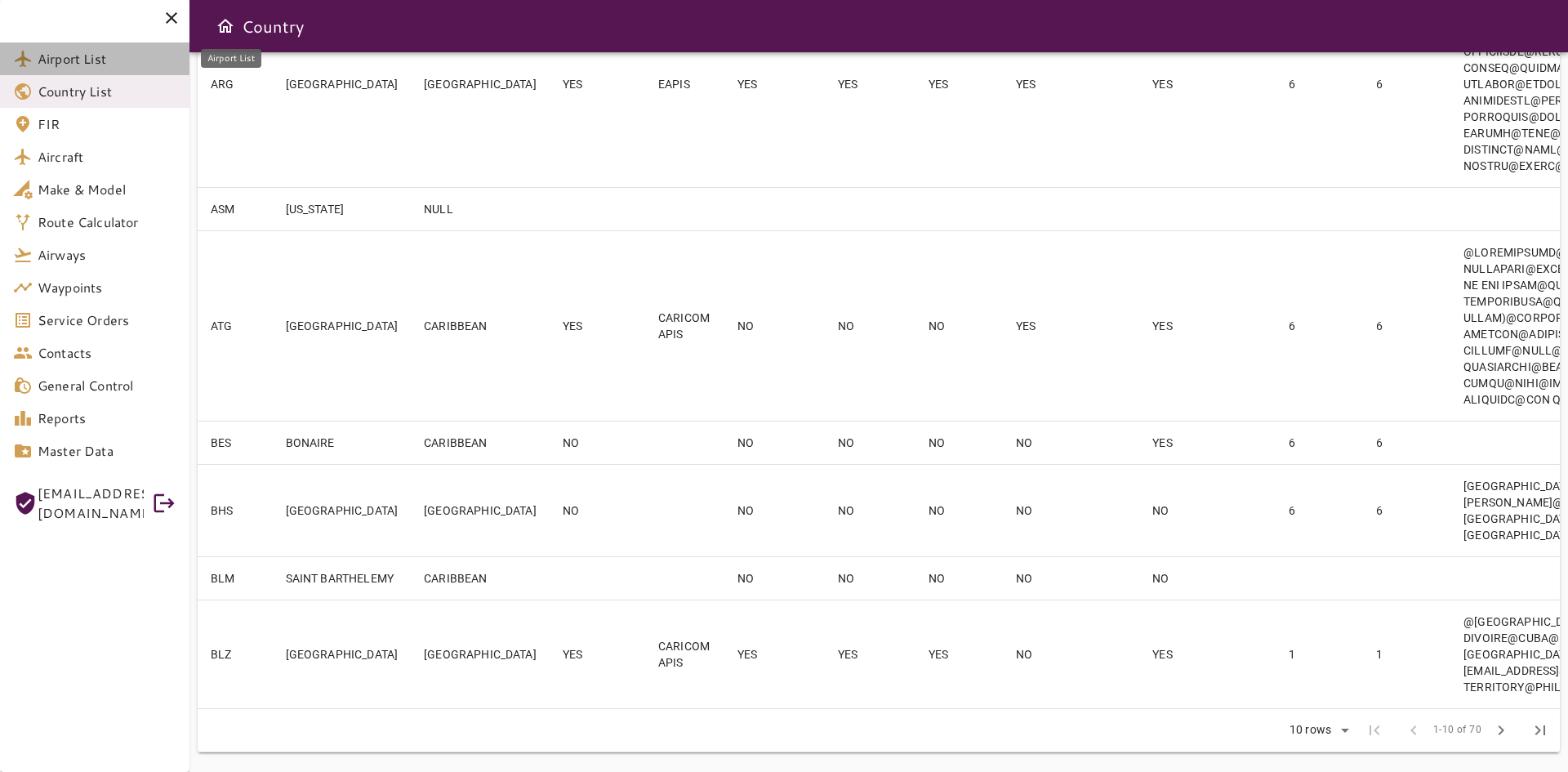
click at [61, 64] on span "Airport List" at bounding box center [107, 59] width 139 height 20
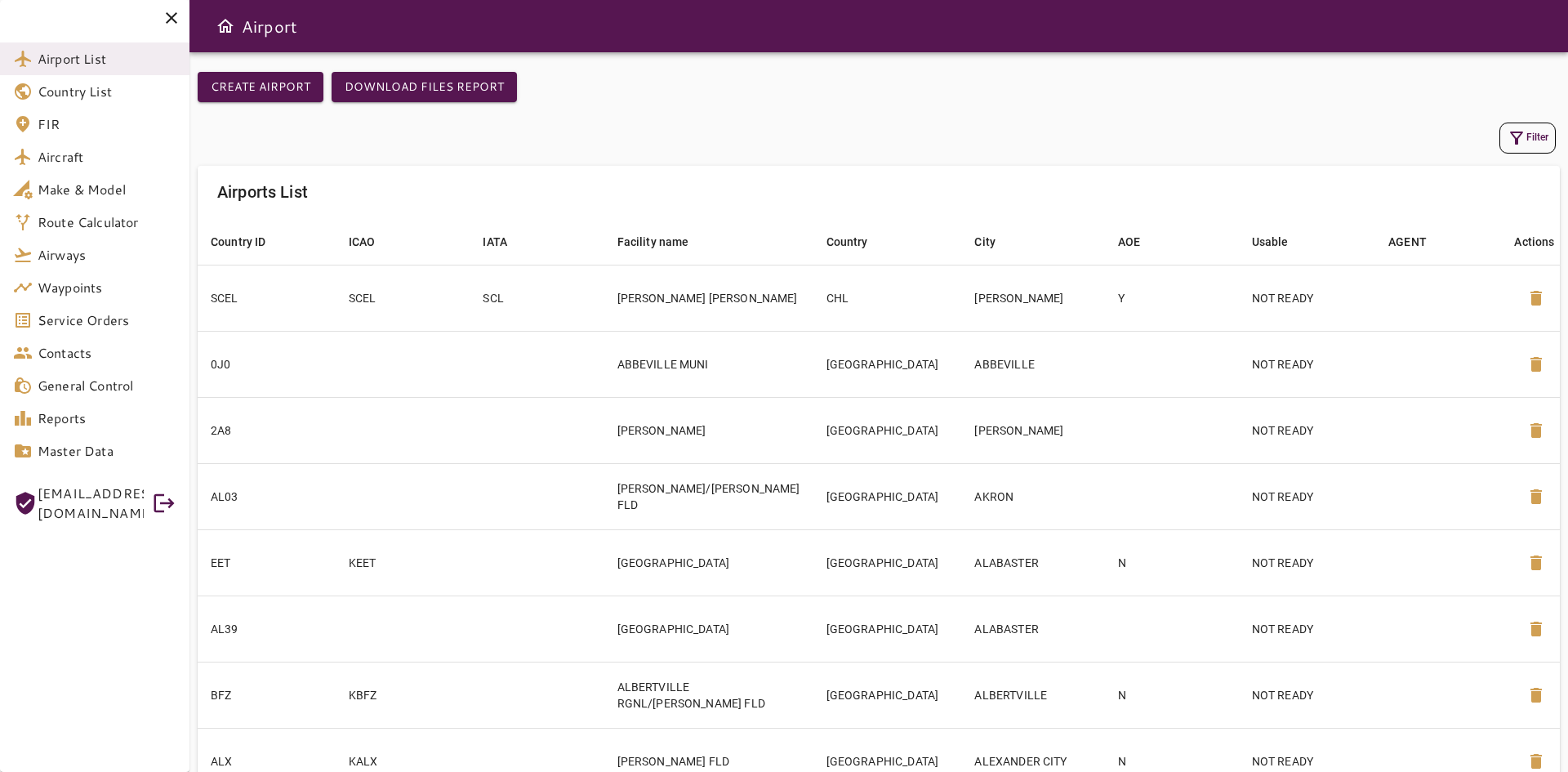
click at [1537, 138] on button "Filter" at bounding box center [1527, 137] width 56 height 31
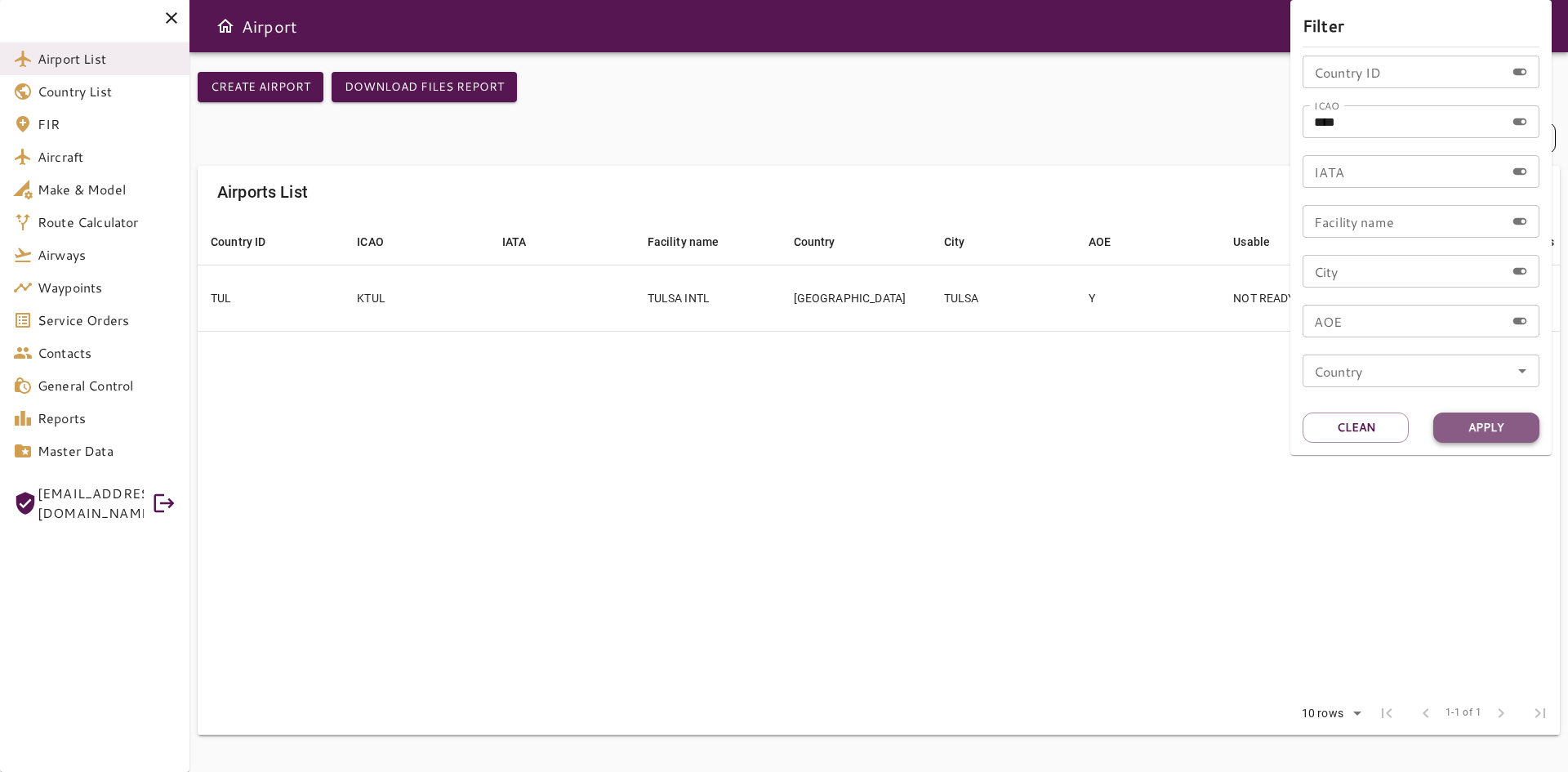
click at [1491, 429] on button "Apply" at bounding box center [1486, 428] width 106 height 31
click at [902, 307] on div at bounding box center [784, 386] width 1568 height 772
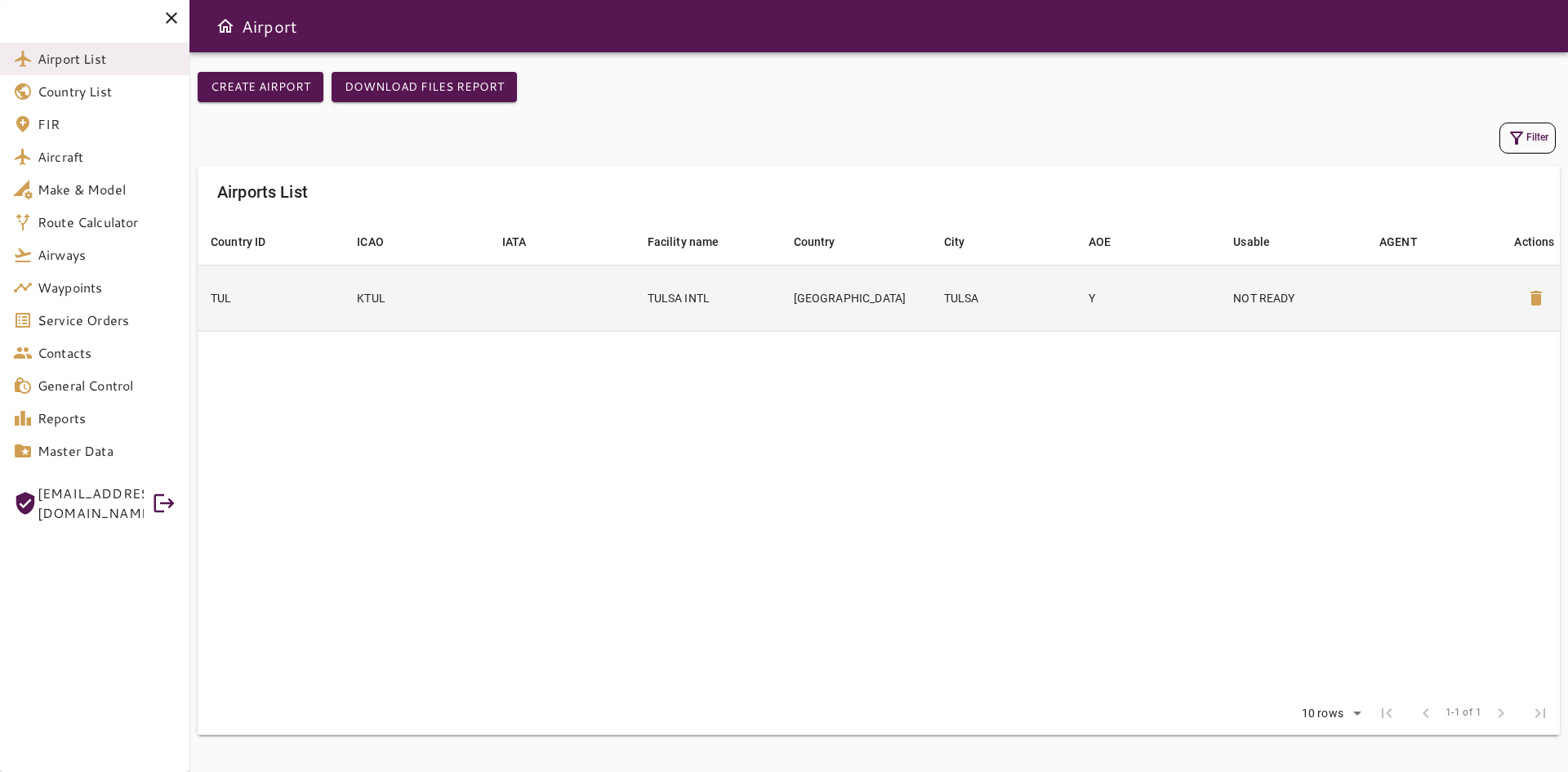
click at [716, 297] on td "TULSA INTL" at bounding box center [707, 298] width 146 height 66
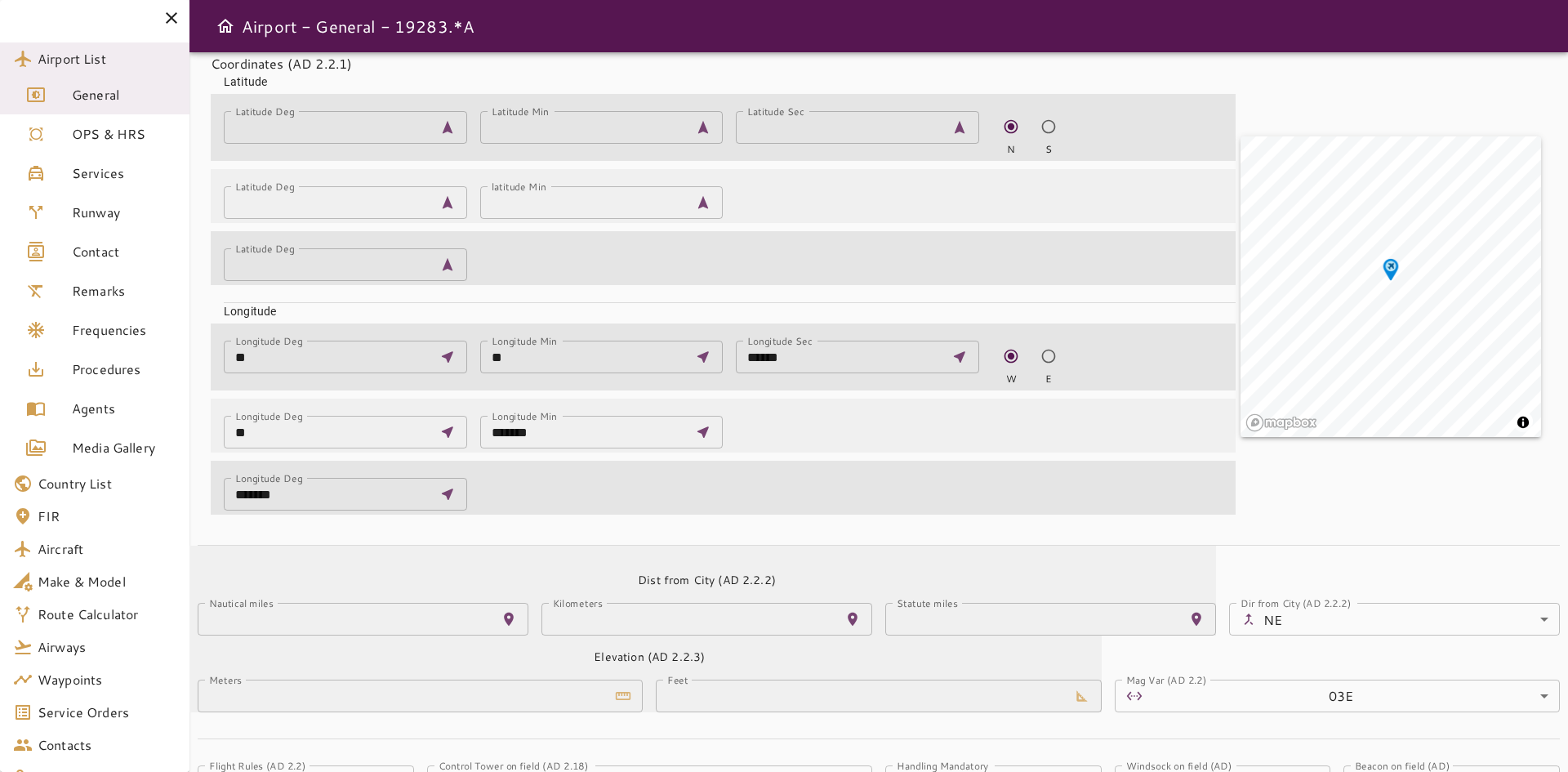
scroll to position [544, 0]
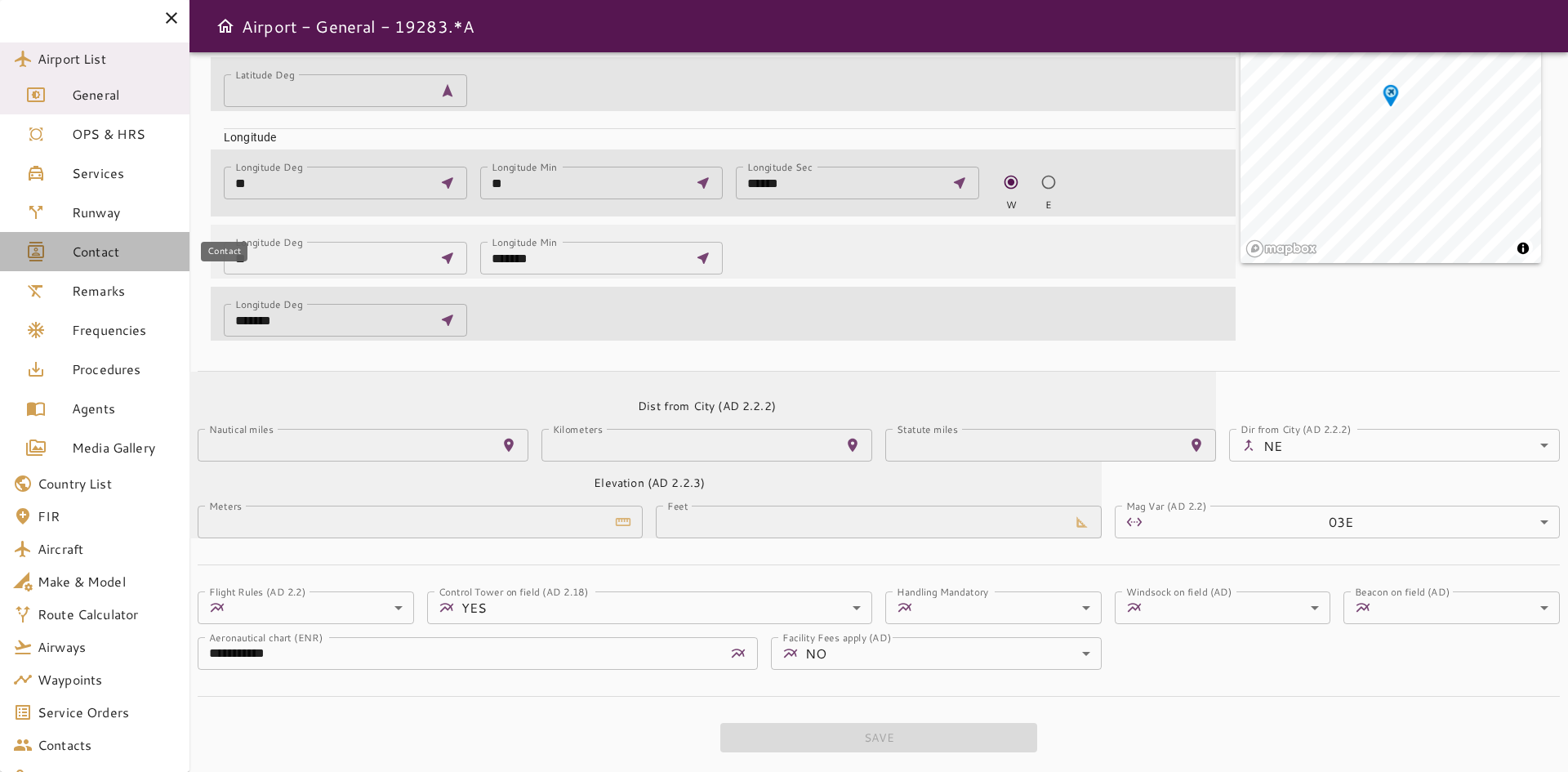
click at [125, 247] on span "Contact" at bounding box center [124, 251] width 104 height 20
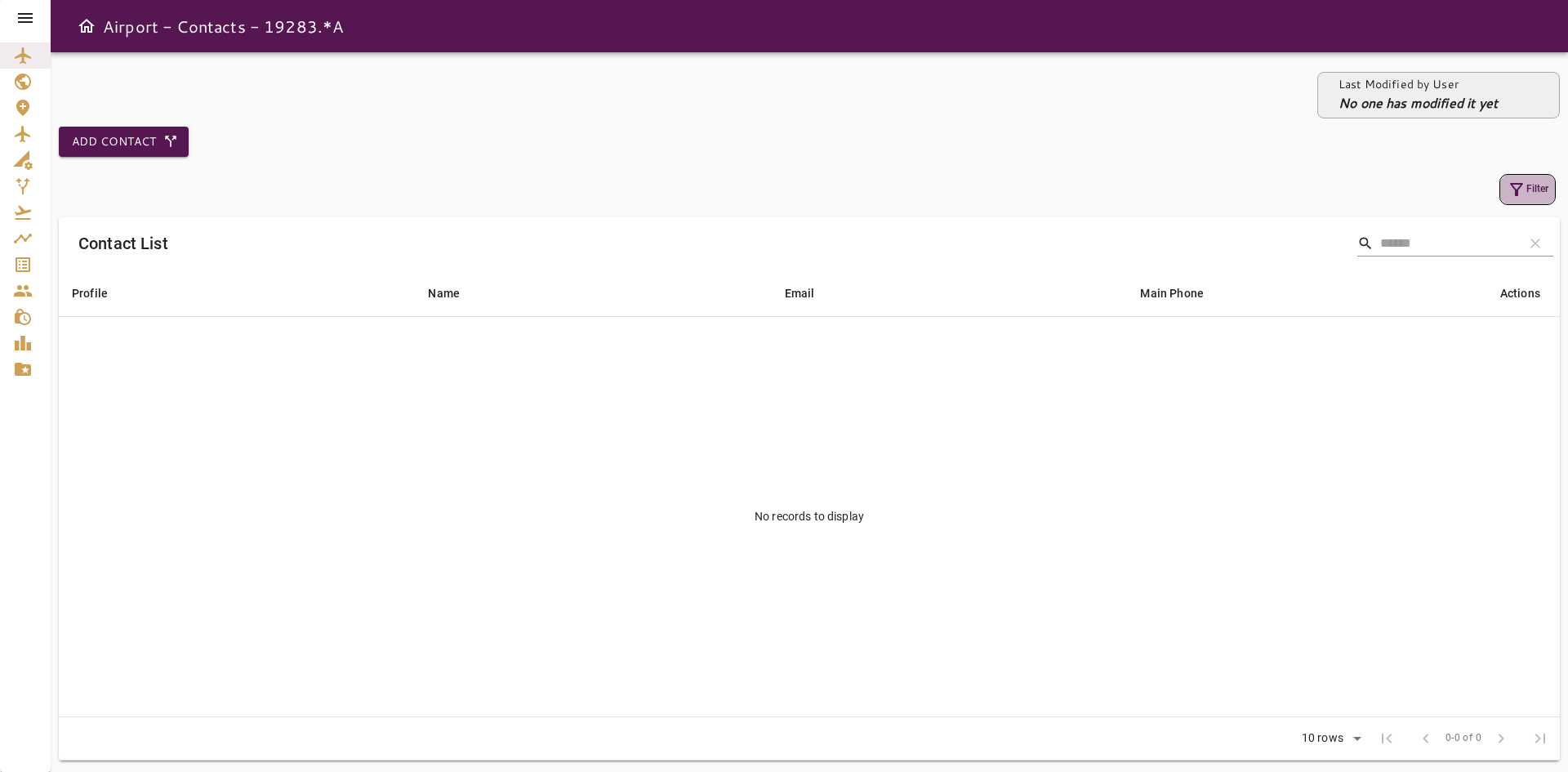
click at [1539, 187] on button "Filter" at bounding box center [1527, 189] width 56 height 31
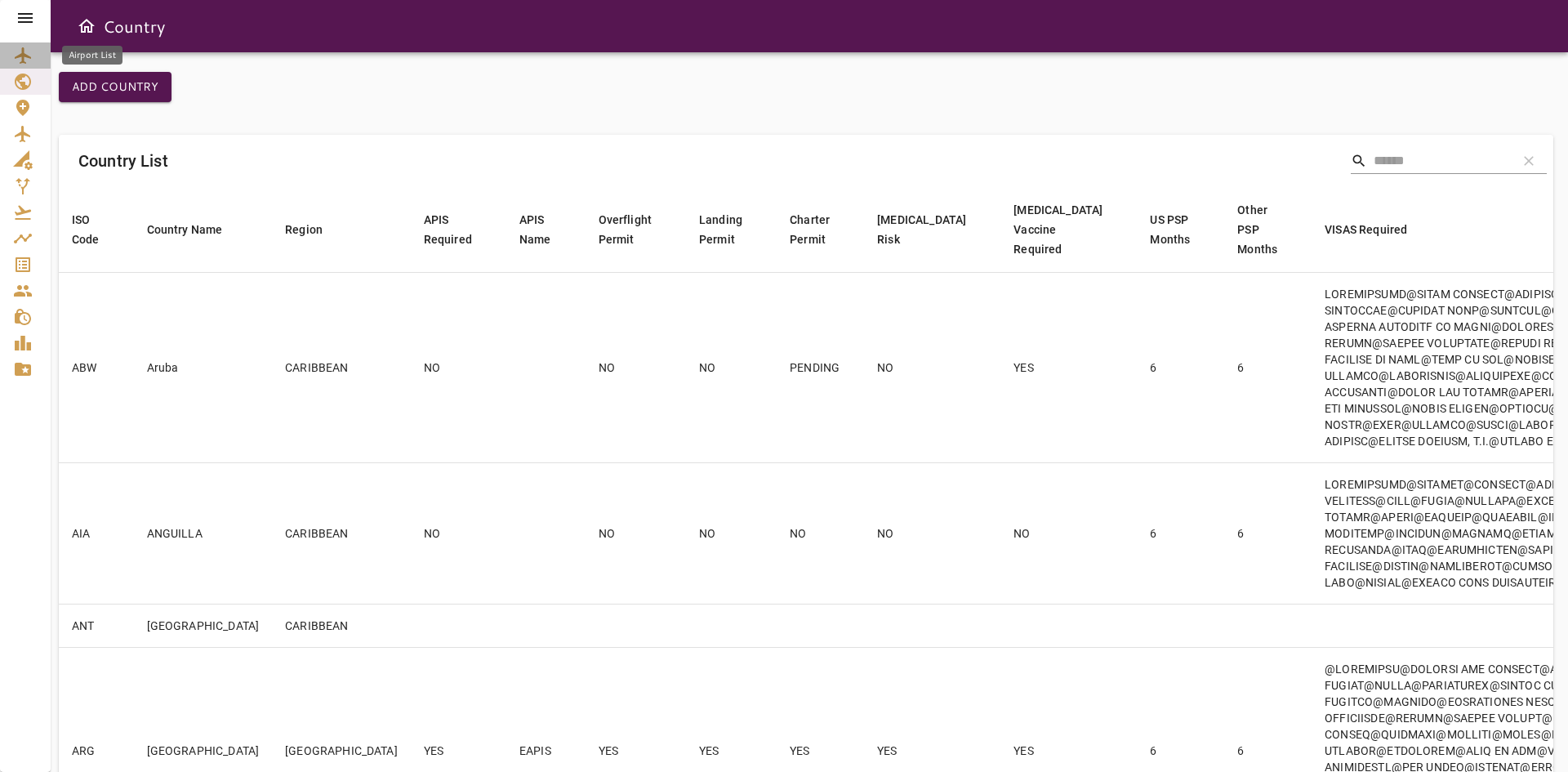
click at [23, 57] on icon "Airport List" at bounding box center [22, 55] width 16 height 16
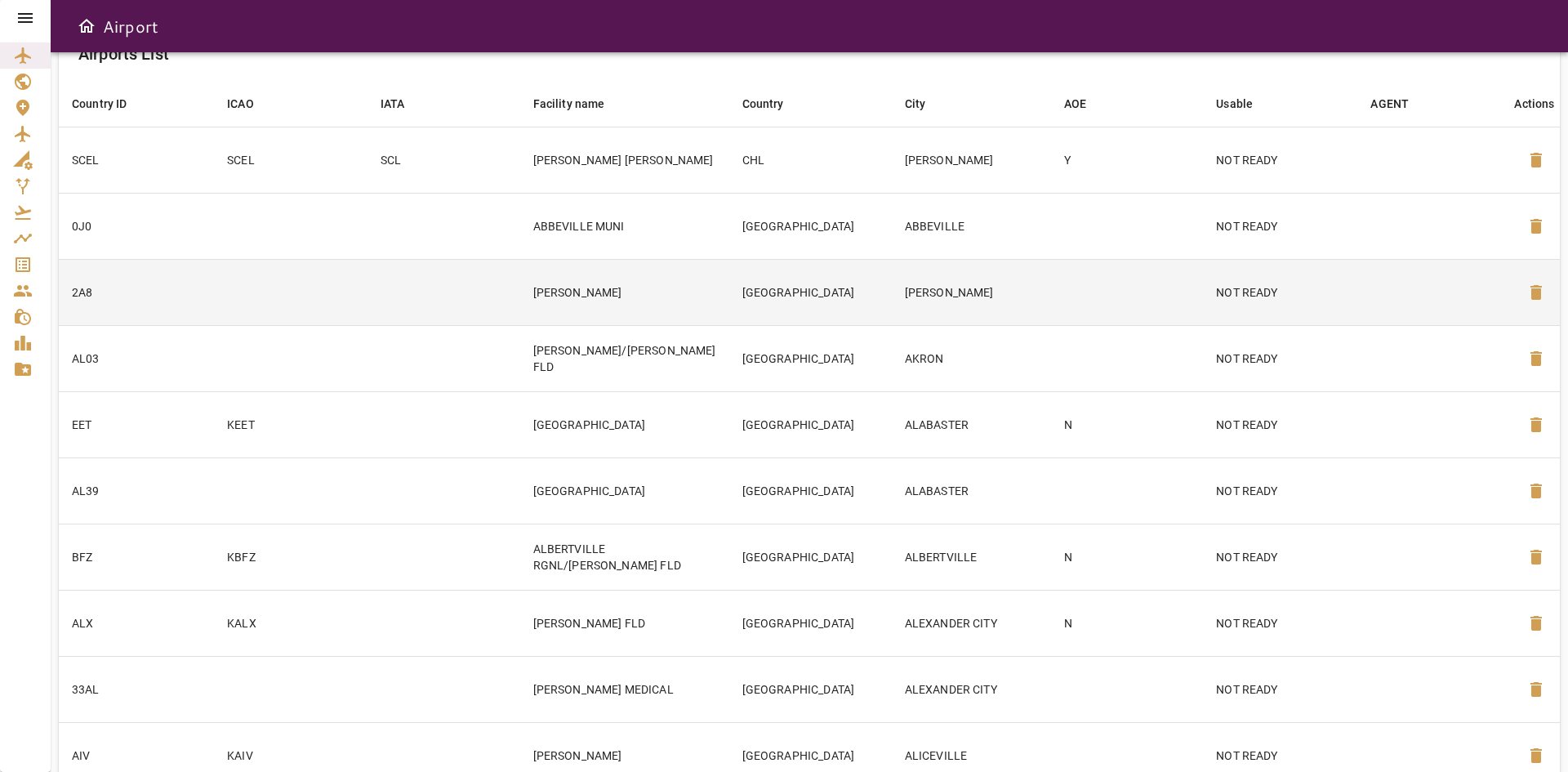
scroll to position [227, 0]
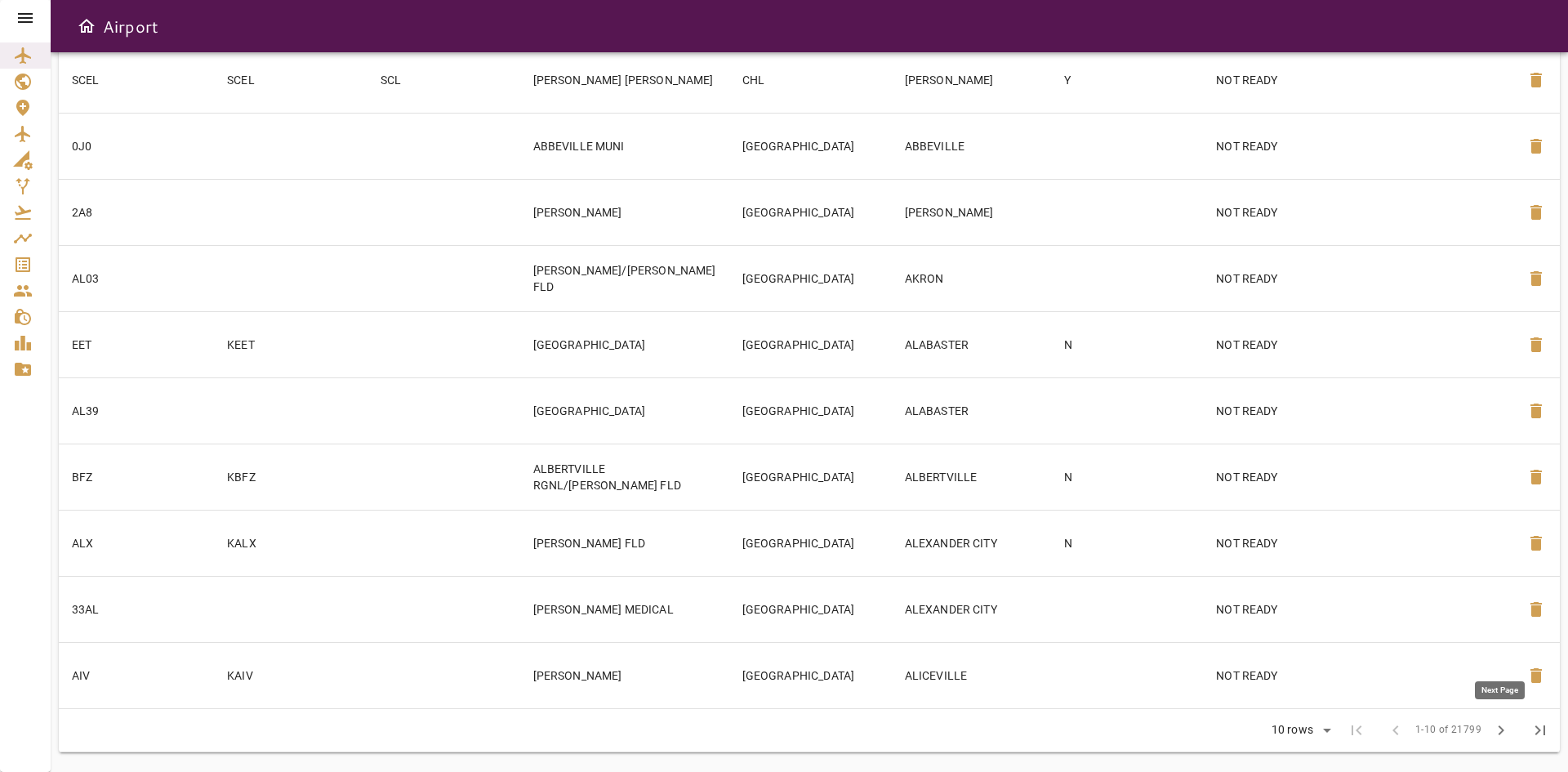
click at [1504, 728] on span "chevron_right" at bounding box center [1501, 730] width 20 height 20
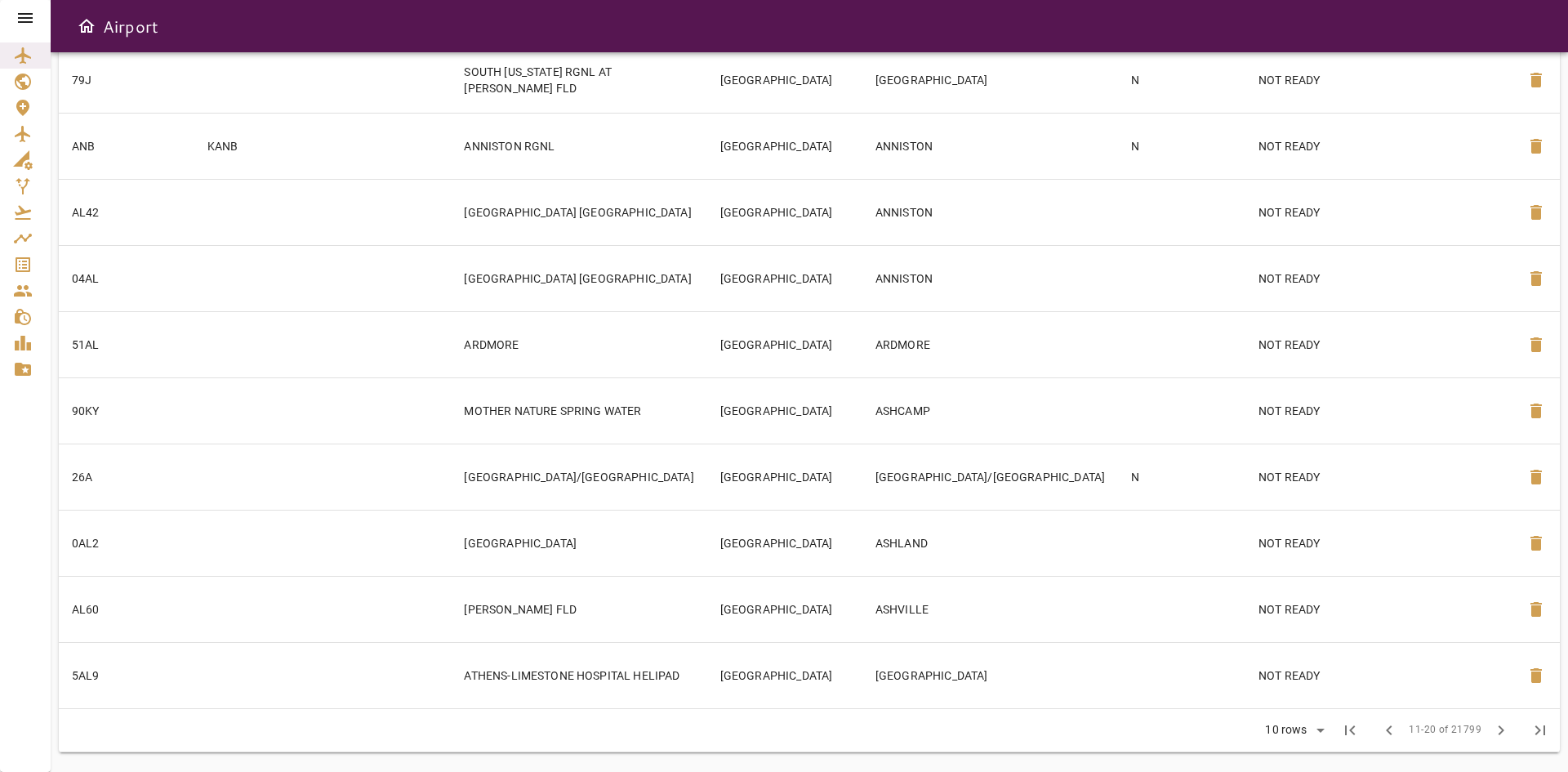
scroll to position [217, 0]
click at [1504, 728] on span "chevron_right" at bounding box center [1501, 730] width 20 height 20
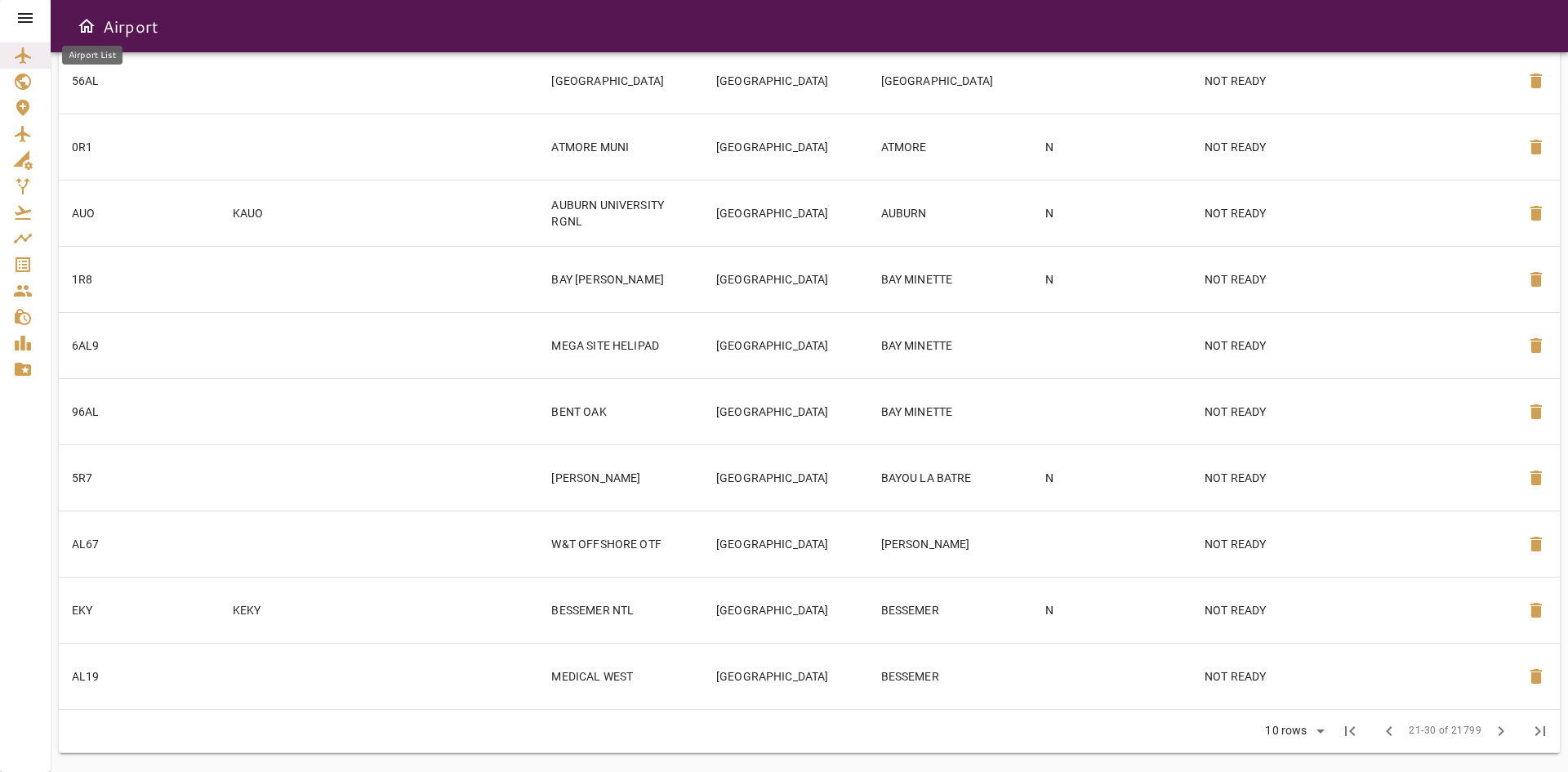
click at [31, 54] on icon "Airport List" at bounding box center [22, 55] width 20 height 20
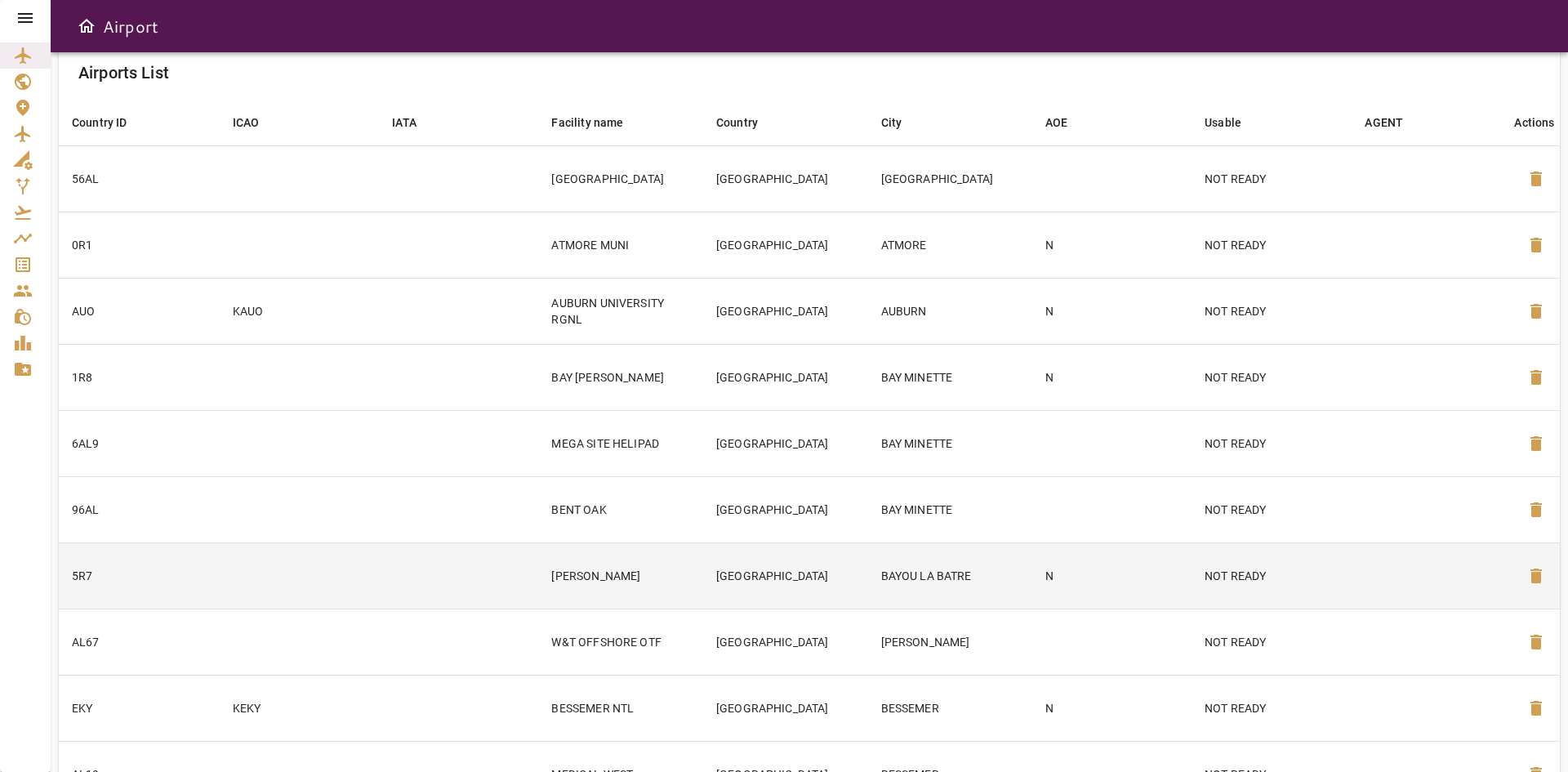
scroll to position [0, 0]
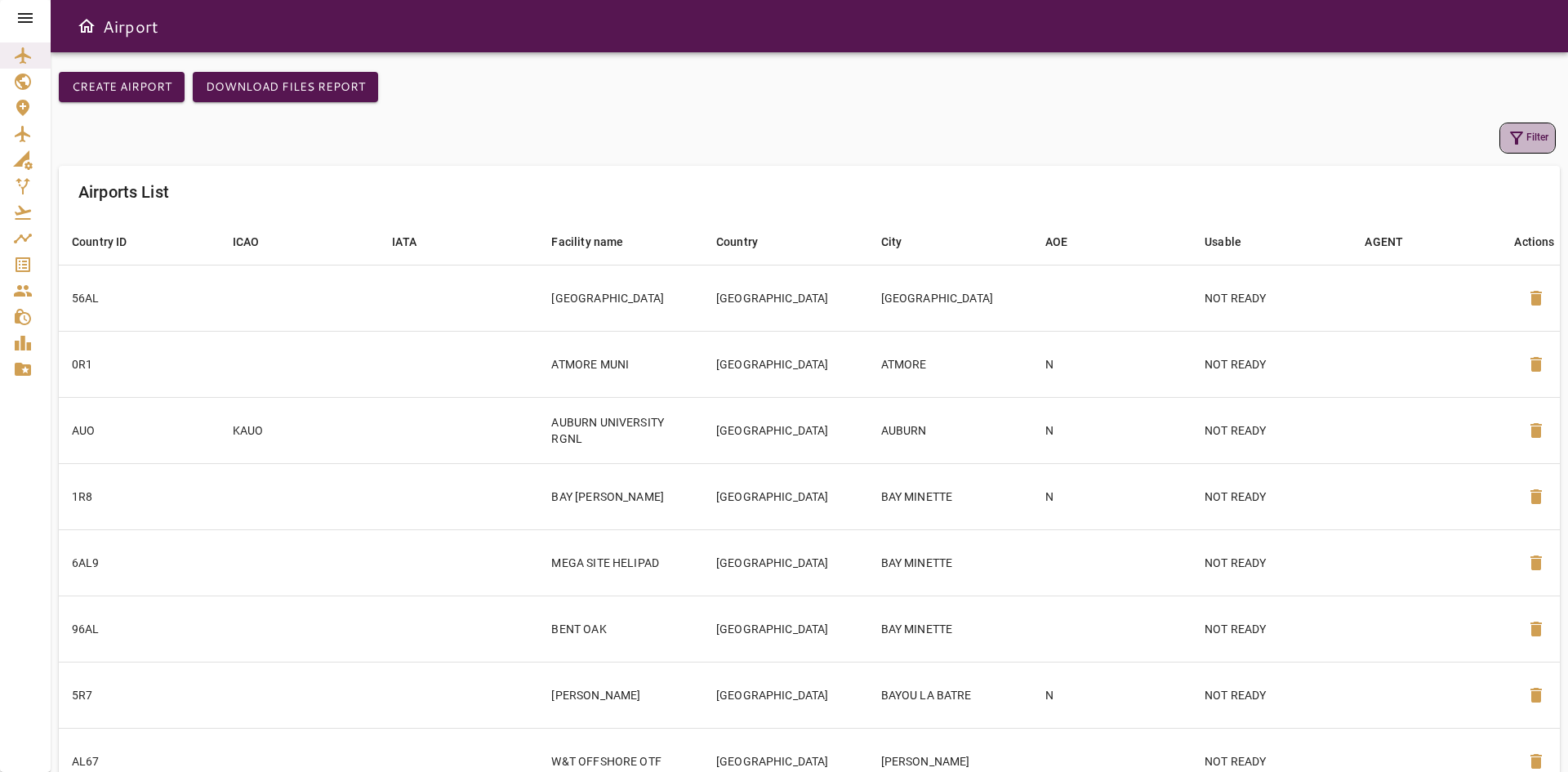
click at [1531, 144] on button "Filter" at bounding box center [1527, 137] width 56 height 31
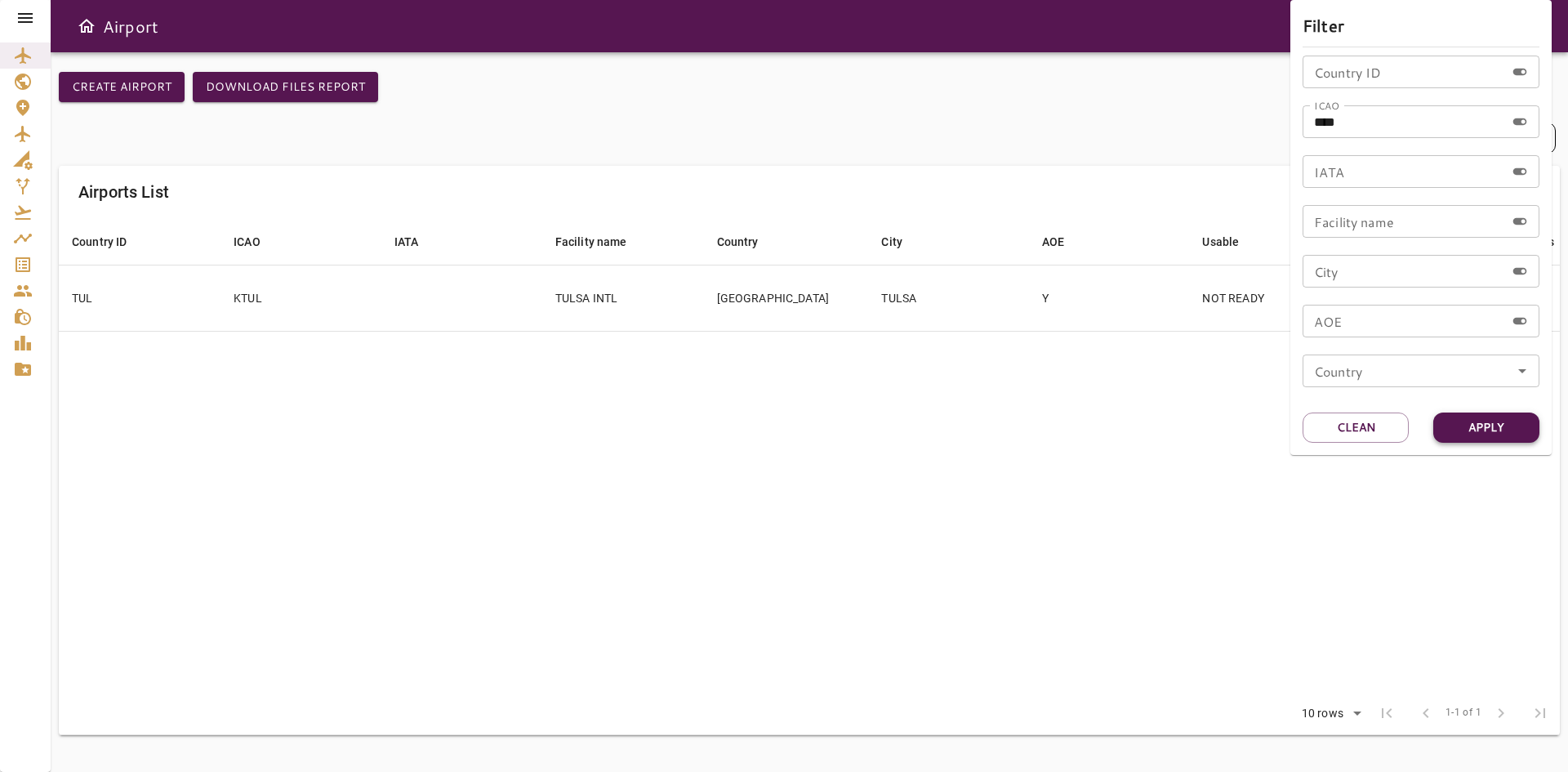
click at [1495, 426] on button "Apply" at bounding box center [1486, 428] width 106 height 31
click at [245, 305] on div at bounding box center [784, 386] width 1568 height 772
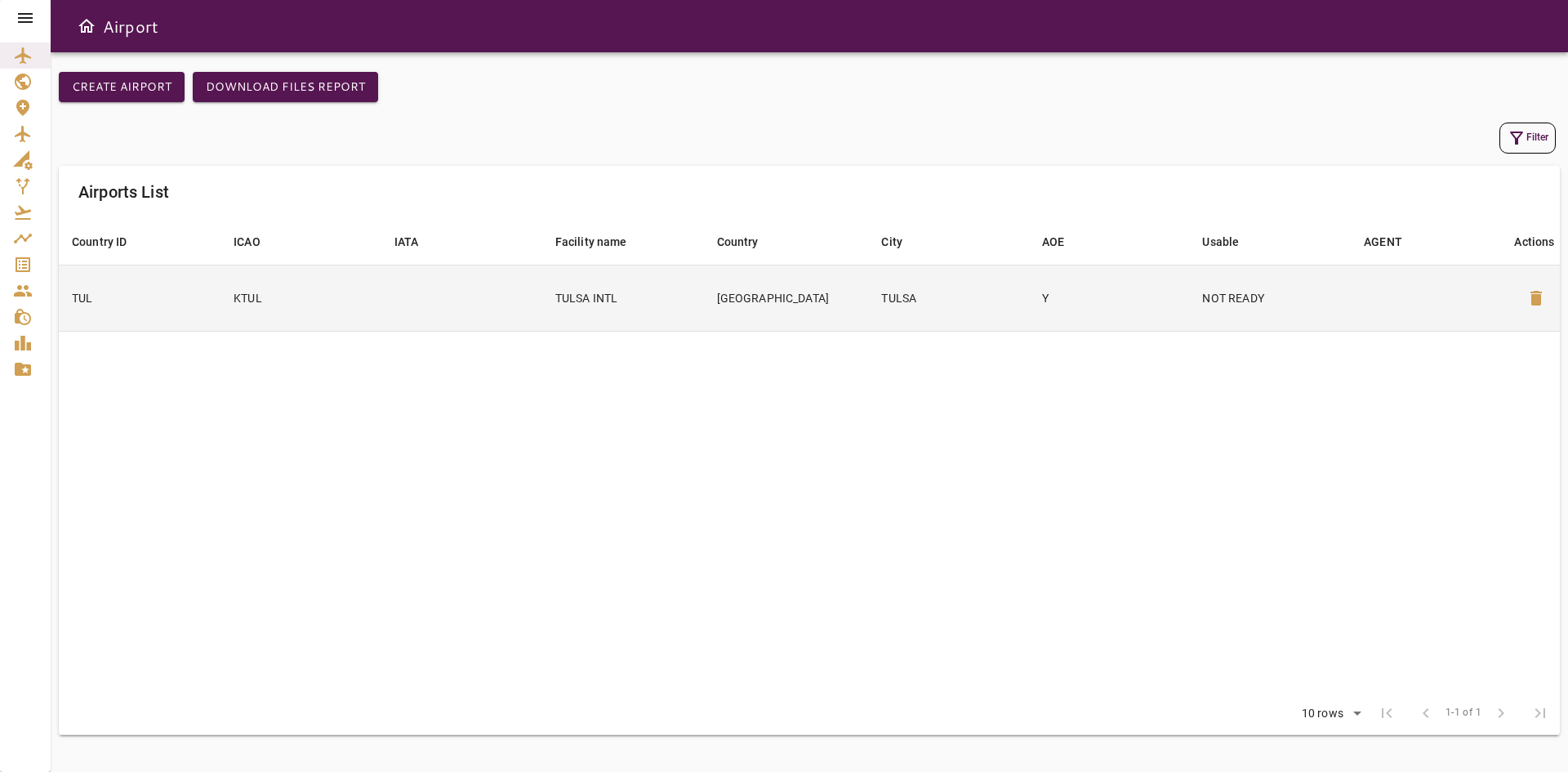
click at [247, 299] on td "KTUL" at bounding box center [301, 298] width 161 height 66
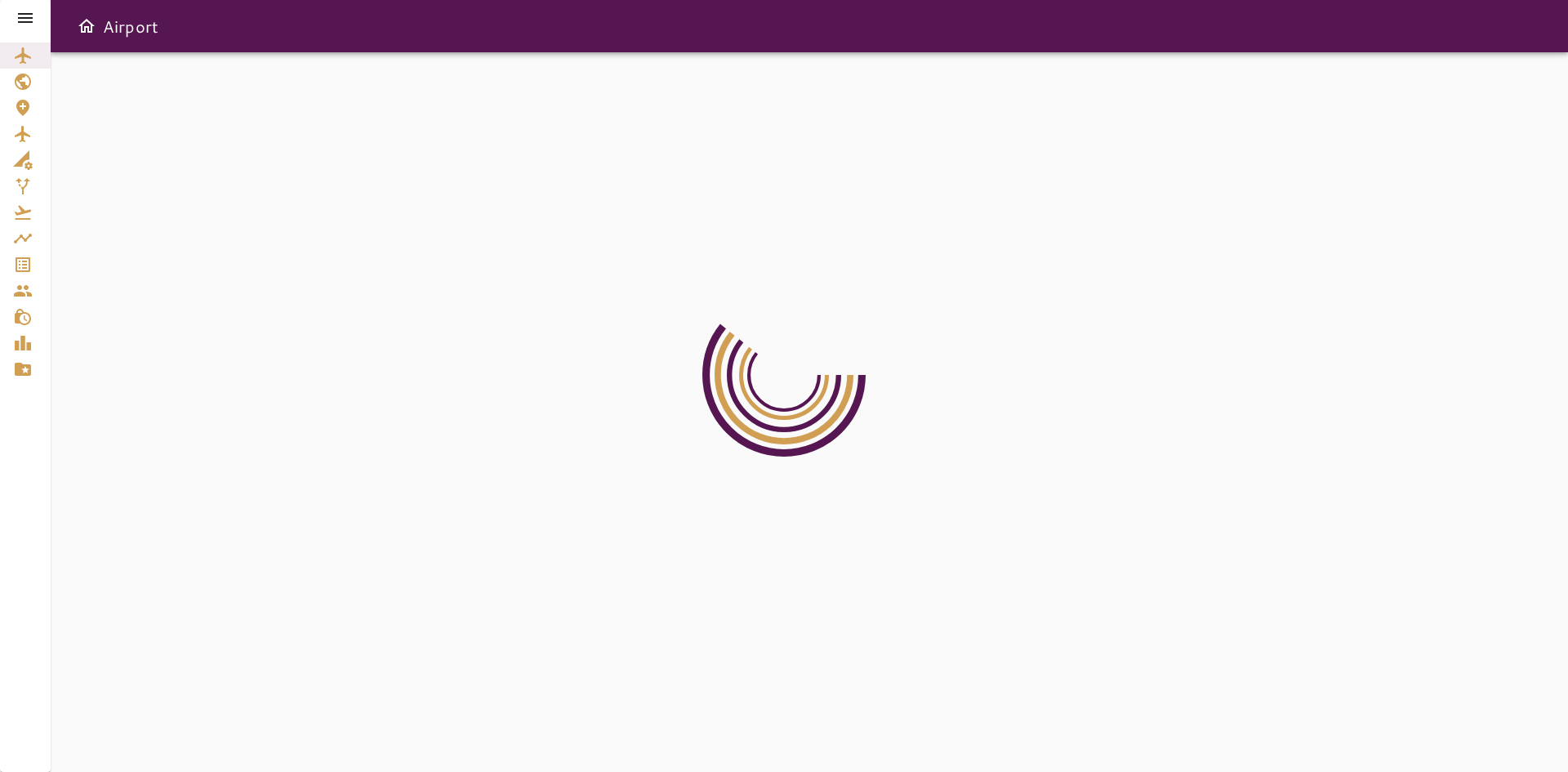
click at [249, 289] on div at bounding box center [809, 412] width 1517 height 720
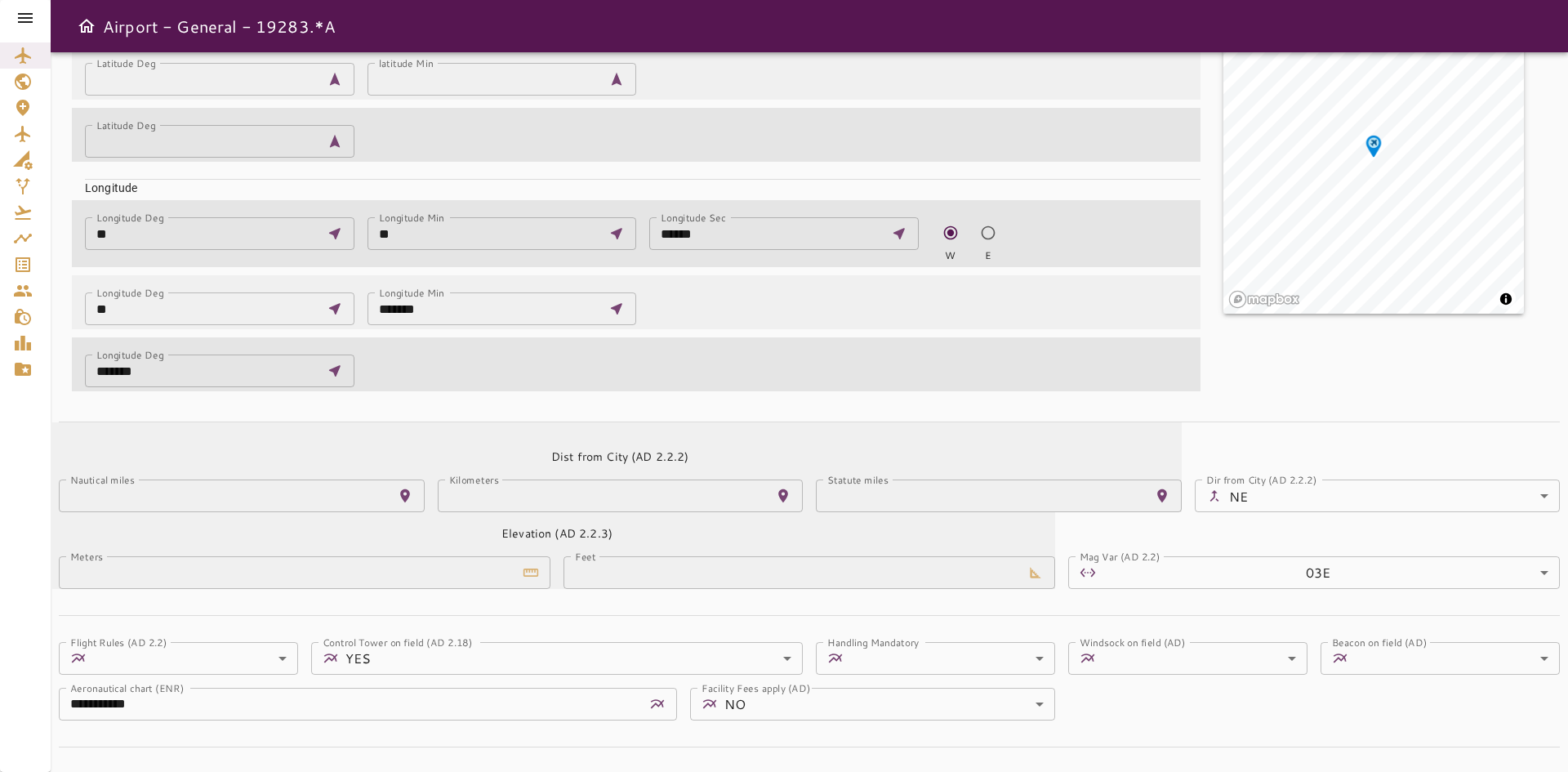
scroll to position [544, 0]
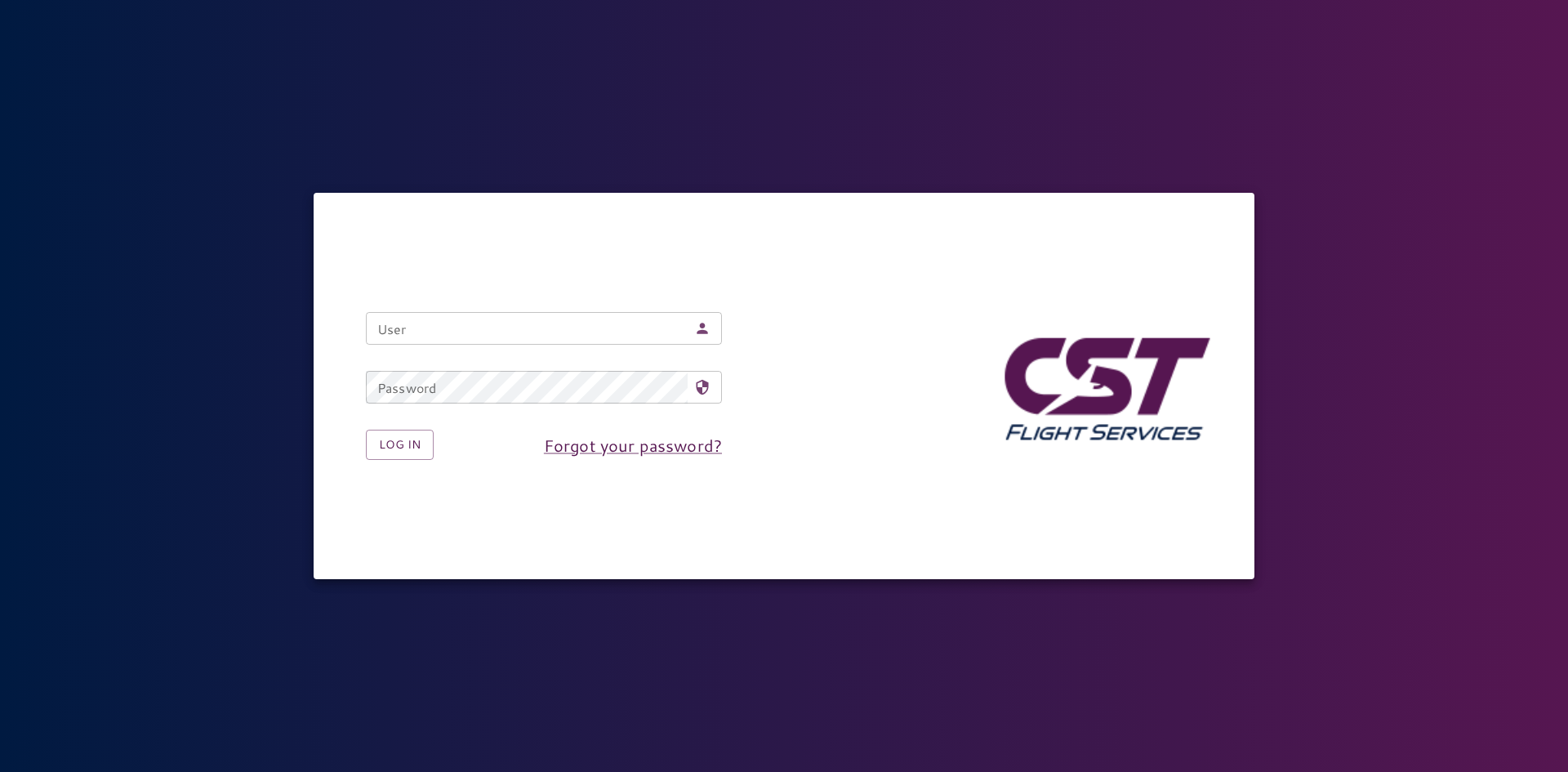
click at [480, 326] on input "User" at bounding box center [526, 328] width 321 height 33
type input "**********"
click at [407, 452] on button "Log in" at bounding box center [399, 445] width 68 height 31
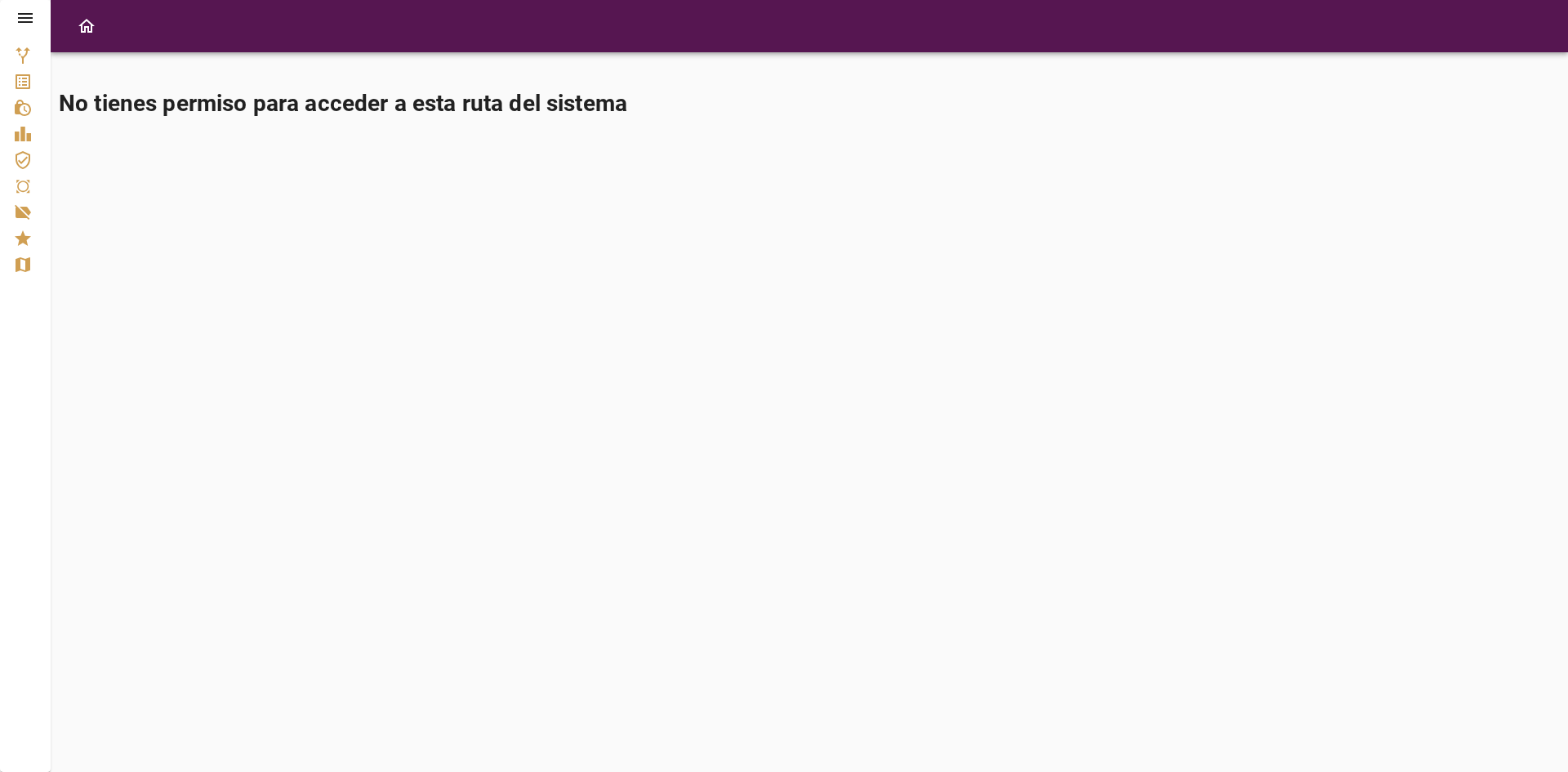
click at [30, 21] on icon at bounding box center [25, 18] width 14 height 10
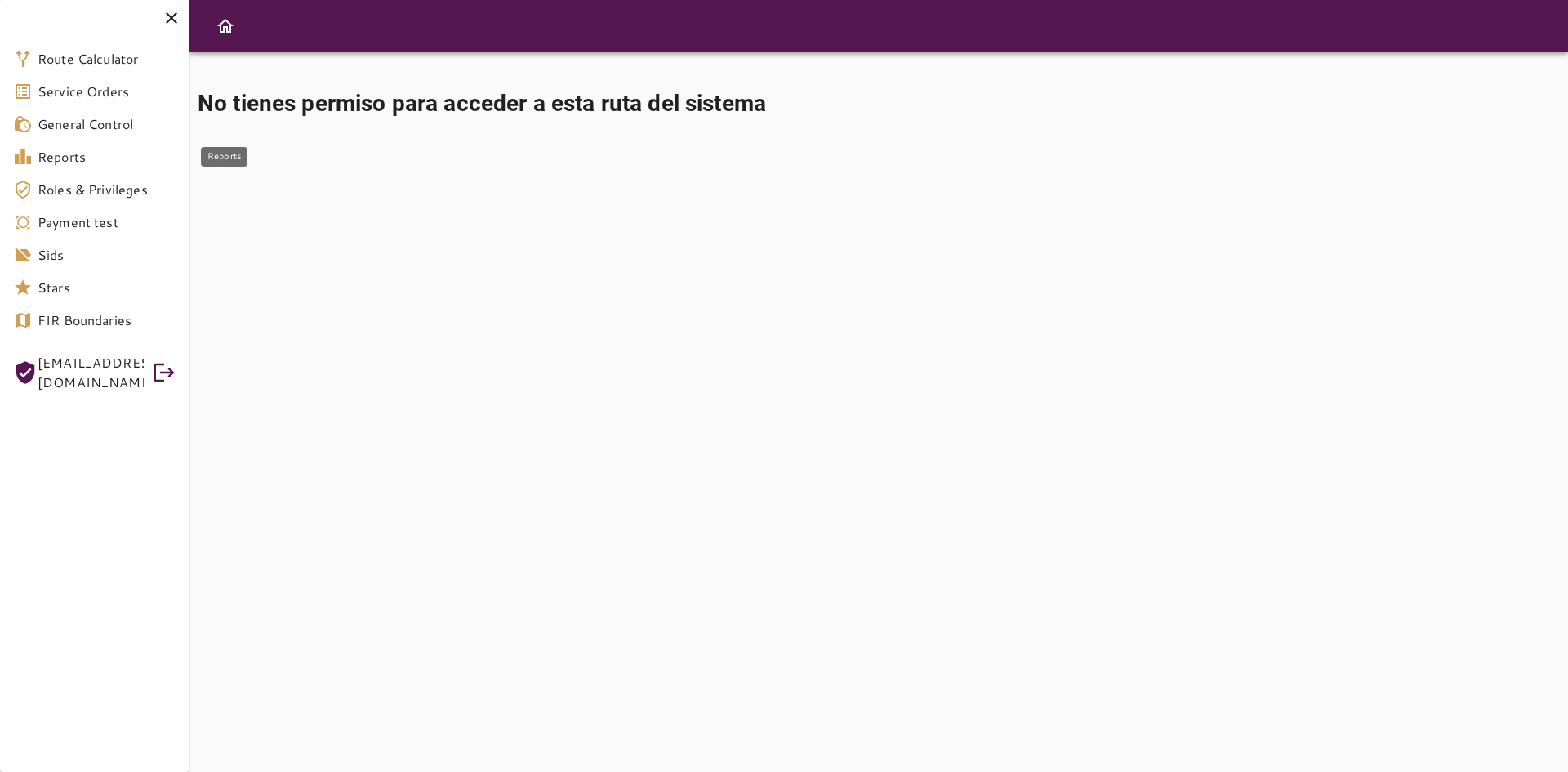
click at [92, 151] on span "Reports" at bounding box center [107, 156] width 139 height 20
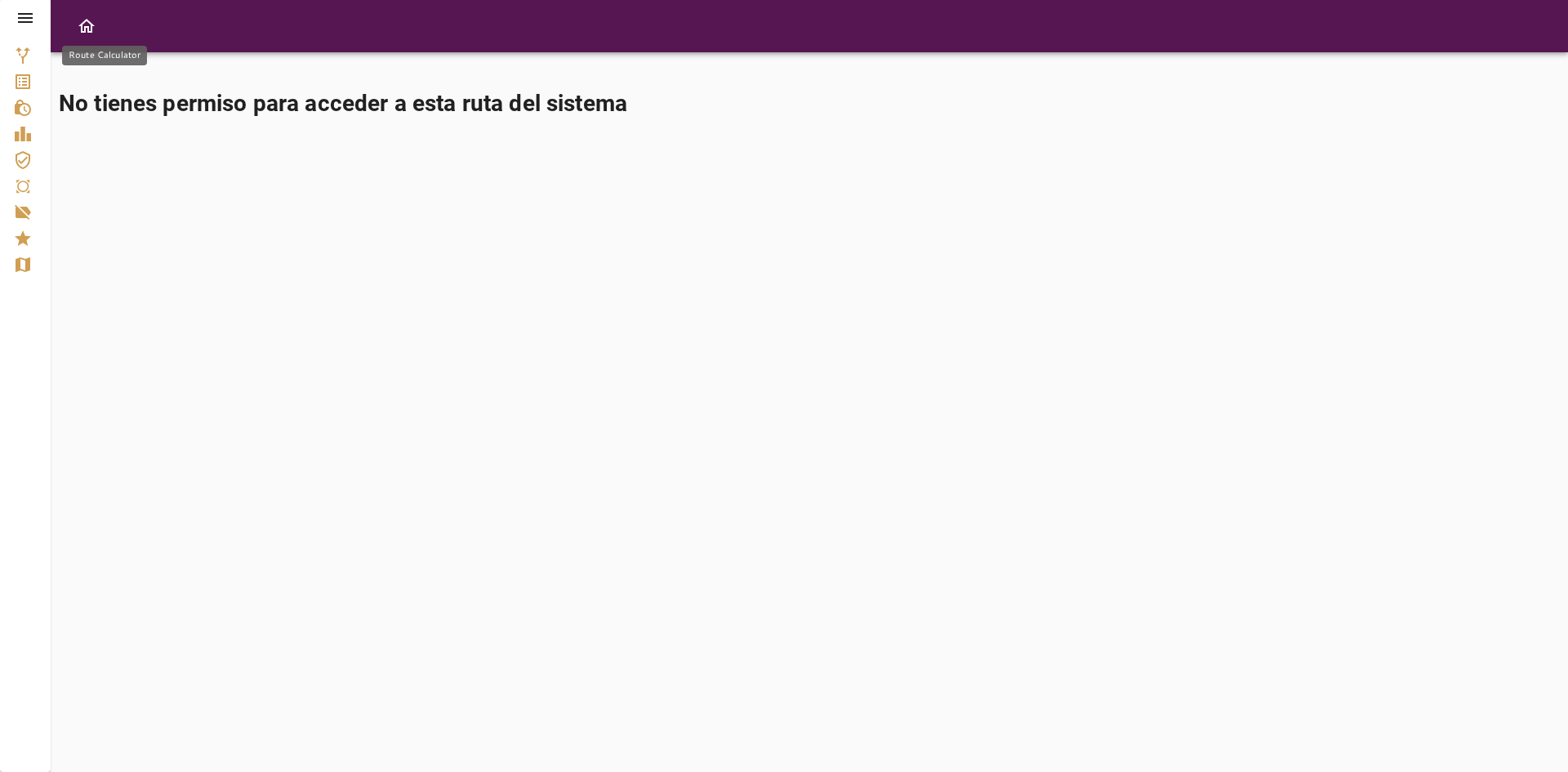
click at [26, 55] on icon "Route Calculator" at bounding box center [22, 55] width 14 height 16
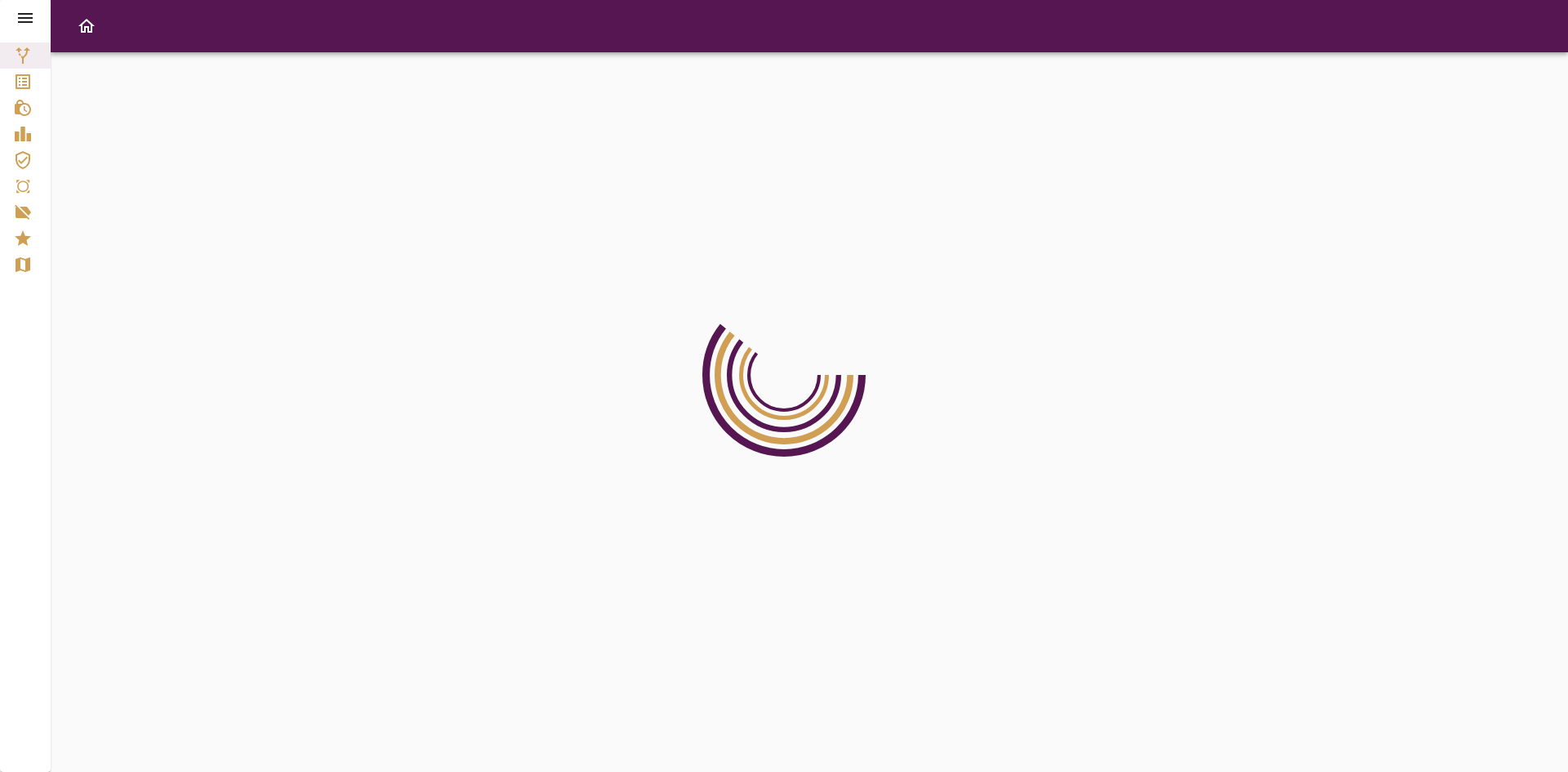
click at [31, 18] on icon at bounding box center [25, 18] width 14 height 10
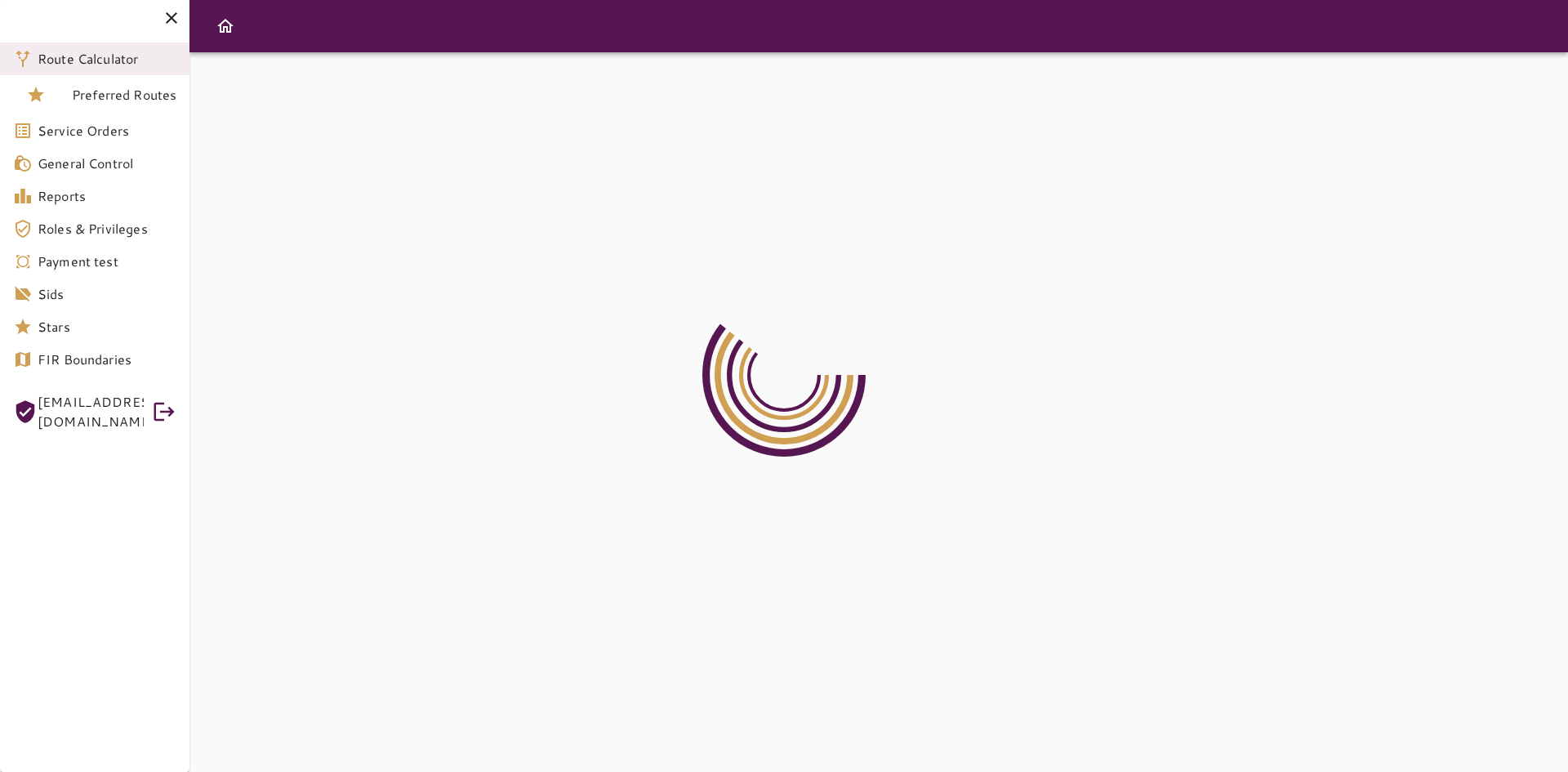
click at [88, 391] on div "DIEGO@CSTFLIGHTSERVICES.COM" at bounding box center [90, 411] width 106 height 46
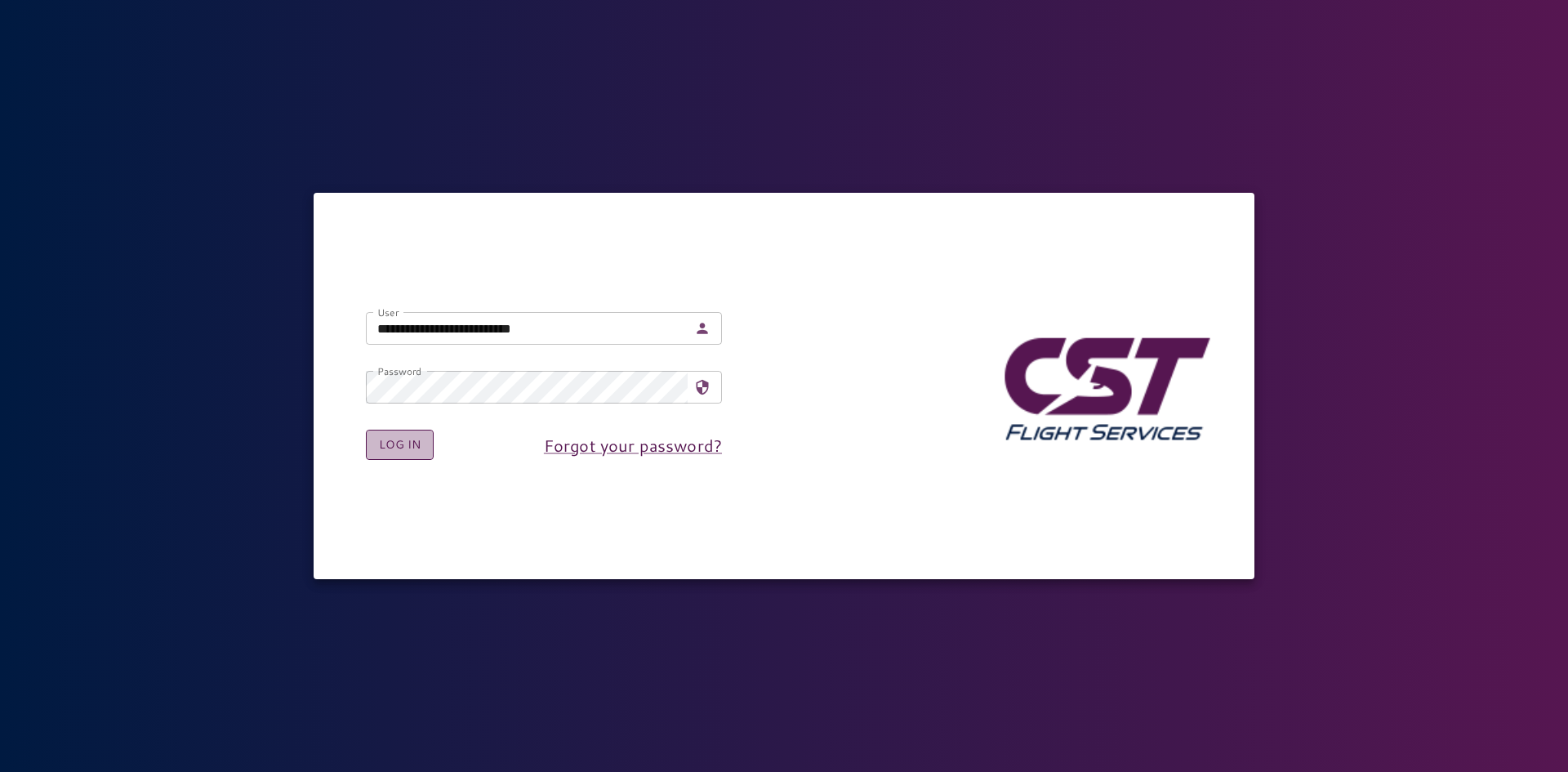
click at [408, 441] on button "Log in" at bounding box center [399, 445] width 68 height 31
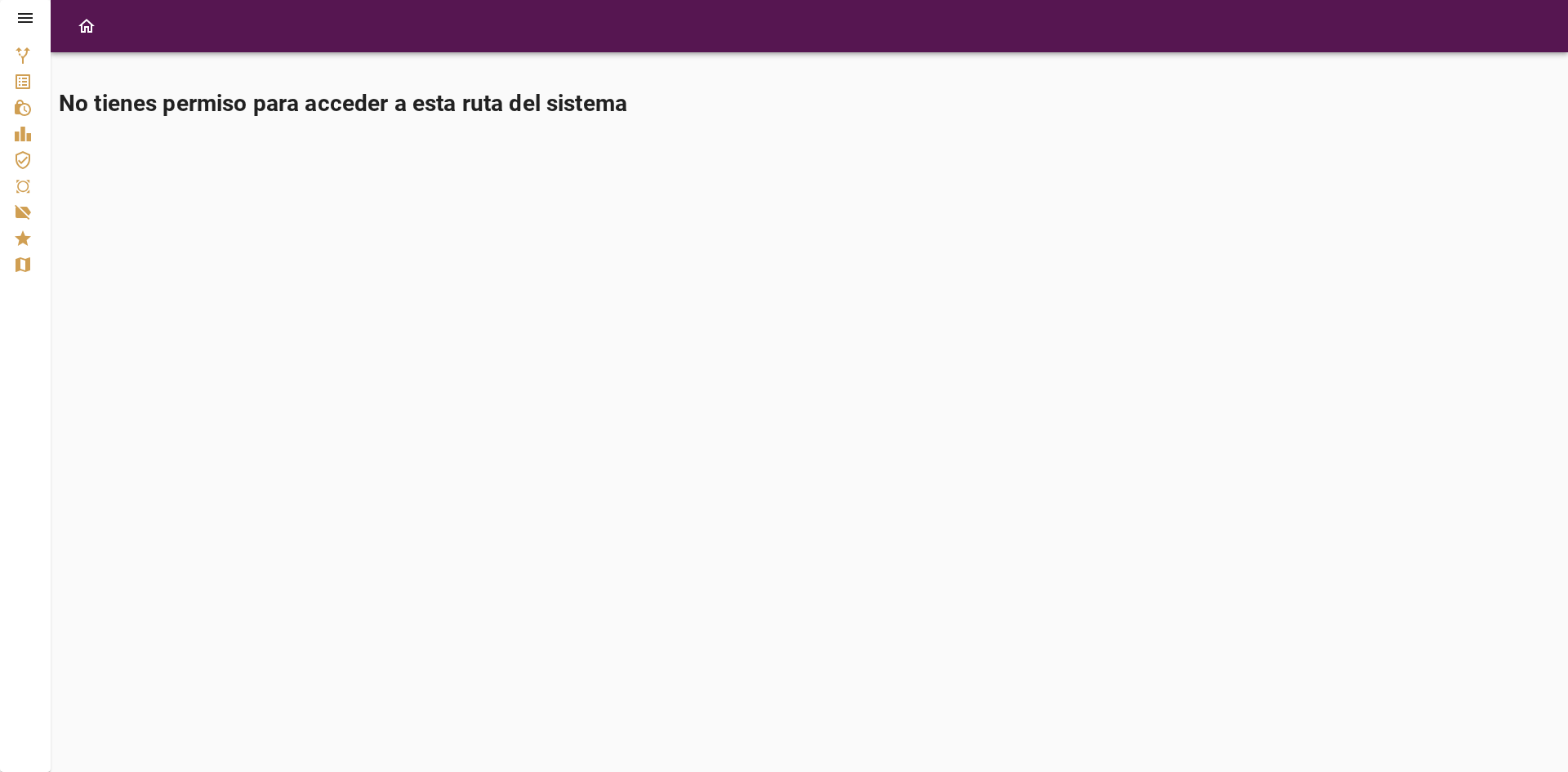
click at [30, 19] on icon at bounding box center [25, 18] width 14 height 10
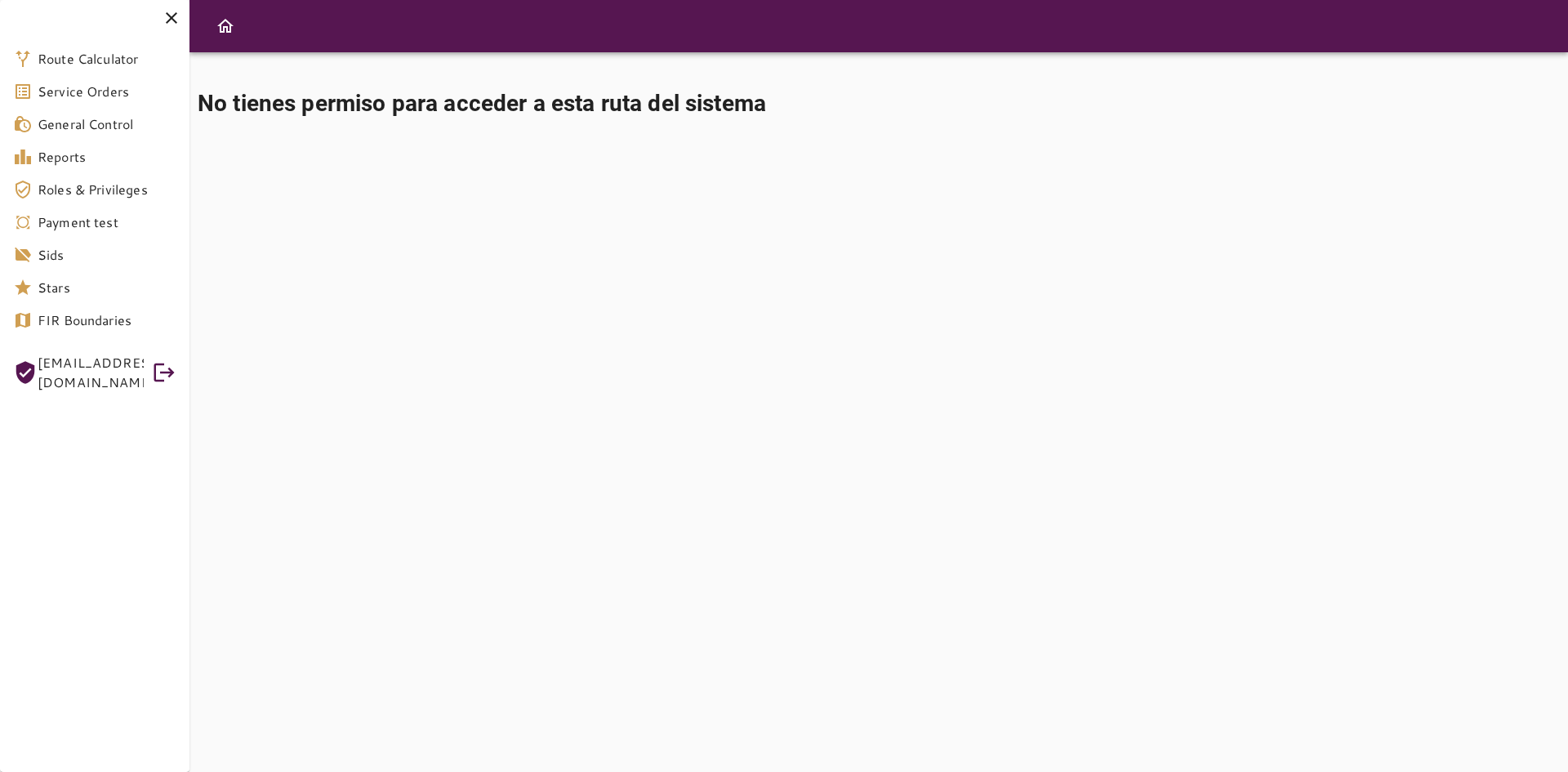
click at [173, 20] on icon at bounding box center [171, 17] width 11 height 11
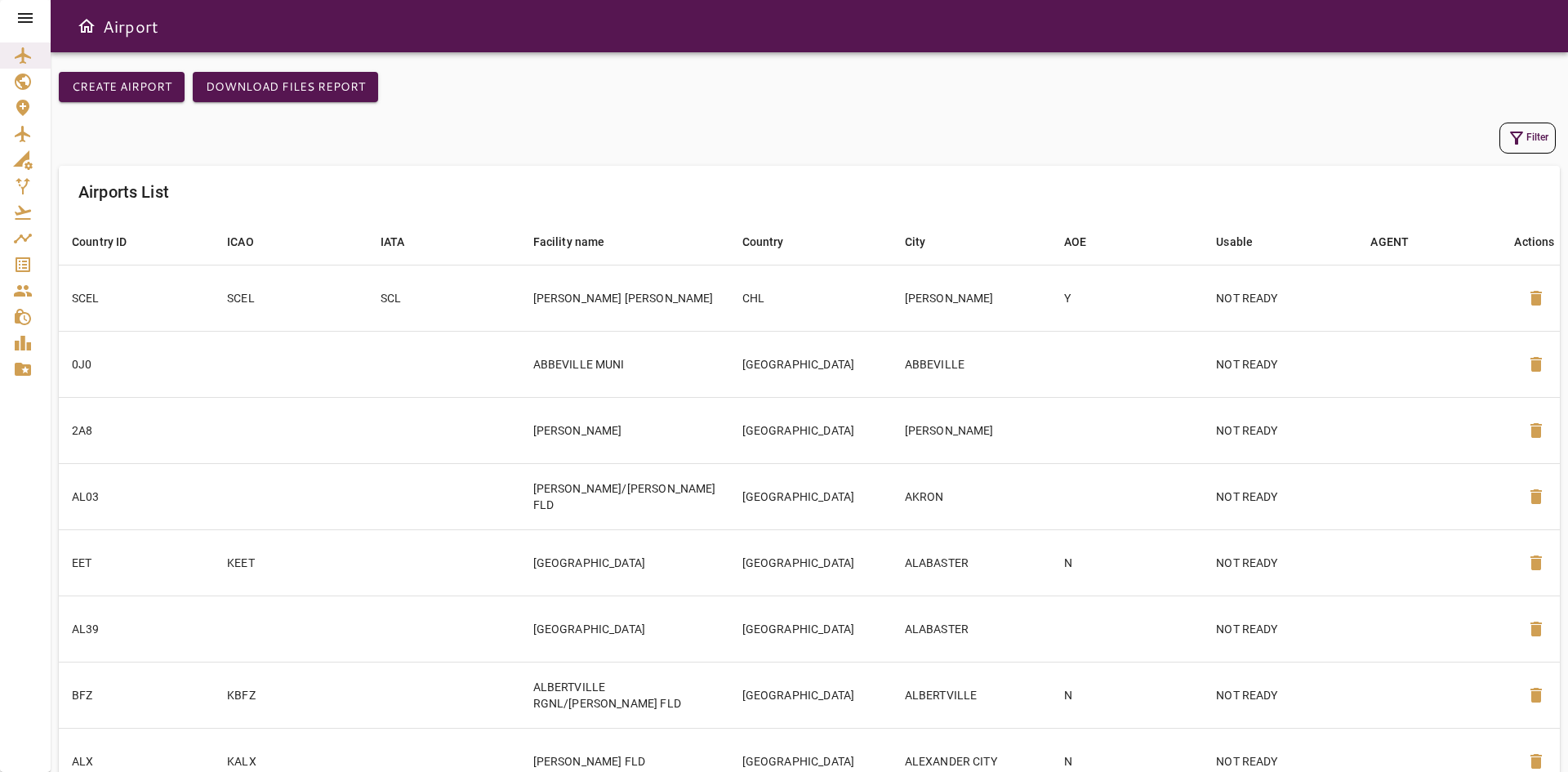
click at [1548, 135] on button "Filter" at bounding box center [1527, 137] width 56 height 31
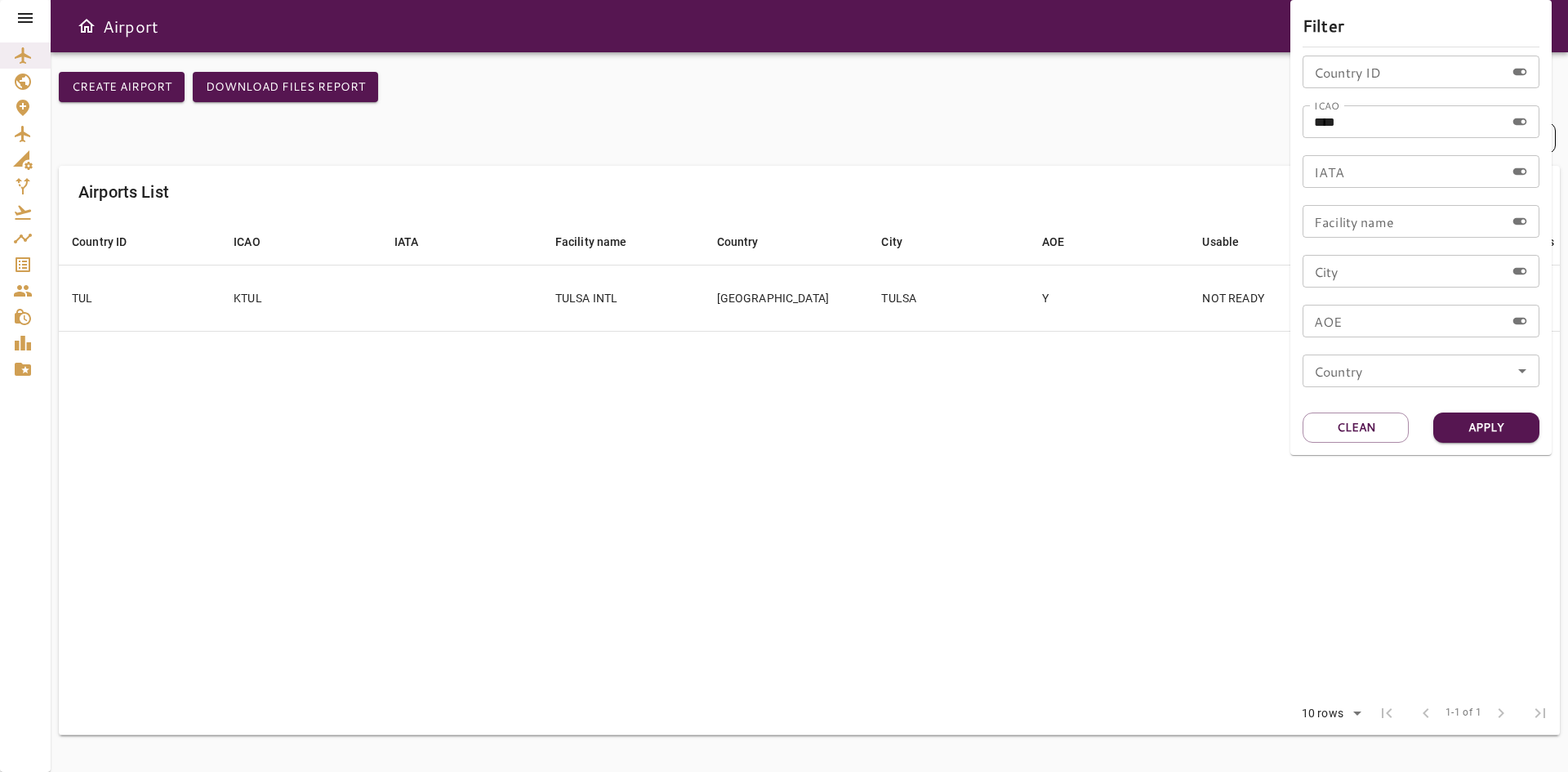
click at [627, 303] on div at bounding box center [784, 386] width 1568 height 772
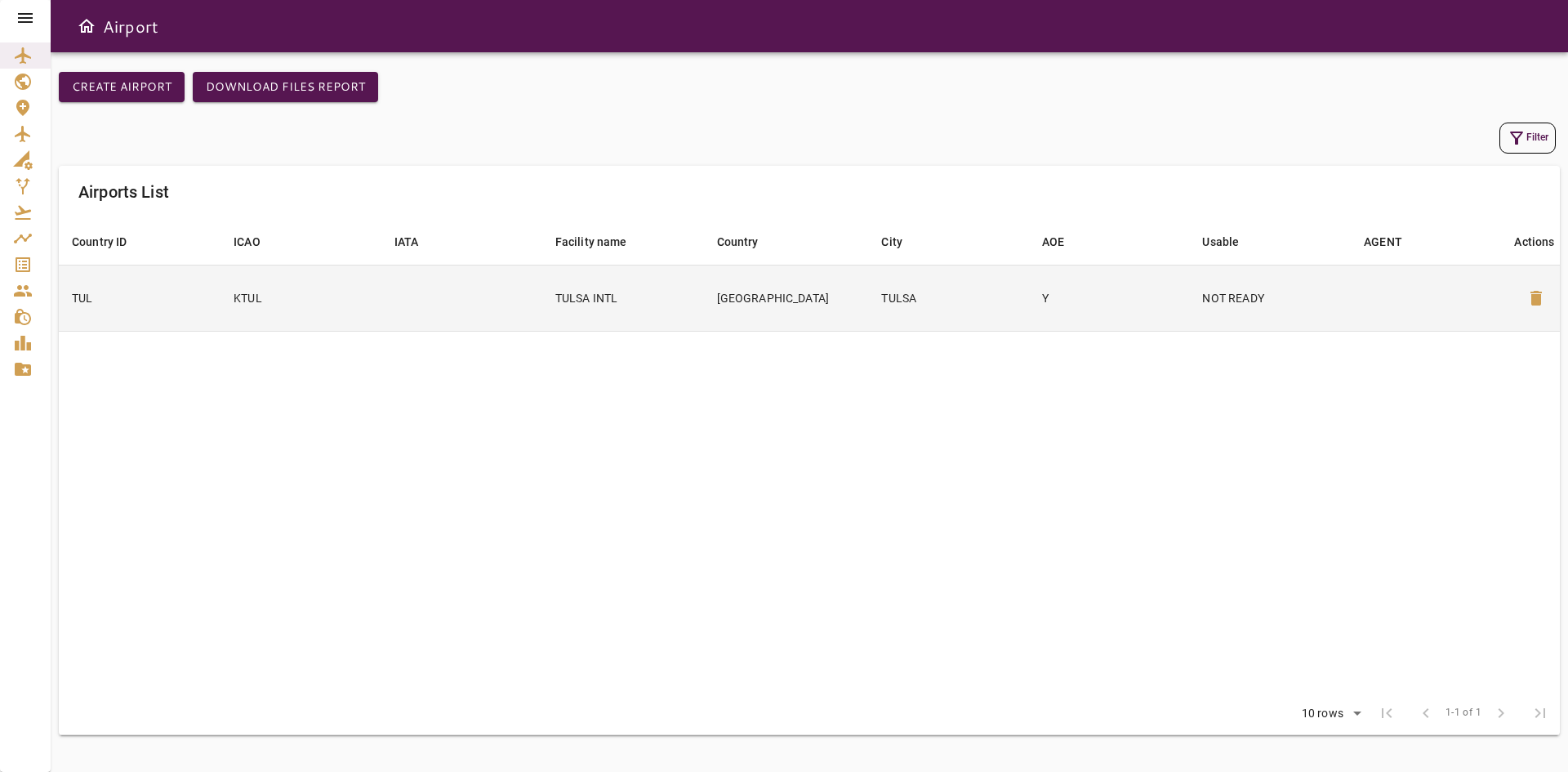
click at [591, 304] on td "TULSA INTL" at bounding box center [623, 298] width 162 height 66
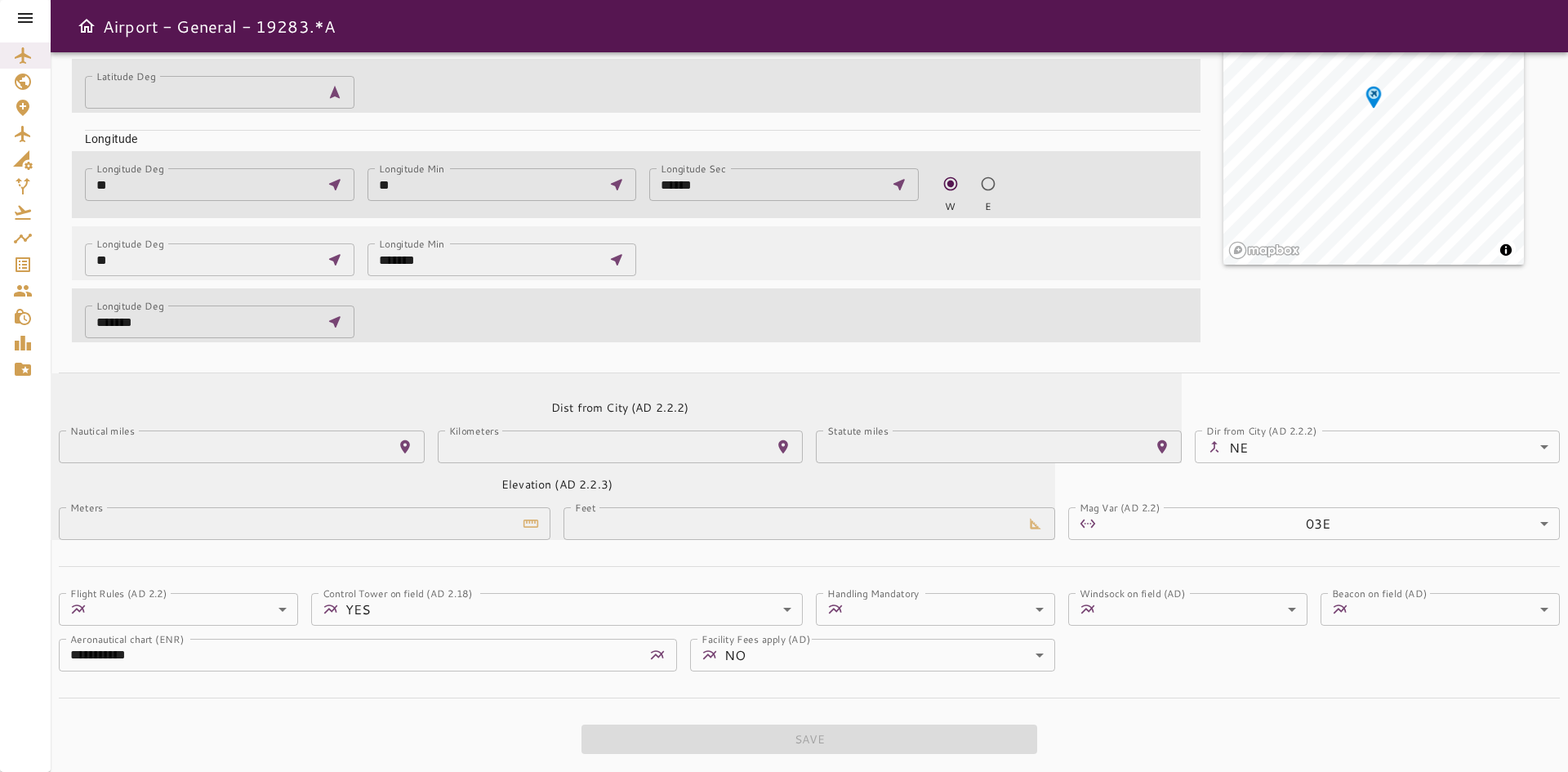
scroll to position [544, 0]
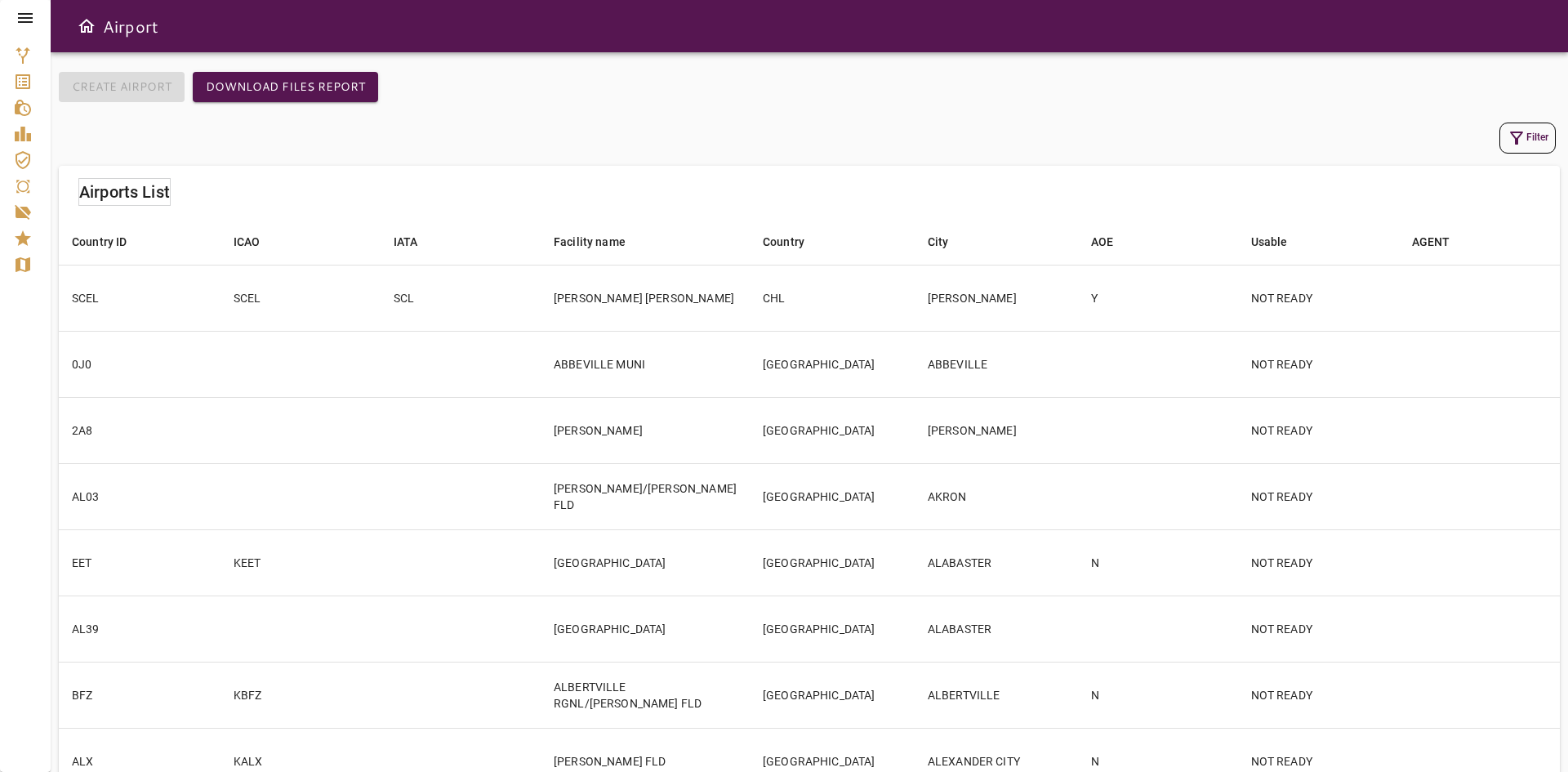
click at [28, 25] on icon at bounding box center [25, 18] width 20 height 20
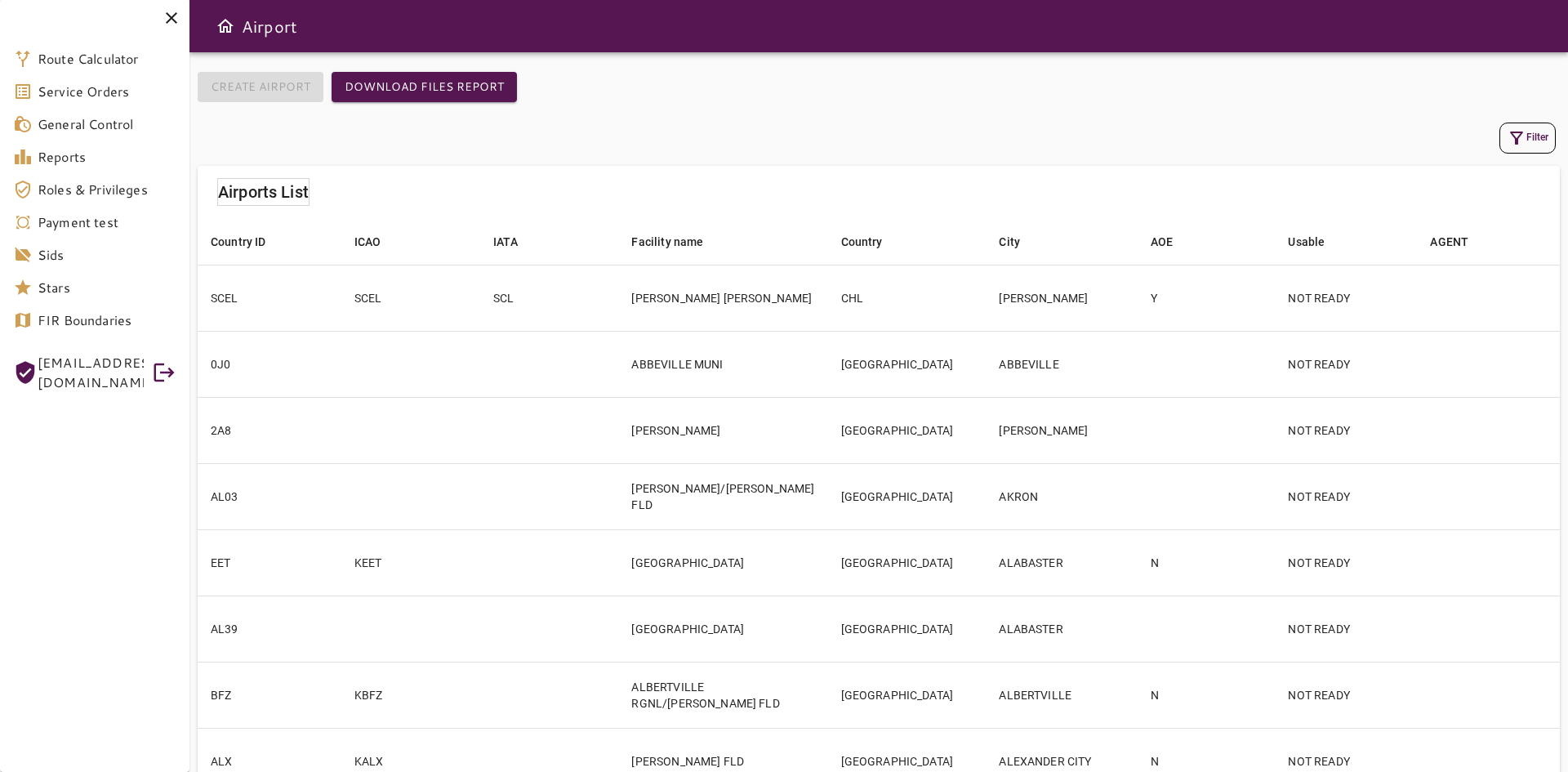
click at [1052, 111] on div "Create airport Download Files Report" at bounding box center [879, 95] width 1362 height 47
click at [1534, 135] on button "Filter" at bounding box center [1527, 137] width 56 height 31
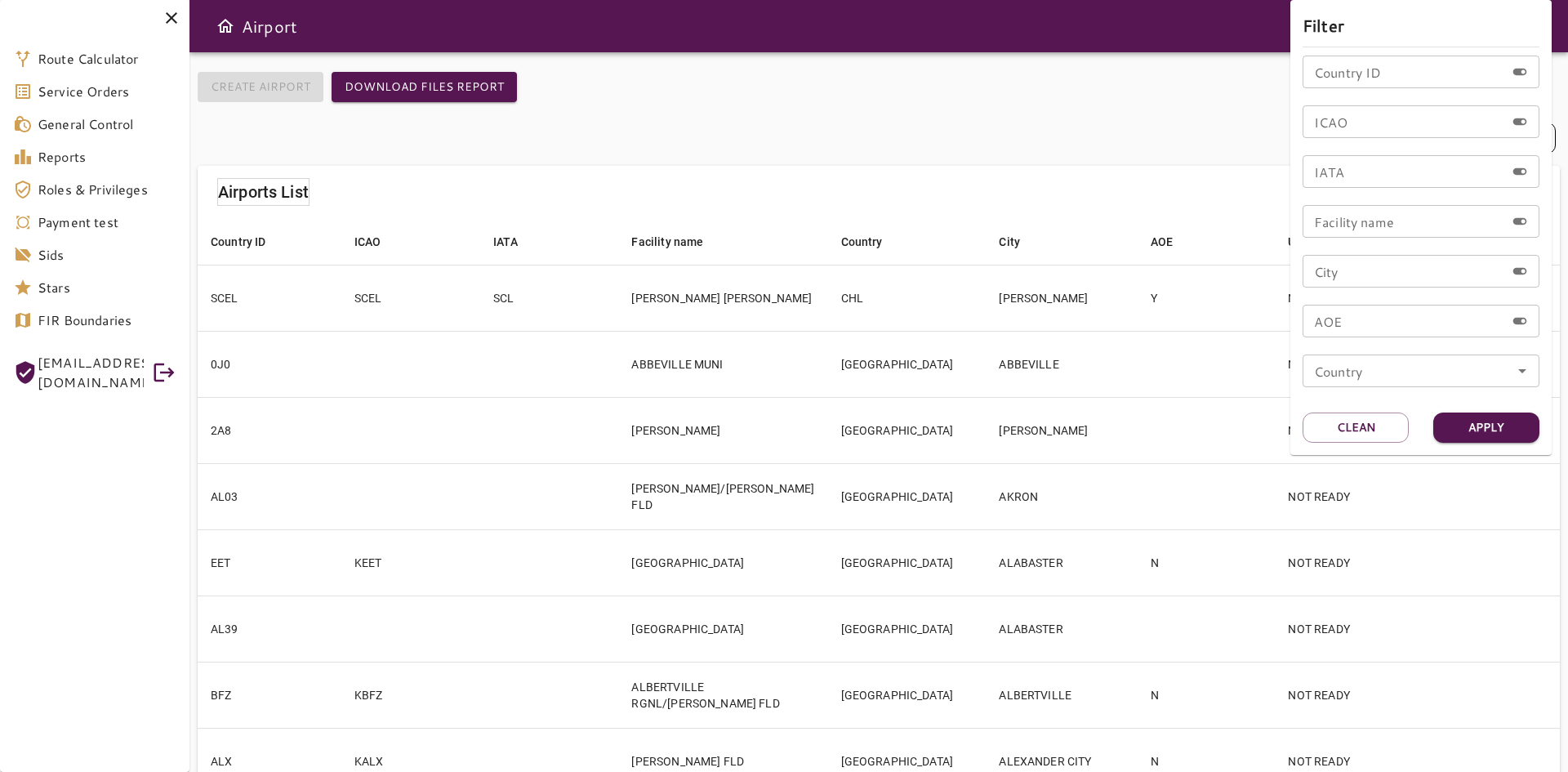
click at [1373, 127] on input "ICAO" at bounding box center [1403, 121] width 203 height 33
type input "****"
click at [1487, 427] on button "Apply" at bounding box center [1486, 428] width 106 height 31
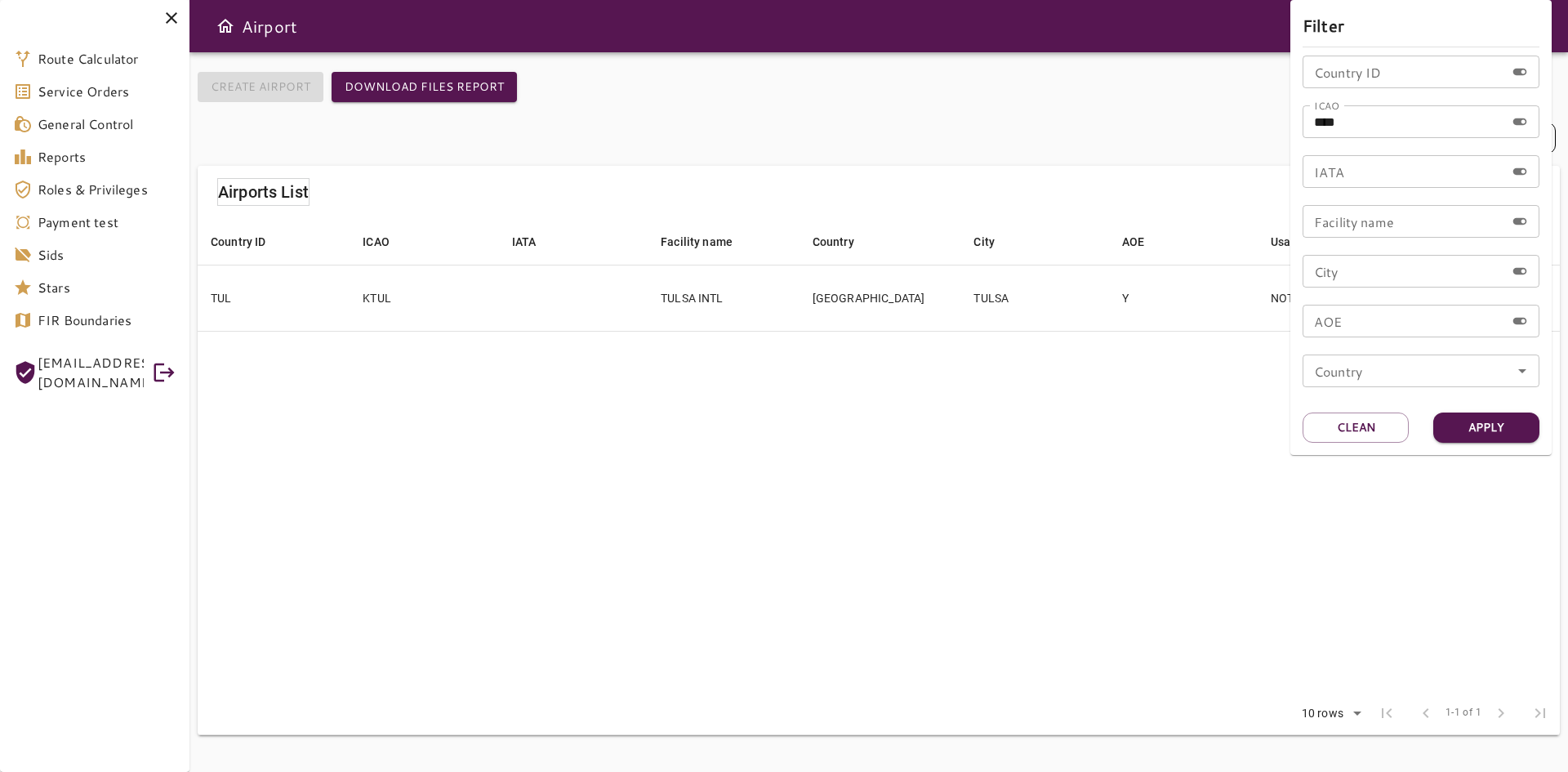
click at [709, 312] on div at bounding box center [784, 386] width 1568 height 772
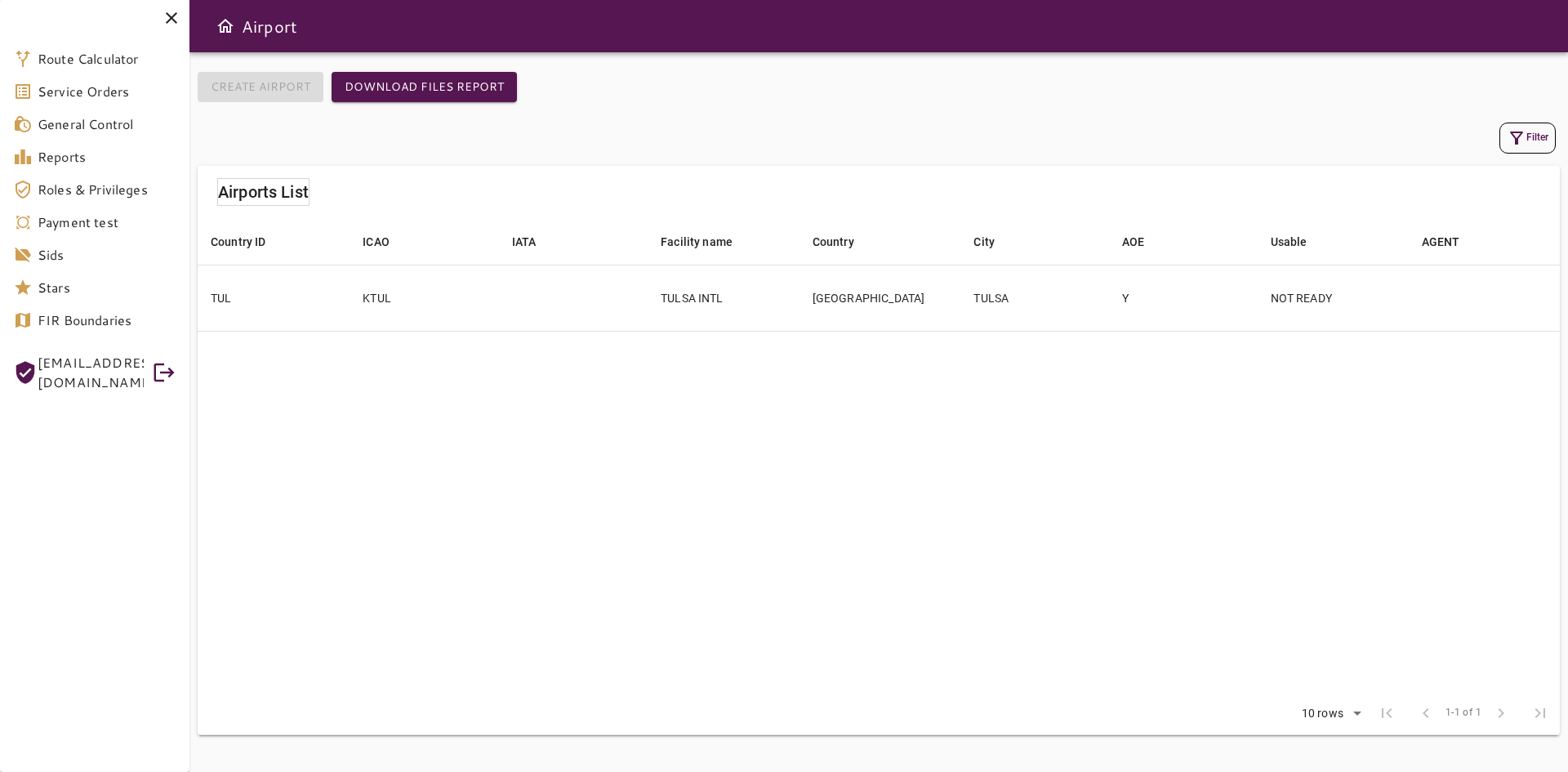
click at [709, 312] on td "TULSA INTL" at bounding box center [723, 298] width 152 height 66
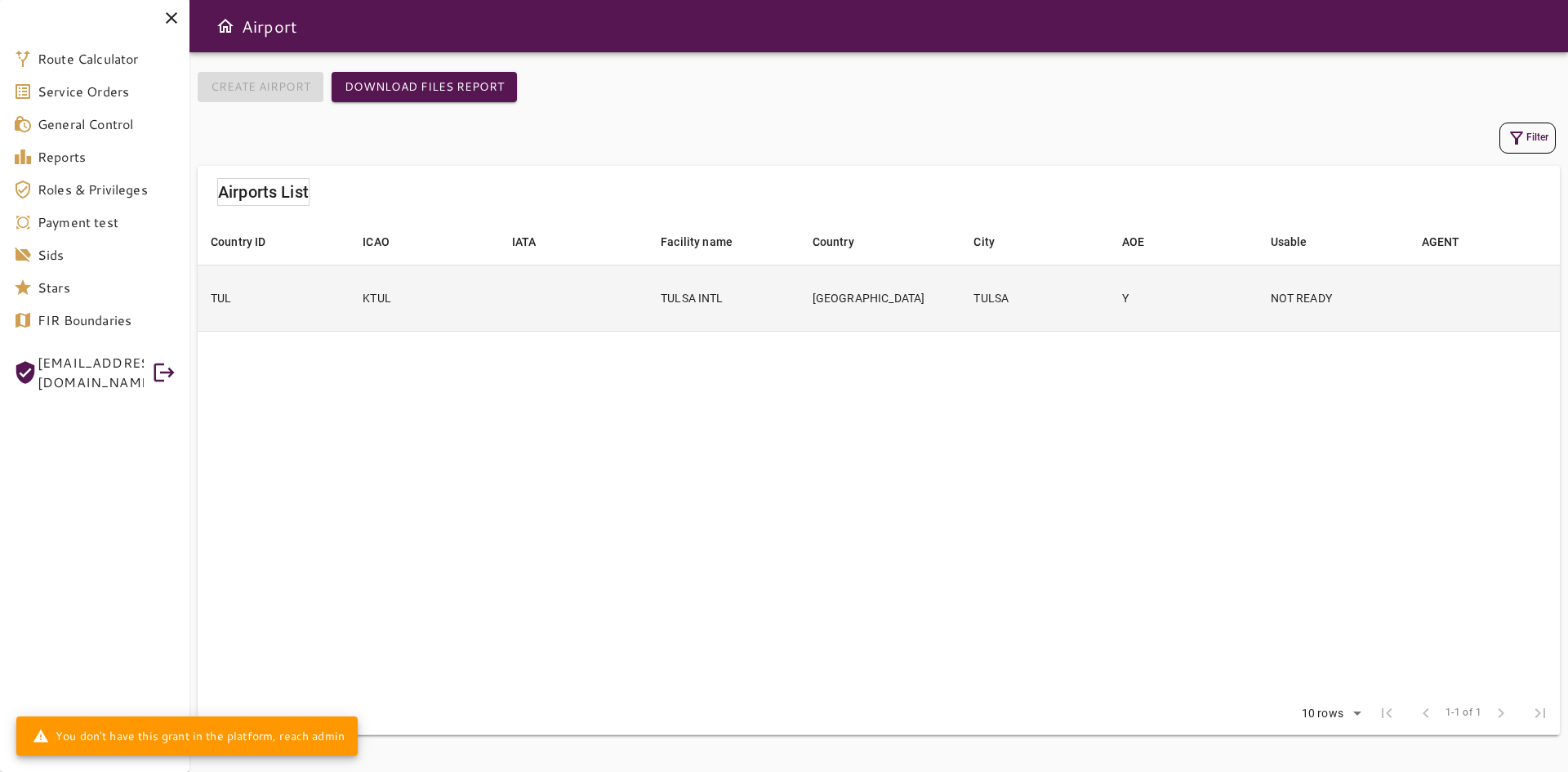
click at [699, 305] on td "TULSA INTL" at bounding box center [723, 298] width 152 height 66
click at [238, 290] on td "TUL" at bounding box center [273, 298] width 152 height 66
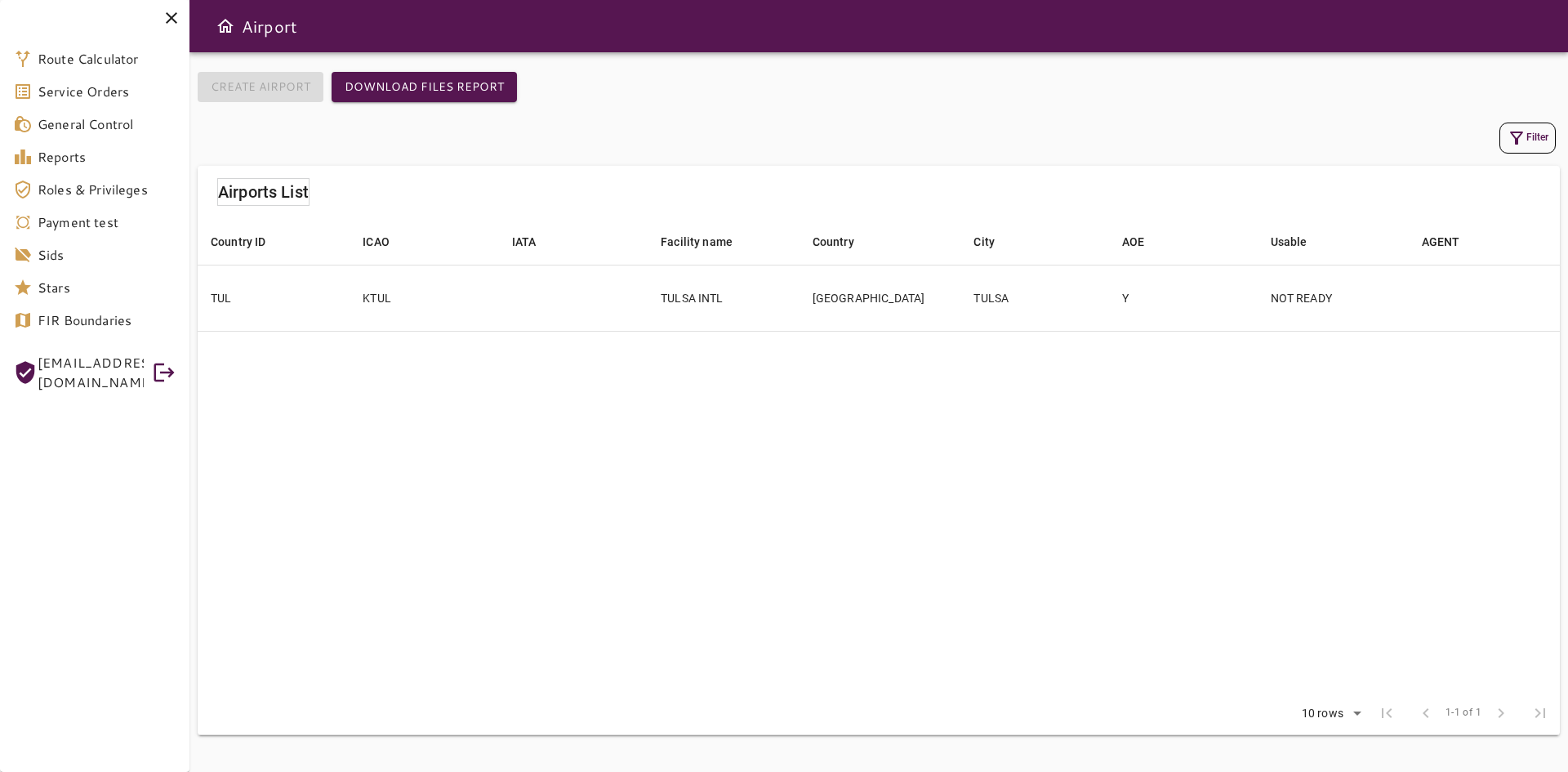
click at [176, 16] on icon at bounding box center [171, 18] width 20 height 20
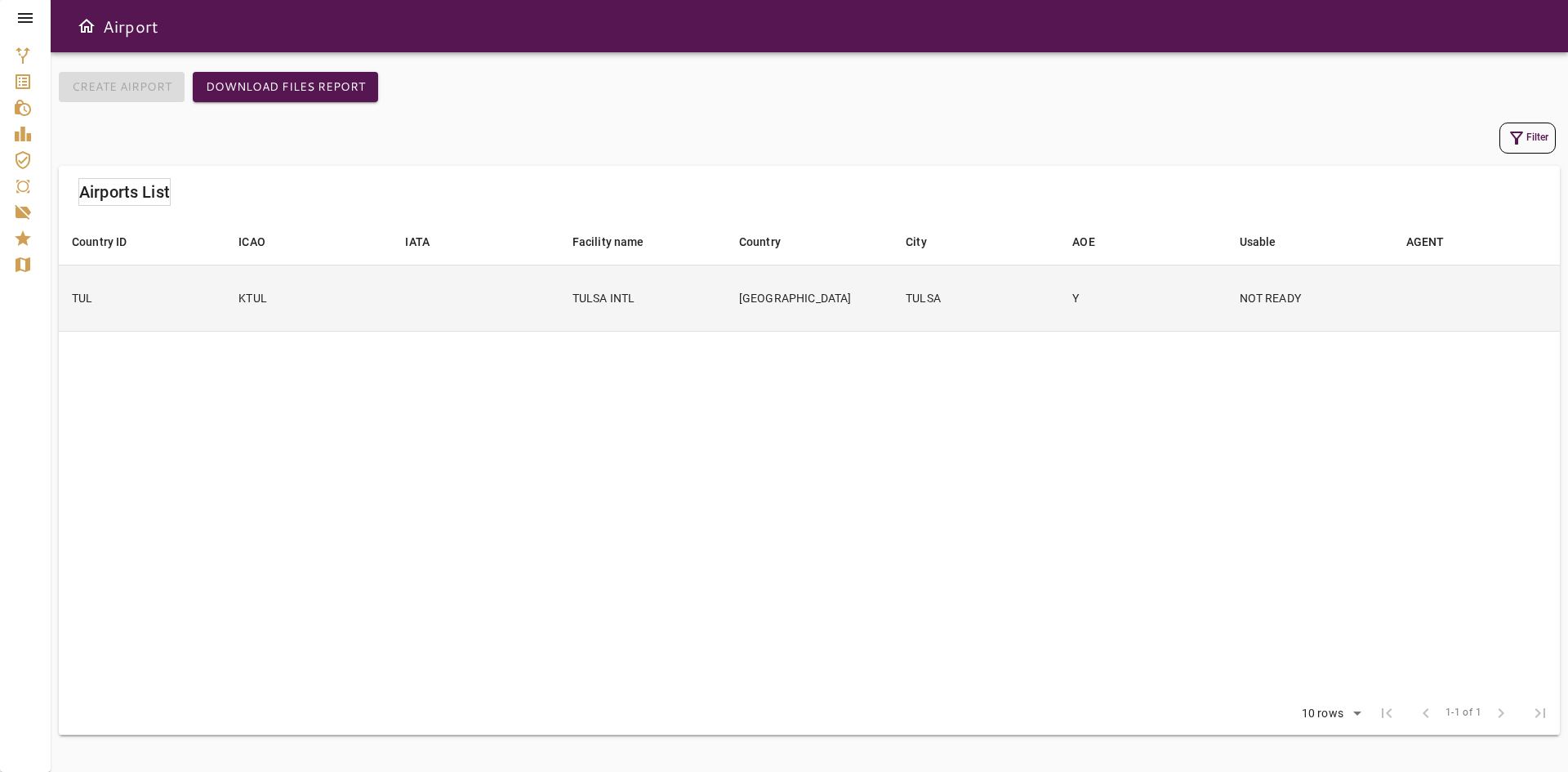
click at [290, 299] on td "KTUL" at bounding box center [309, 298] width 166 height 66
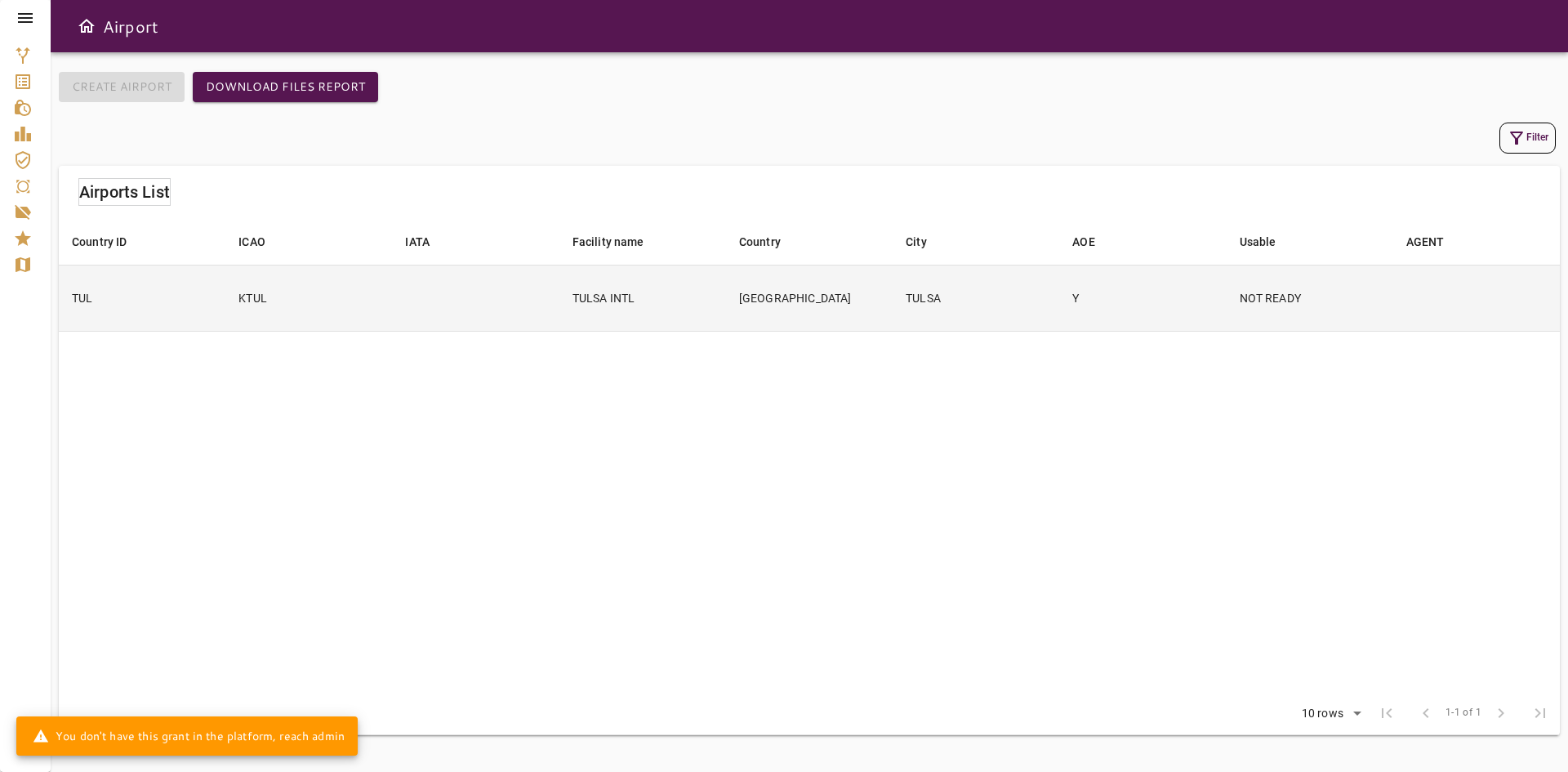
click at [1101, 314] on td "Y" at bounding box center [1142, 298] width 166 height 66
click at [1227, 310] on td "NOT READY" at bounding box center [1310, 298] width 166 height 66
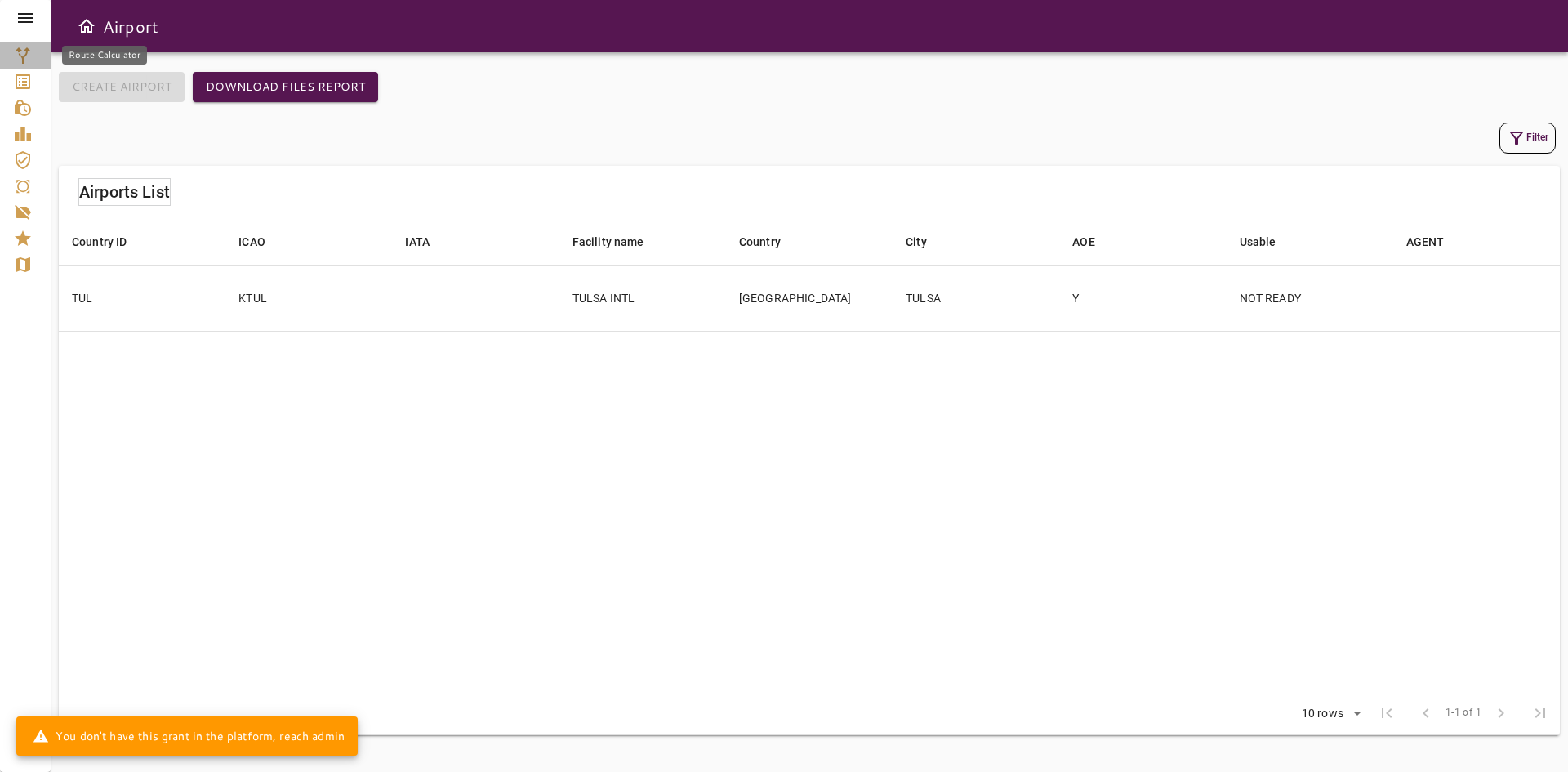
click at [29, 49] on icon "Route Calculator" at bounding box center [22, 55] width 20 height 20
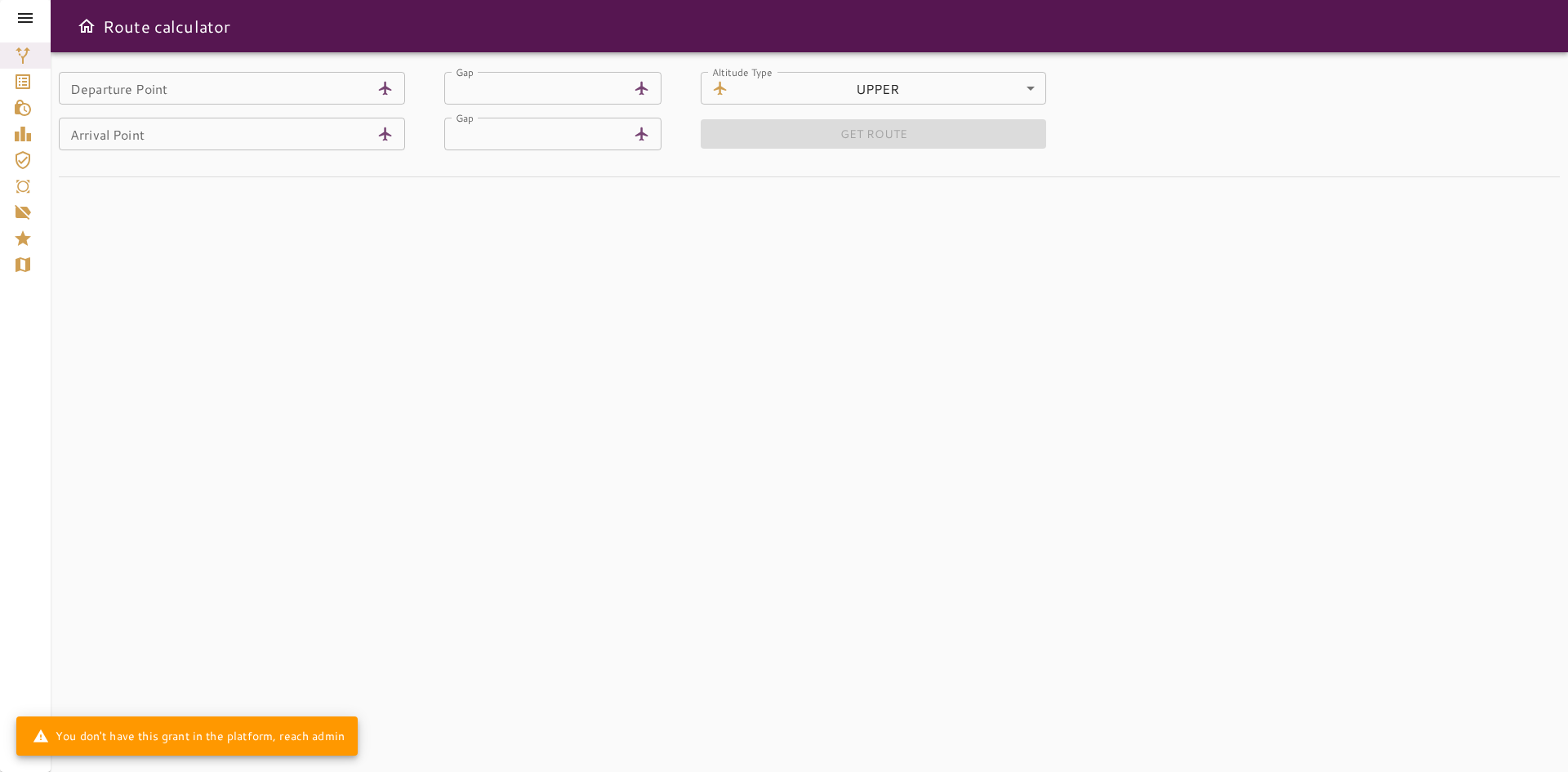
click at [24, 13] on icon at bounding box center [25, 18] width 14 height 10
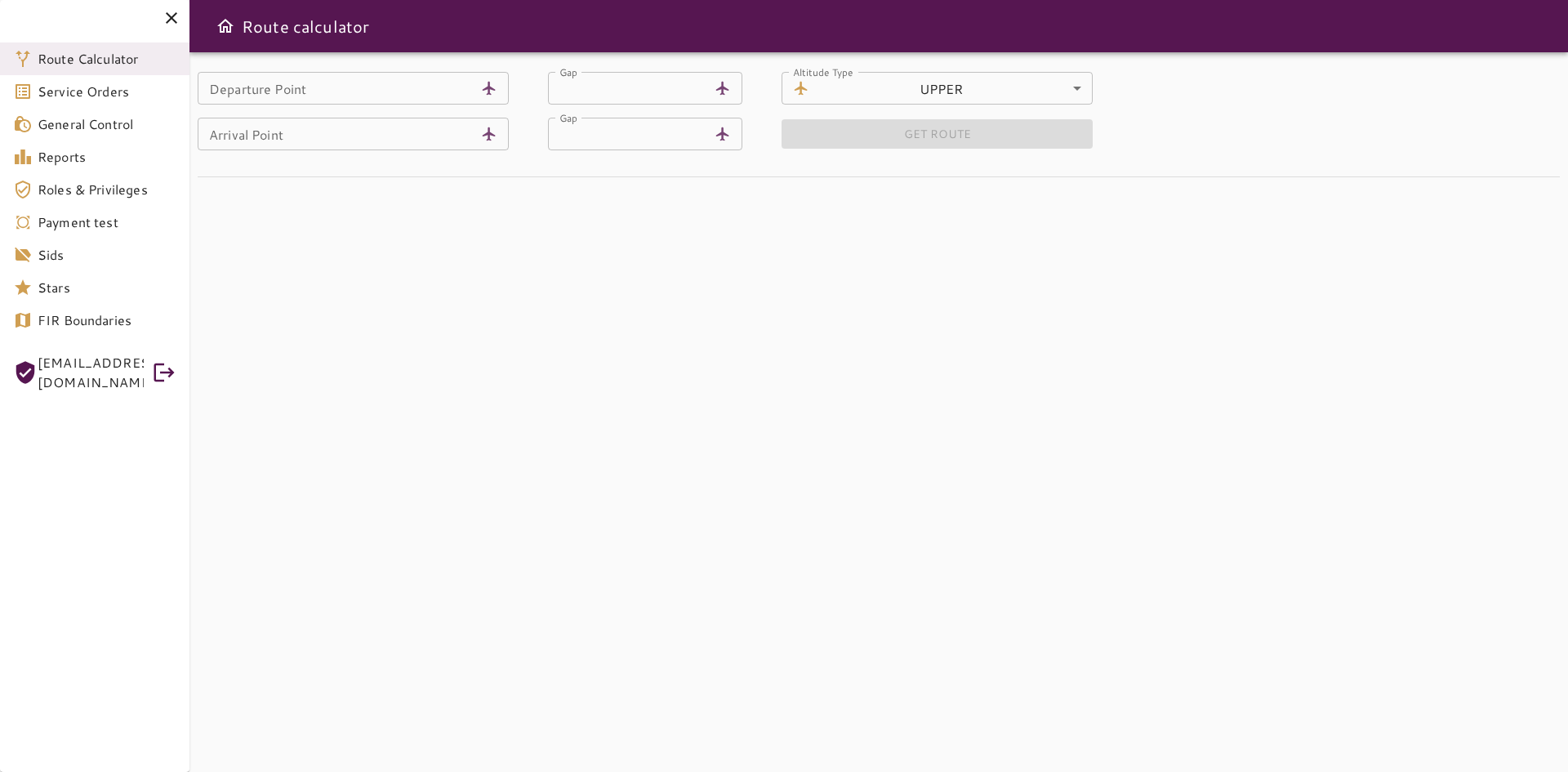
click at [174, 22] on icon at bounding box center [171, 18] width 20 height 20
